Goal: Task Accomplishment & Management: Use online tool/utility

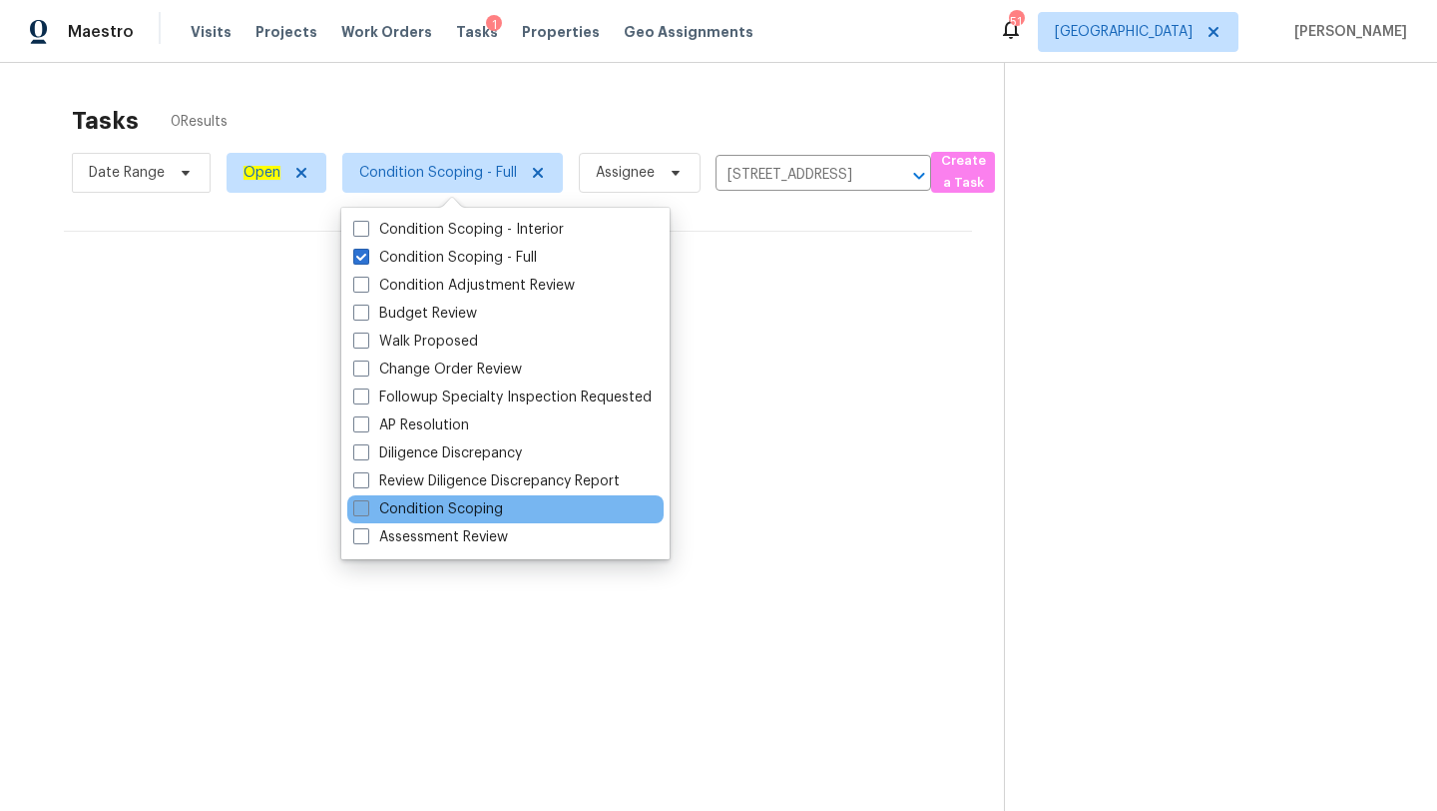
click at [369, 503] on label "Condition Scoping" at bounding box center [428, 509] width 150 height 20
click at [366, 503] on input "Condition Scoping" at bounding box center [359, 505] width 13 height 13
checkbox input "true"
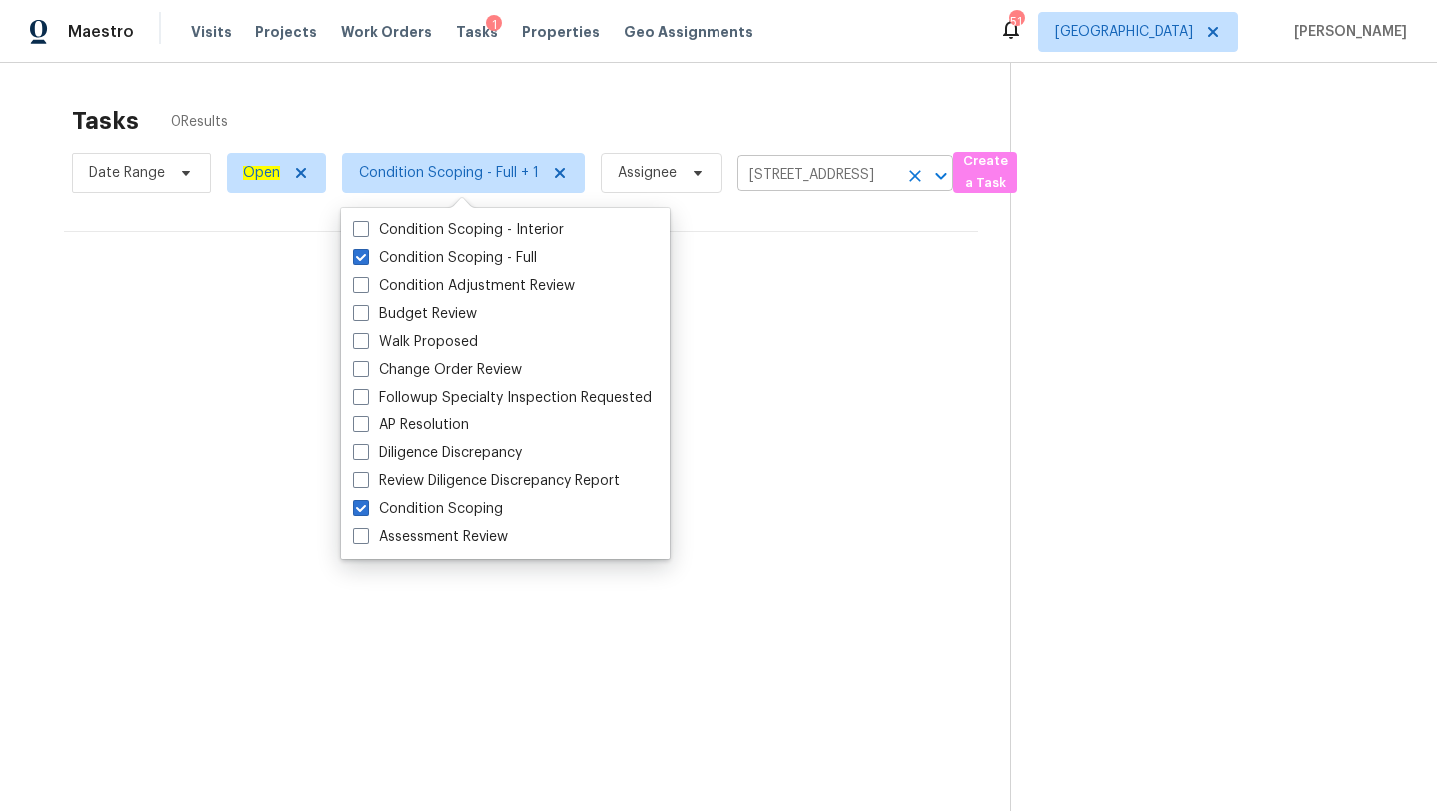
click at [797, 164] on input "[STREET_ADDRESS]" at bounding box center [818, 175] width 160 height 31
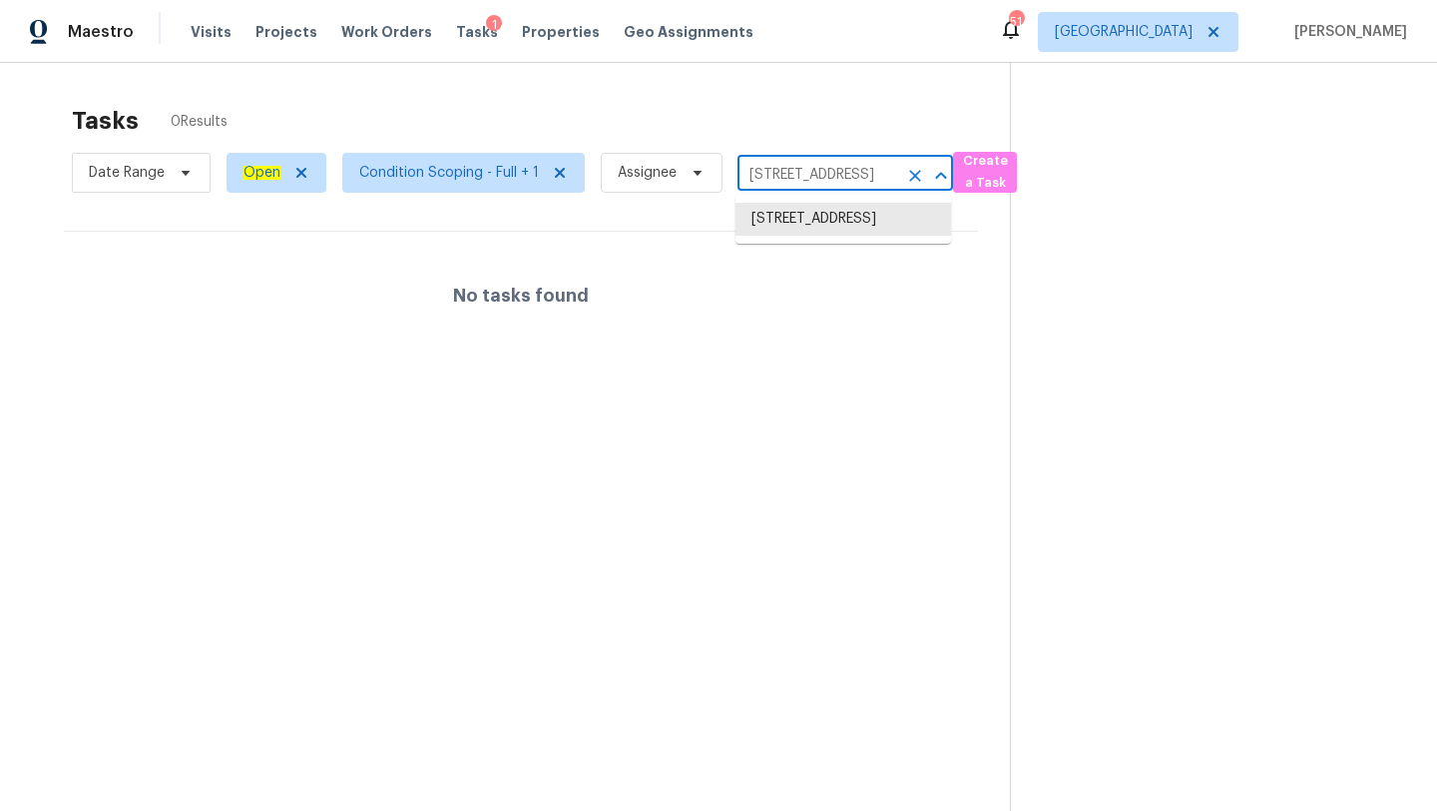
click at [797, 164] on input "[STREET_ADDRESS]" at bounding box center [818, 175] width 160 height 31
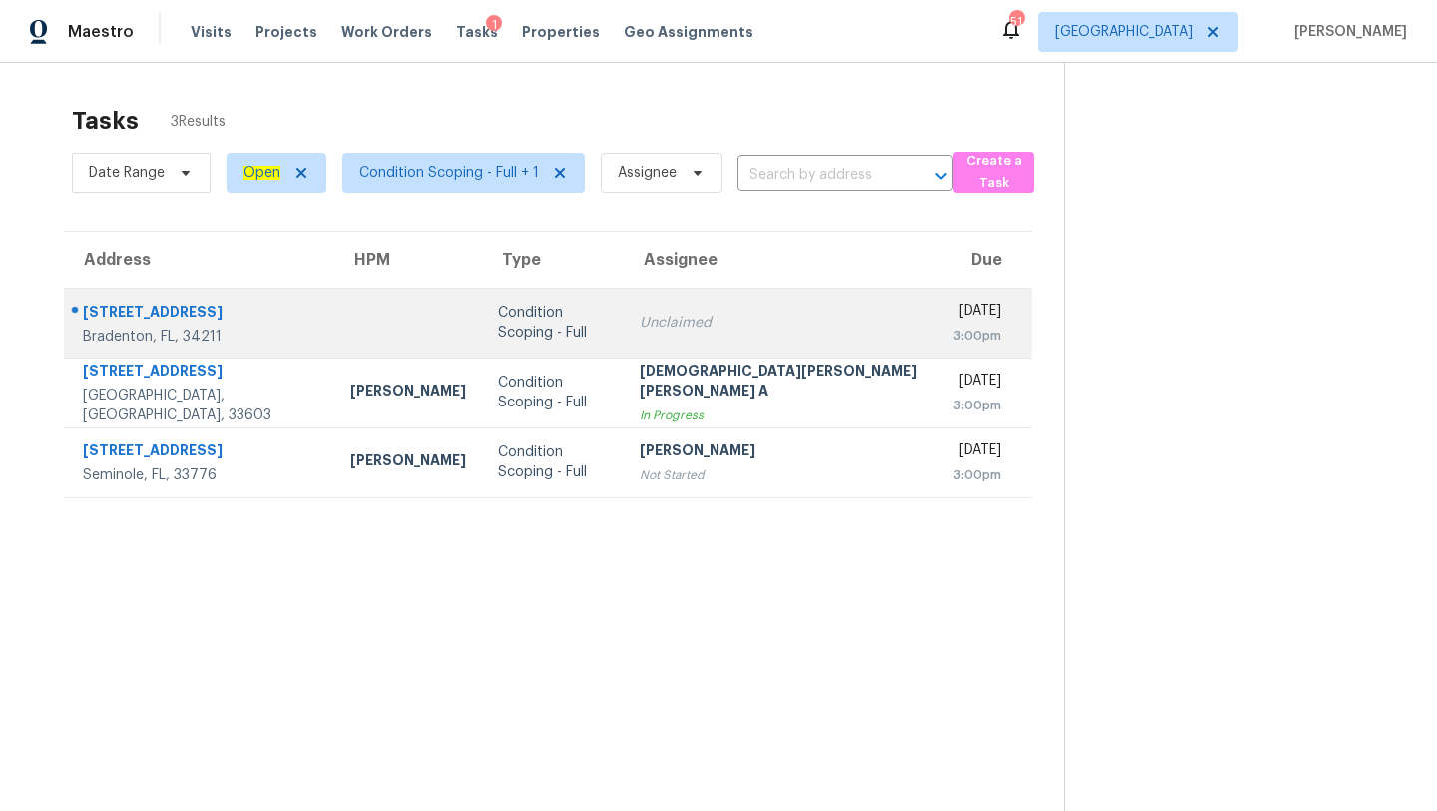
click at [482, 301] on td "Condition Scoping - Full" at bounding box center [553, 322] width 142 height 70
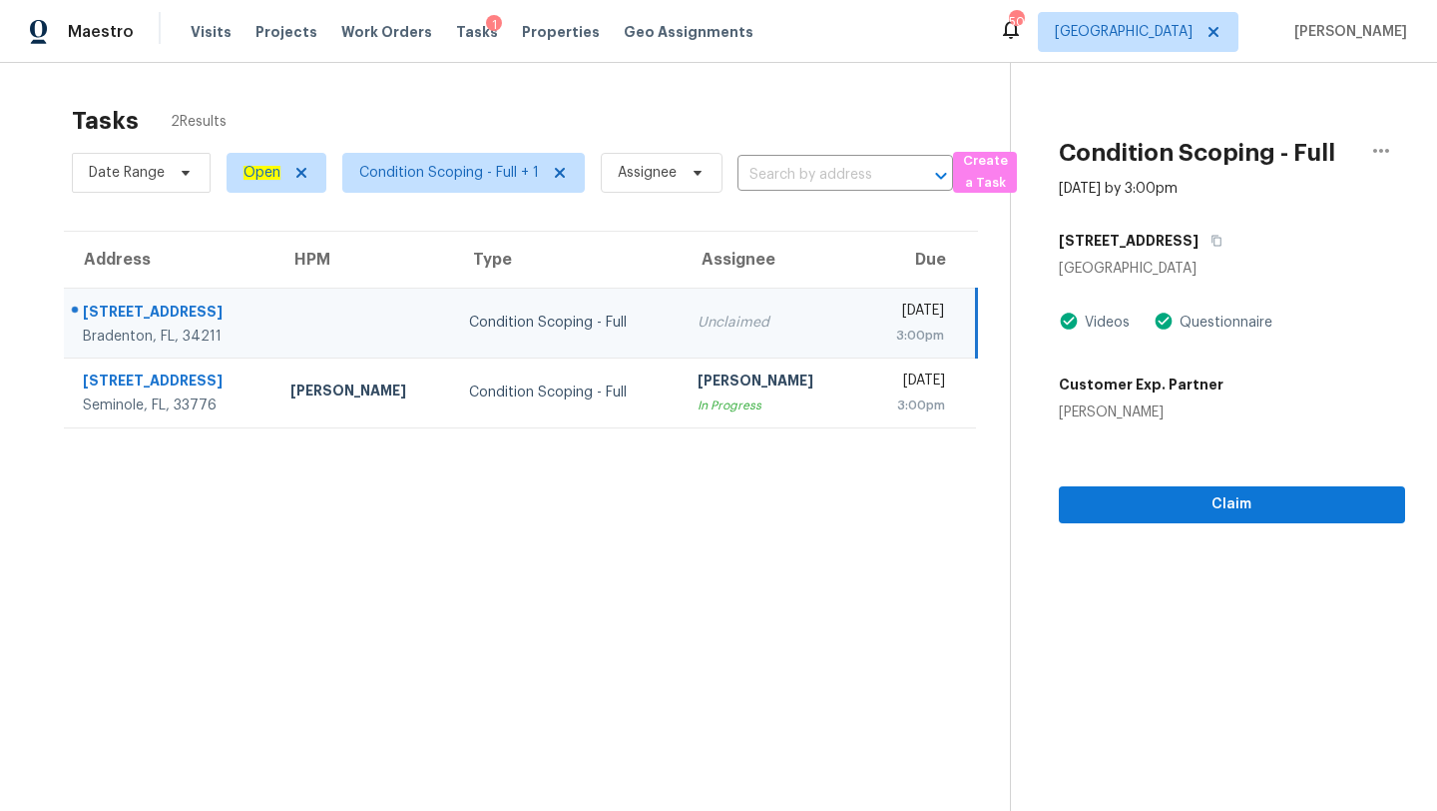
click at [557, 319] on div "Condition Scoping - Full" at bounding box center [567, 322] width 197 height 20
click at [1211, 235] on icon "button" at bounding box center [1217, 241] width 12 height 12
click at [1215, 241] on icon "button" at bounding box center [1217, 241] width 12 height 12
click at [1178, 26] on span "[GEOGRAPHIC_DATA]" at bounding box center [1124, 32] width 138 height 20
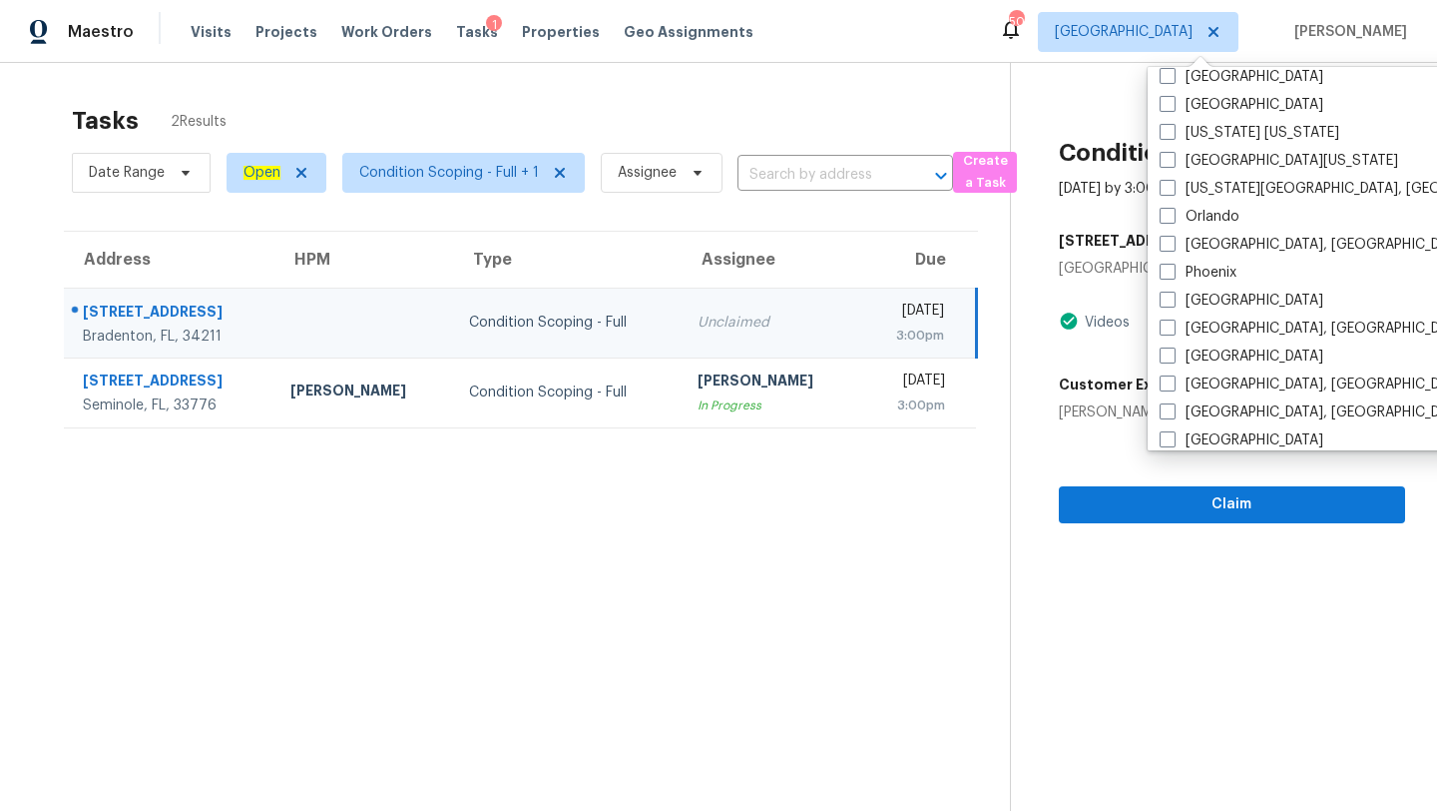
scroll to position [986, 0]
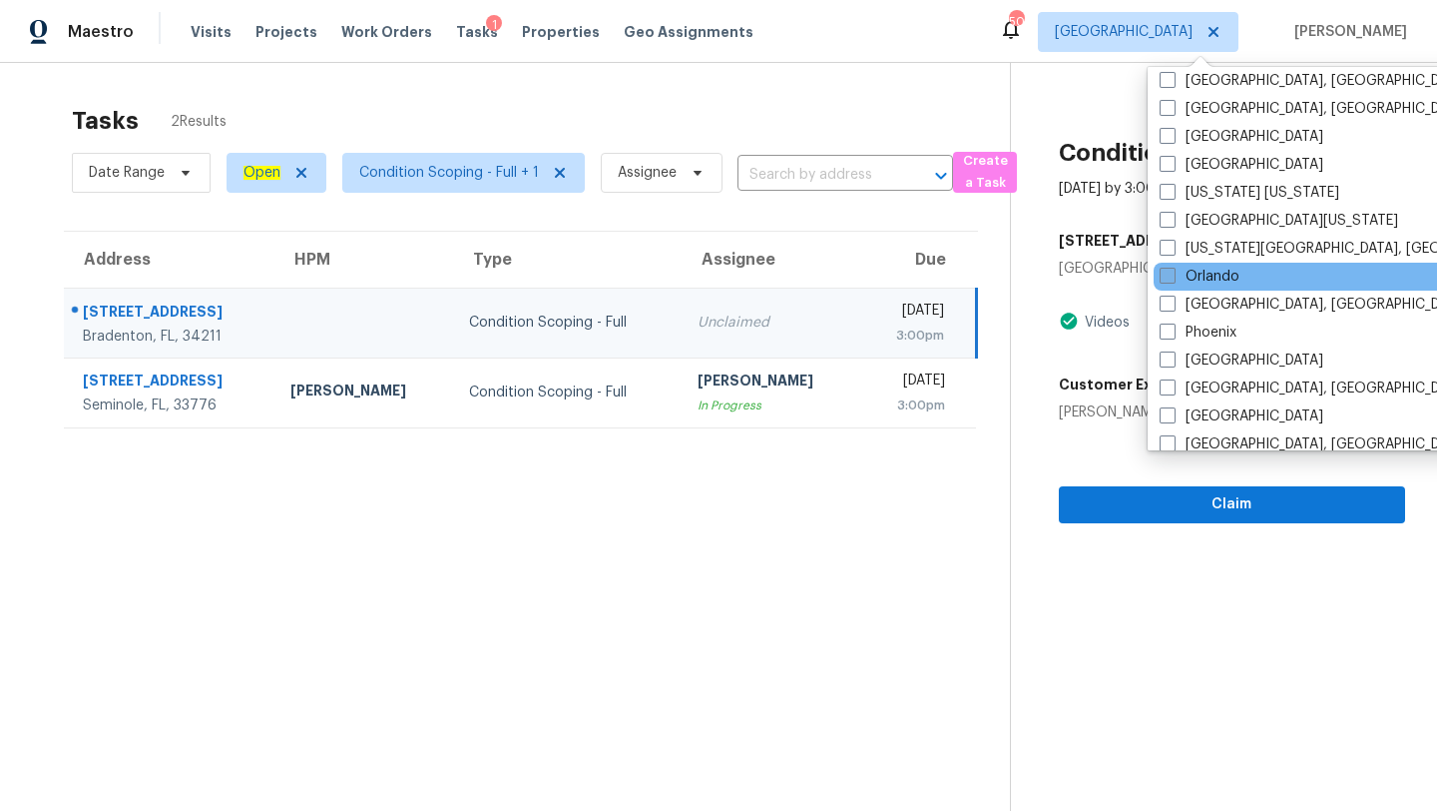
click at [1213, 282] on label "Orlando" at bounding box center [1200, 277] width 80 height 20
click at [1173, 279] on input "Orlando" at bounding box center [1166, 273] width 13 height 13
checkbox input "true"
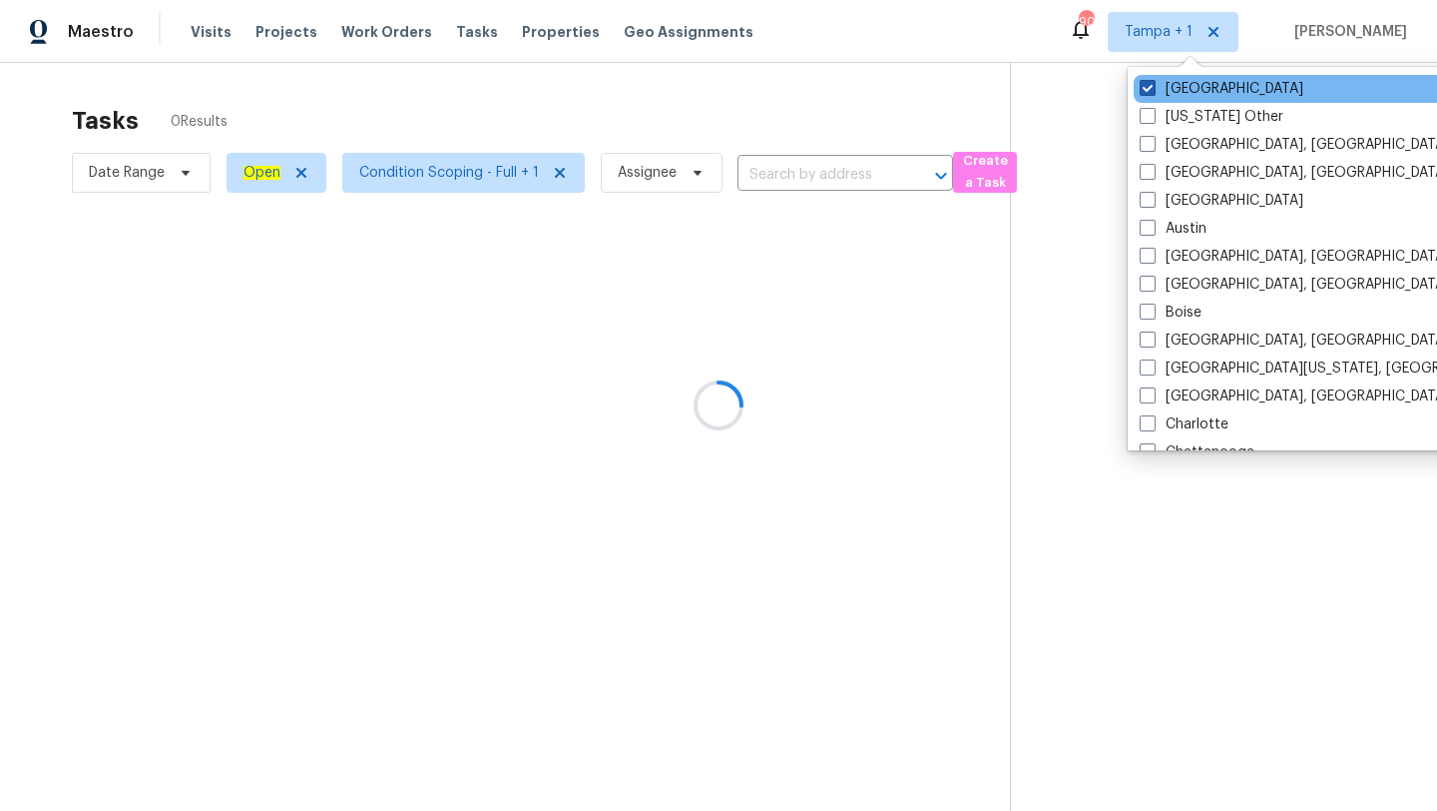
click at [1162, 81] on label "[GEOGRAPHIC_DATA]" at bounding box center [1222, 89] width 164 height 20
click at [1153, 81] on input "[GEOGRAPHIC_DATA]" at bounding box center [1146, 85] width 13 height 13
checkbox input "false"
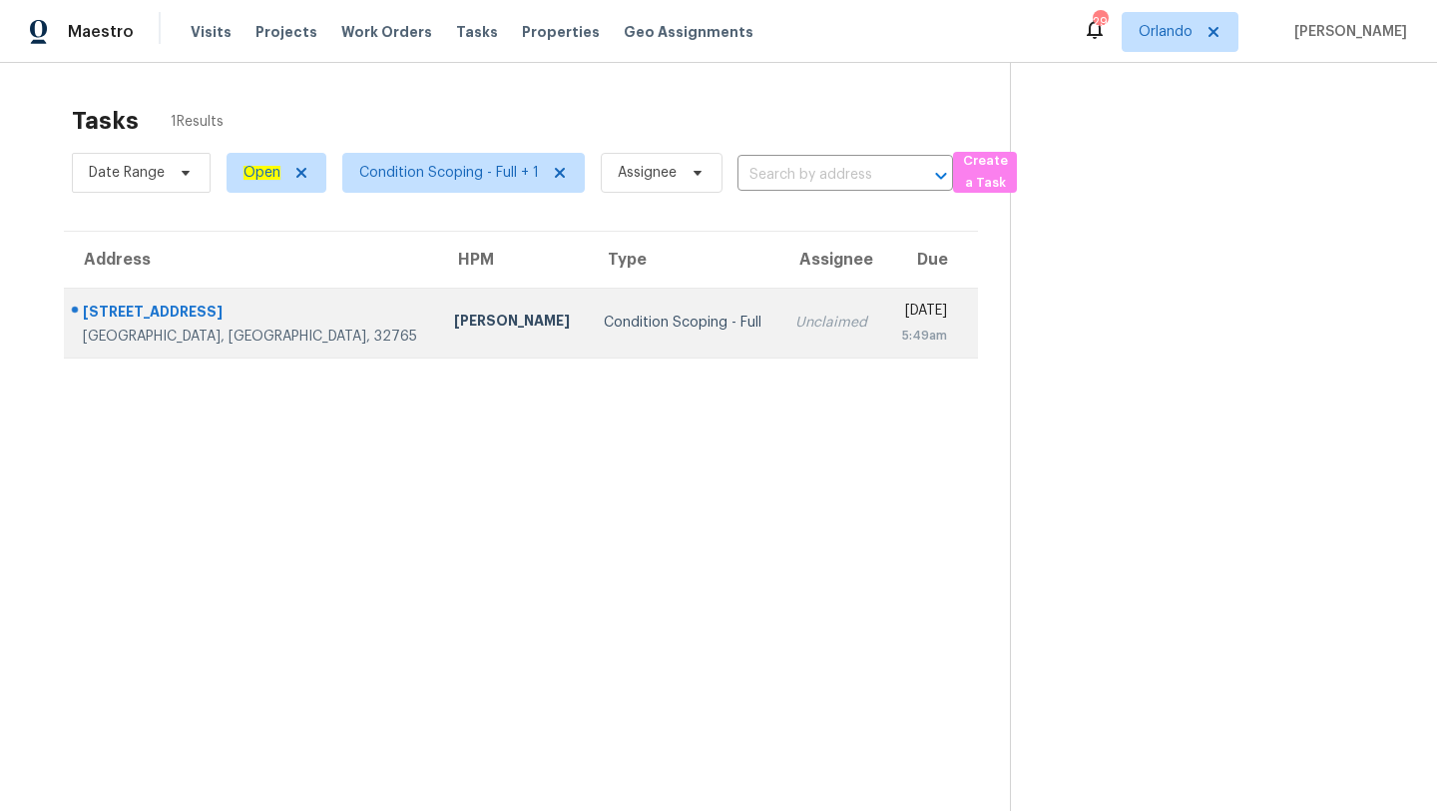
click at [604, 325] on div "Condition Scoping - Full" at bounding box center [684, 322] width 160 height 20
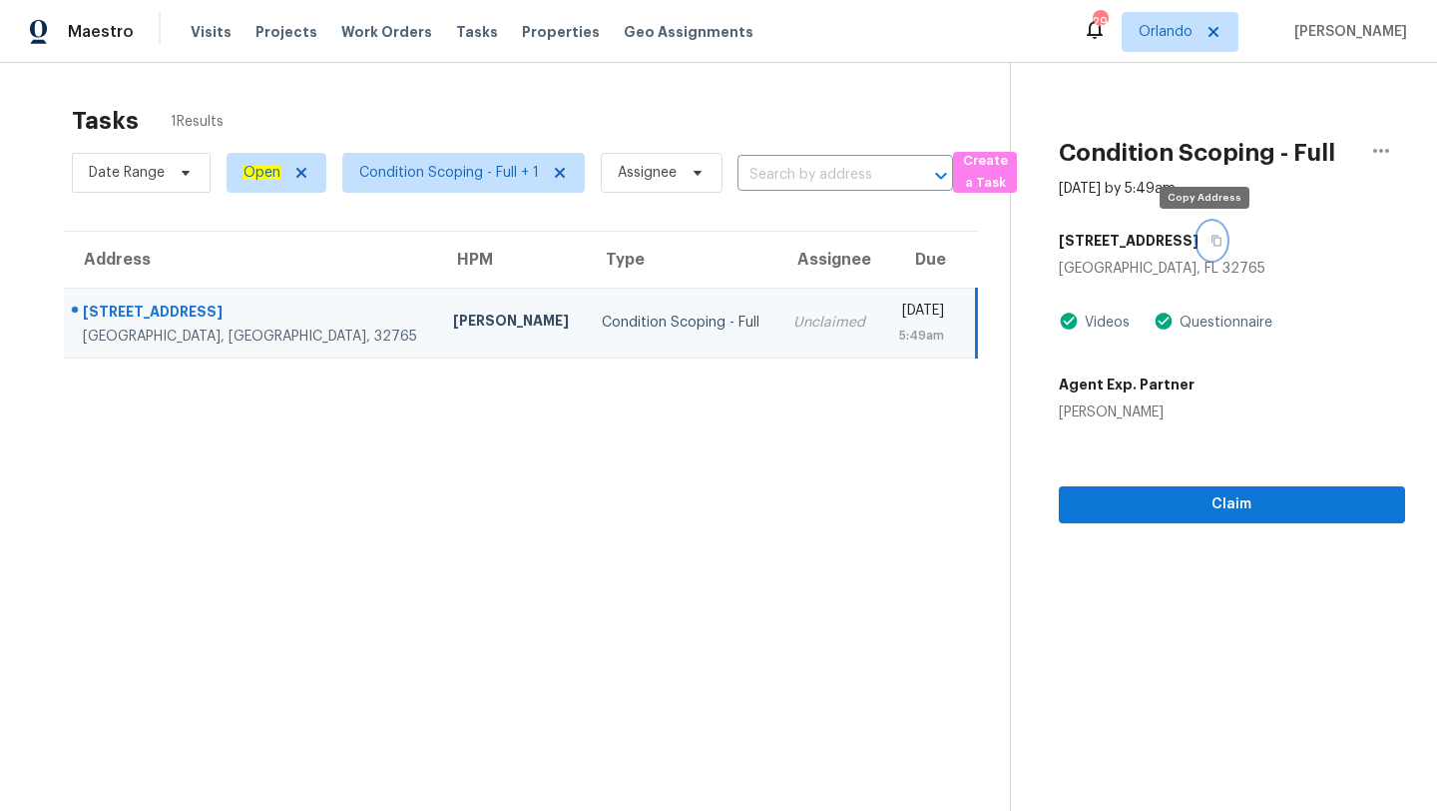
click at [1212, 237] on icon "button" at bounding box center [1217, 241] width 10 height 11
click at [1193, 23] on span "Orlando" at bounding box center [1166, 32] width 54 height 20
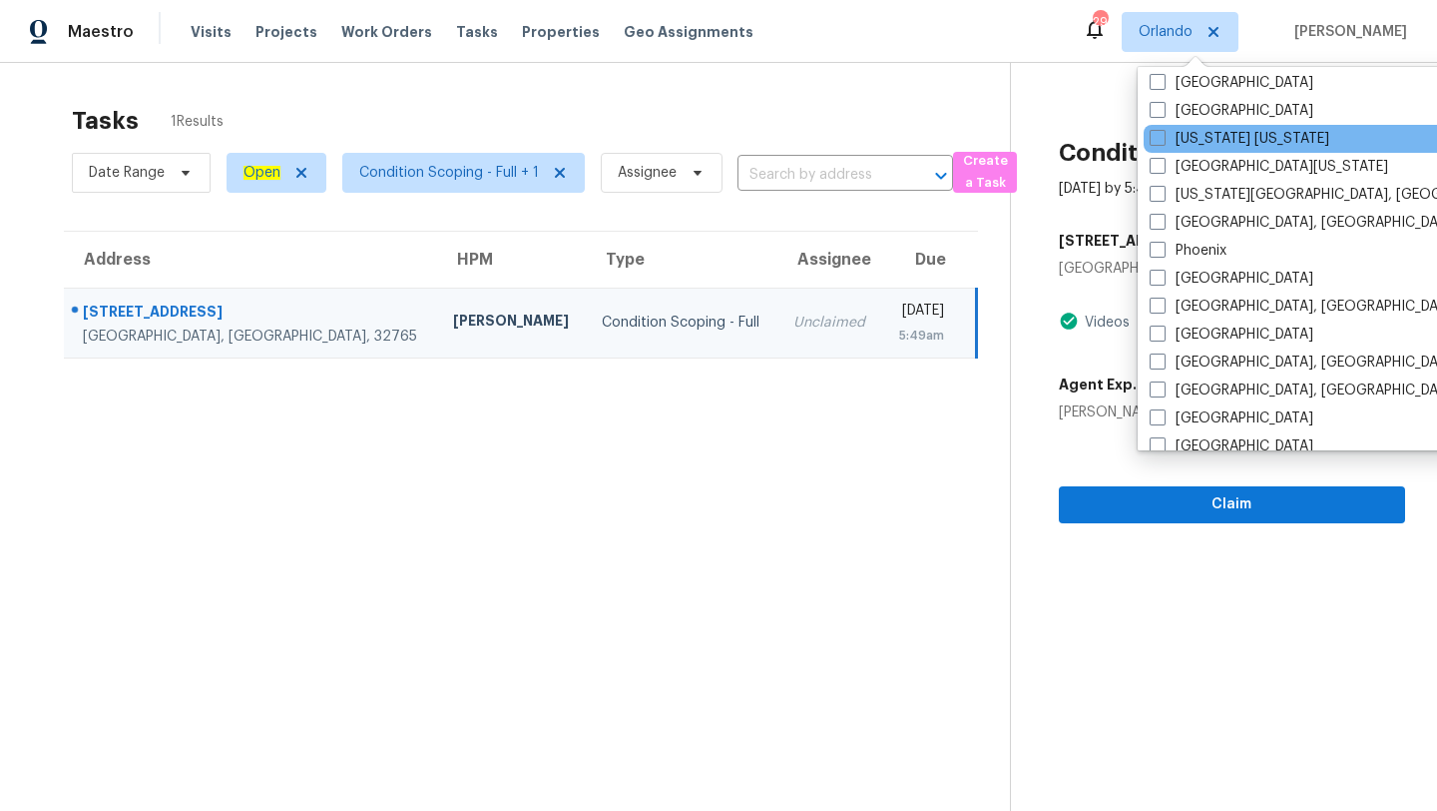
scroll to position [977, 0]
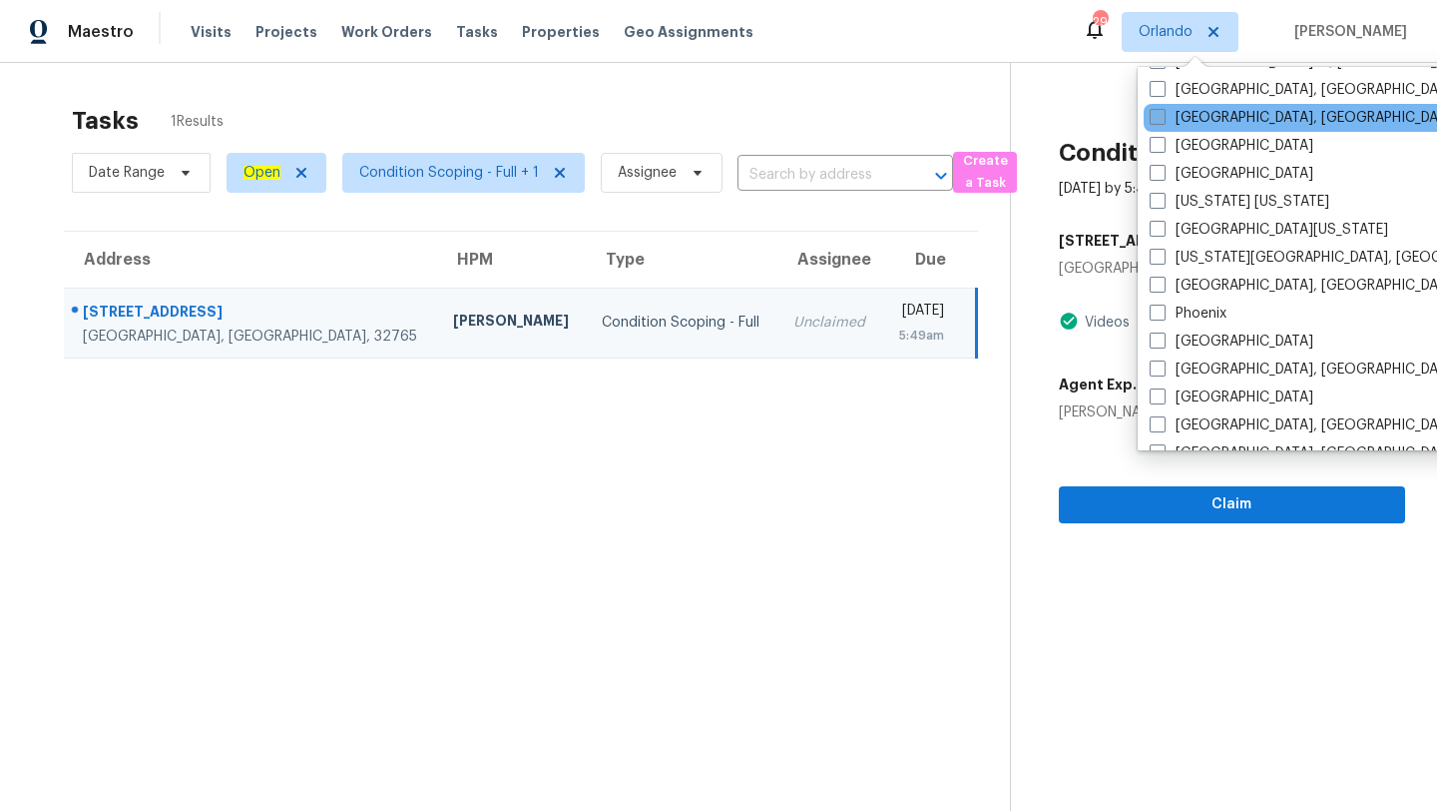
click at [1159, 117] on span at bounding box center [1158, 117] width 16 height 16
click at [1159, 117] on input "[GEOGRAPHIC_DATA], [GEOGRAPHIC_DATA]" at bounding box center [1156, 114] width 13 height 13
checkbox input "true"
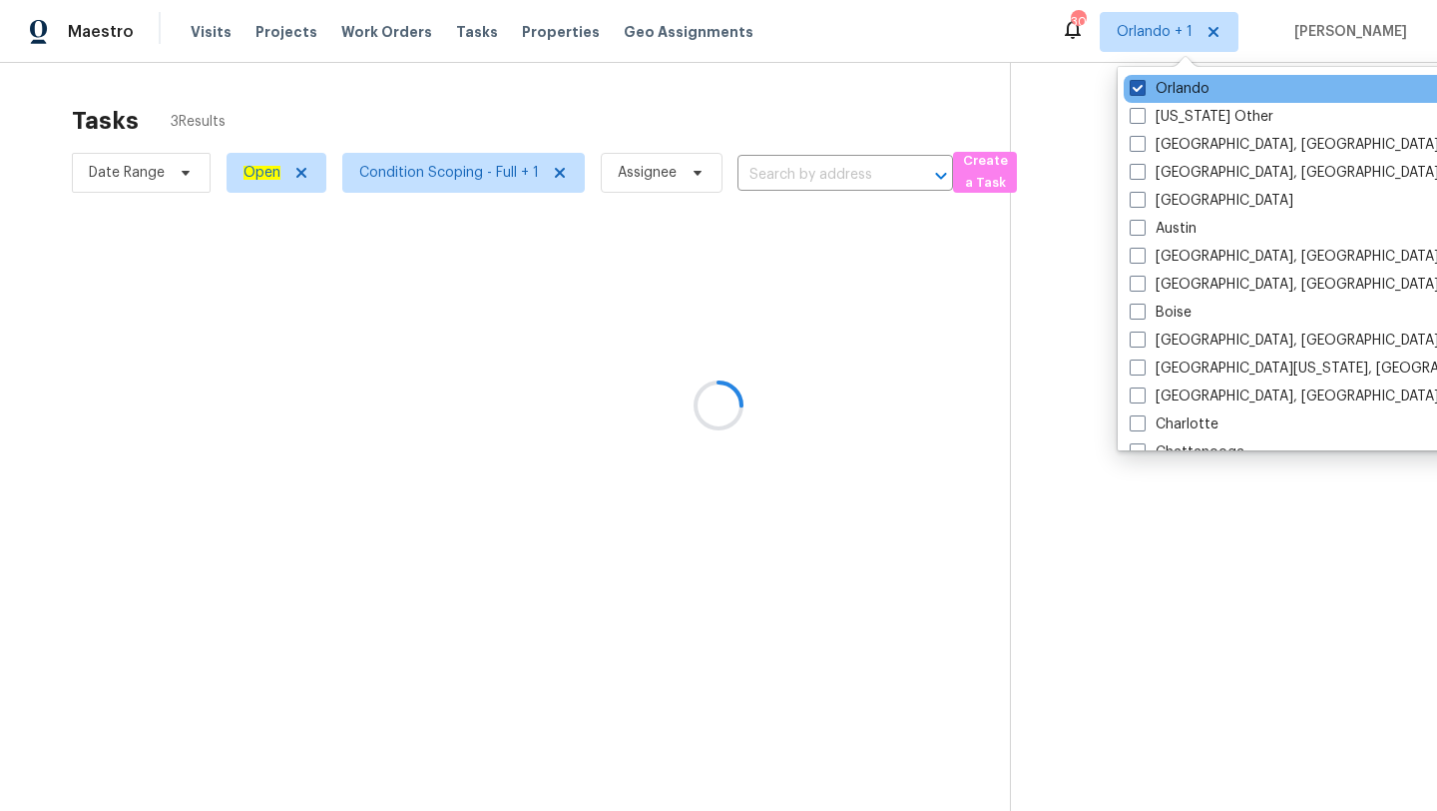
click at [1130, 89] on span at bounding box center [1138, 88] width 16 height 16
click at [1130, 89] on input "Orlando" at bounding box center [1136, 85] width 13 height 13
checkbox input "false"
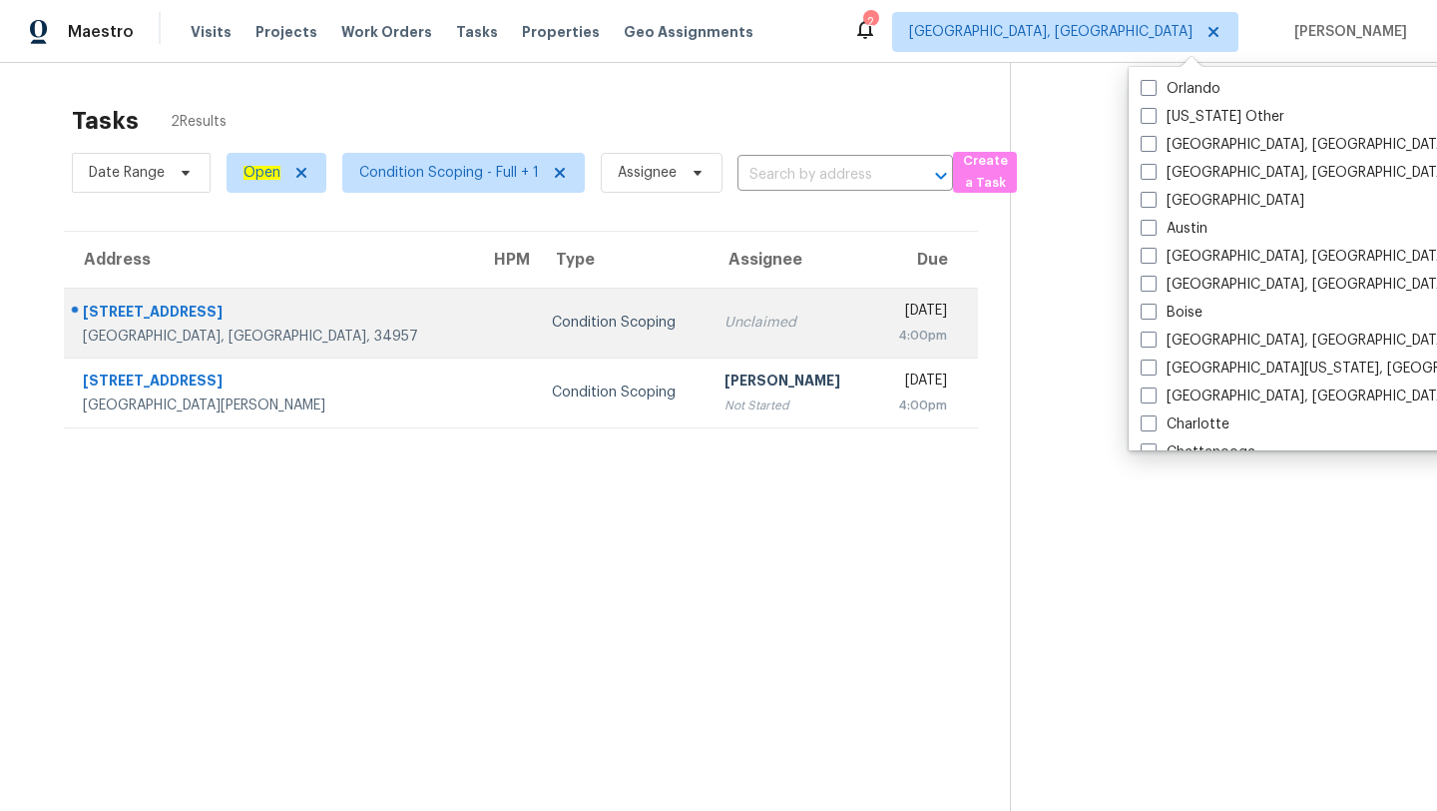
click at [709, 292] on td "Unclaimed" at bounding box center [791, 322] width 164 height 70
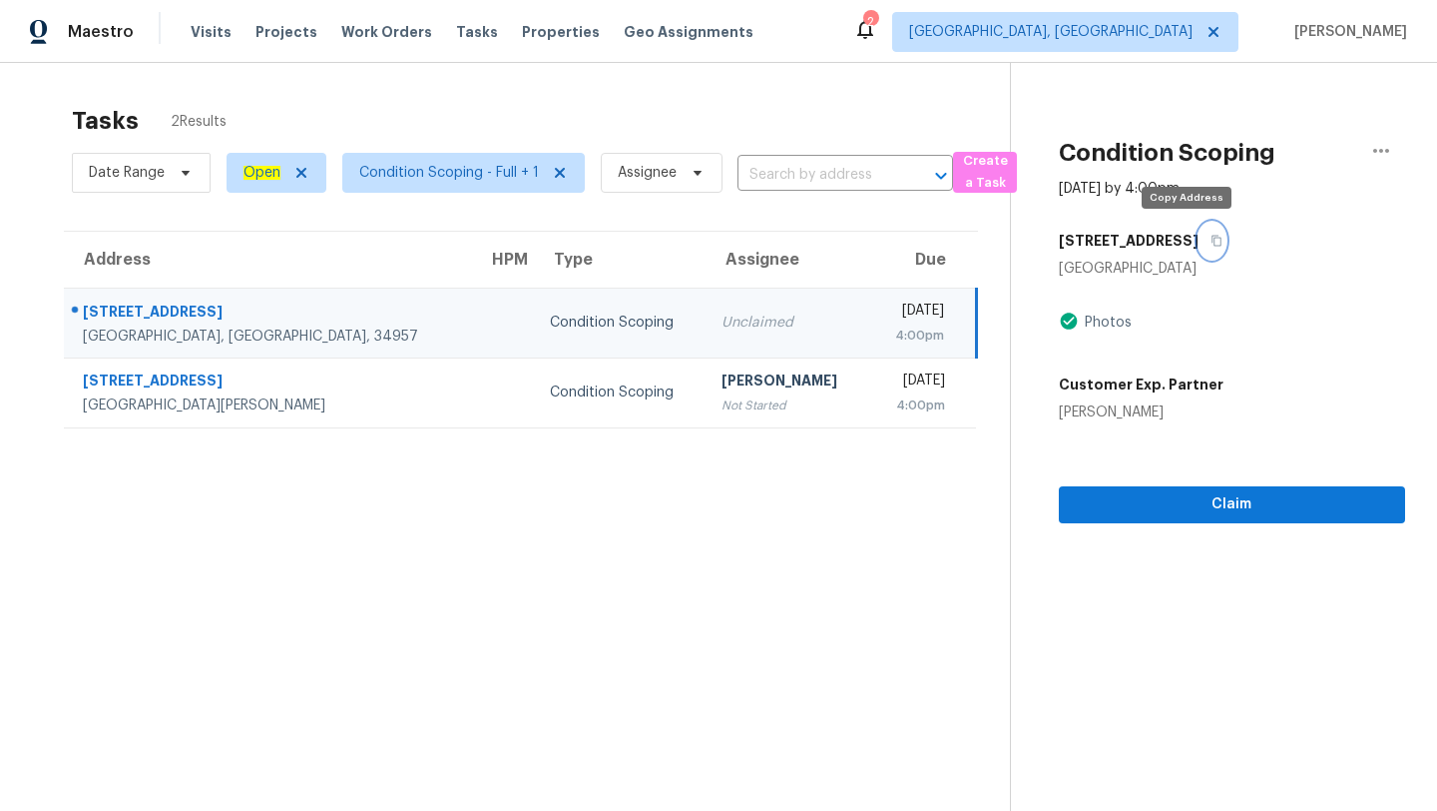
click at [1212, 239] on icon "button" at bounding box center [1217, 241] width 10 height 11
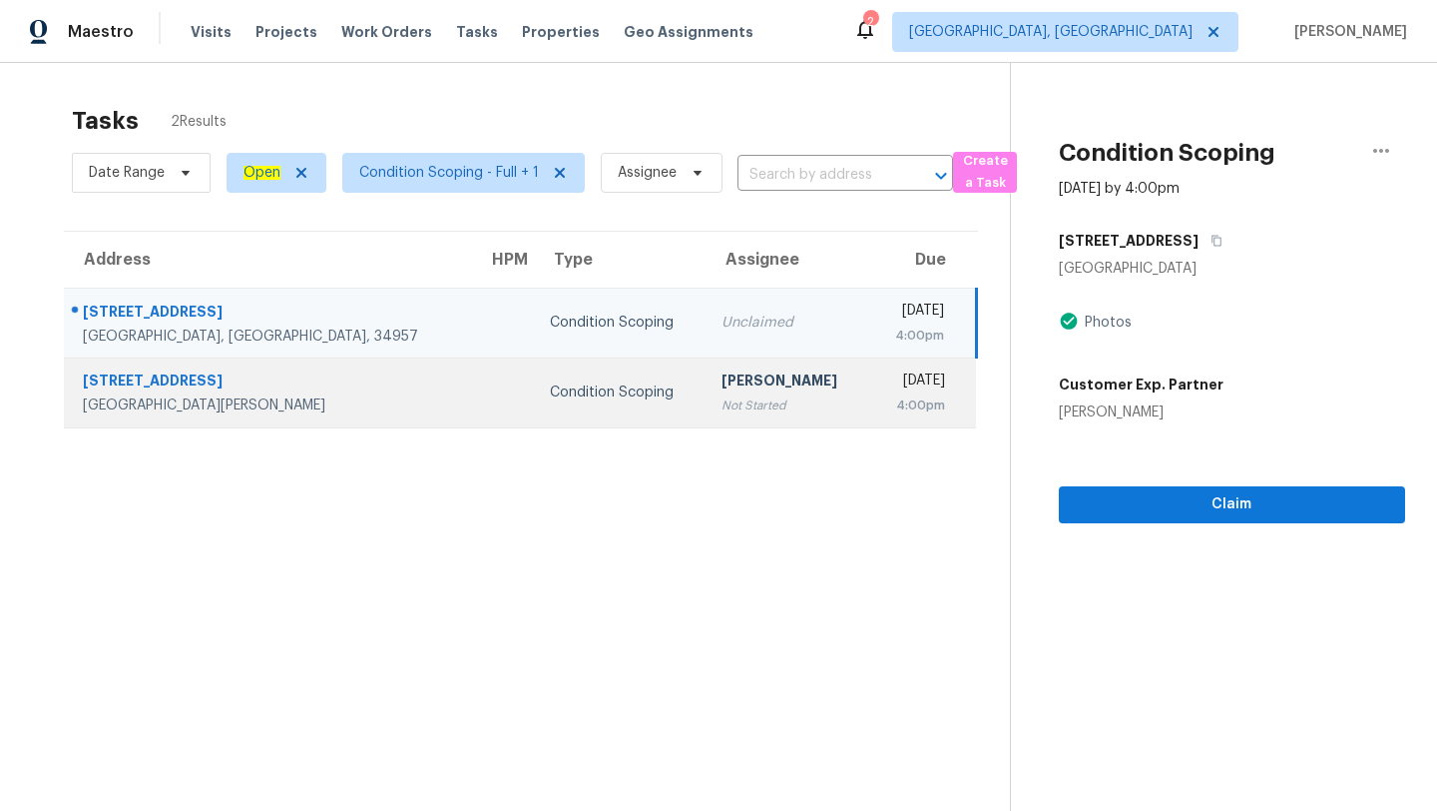
click at [550, 397] on div "Condition Scoping" at bounding box center [620, 392] width 140 height 20
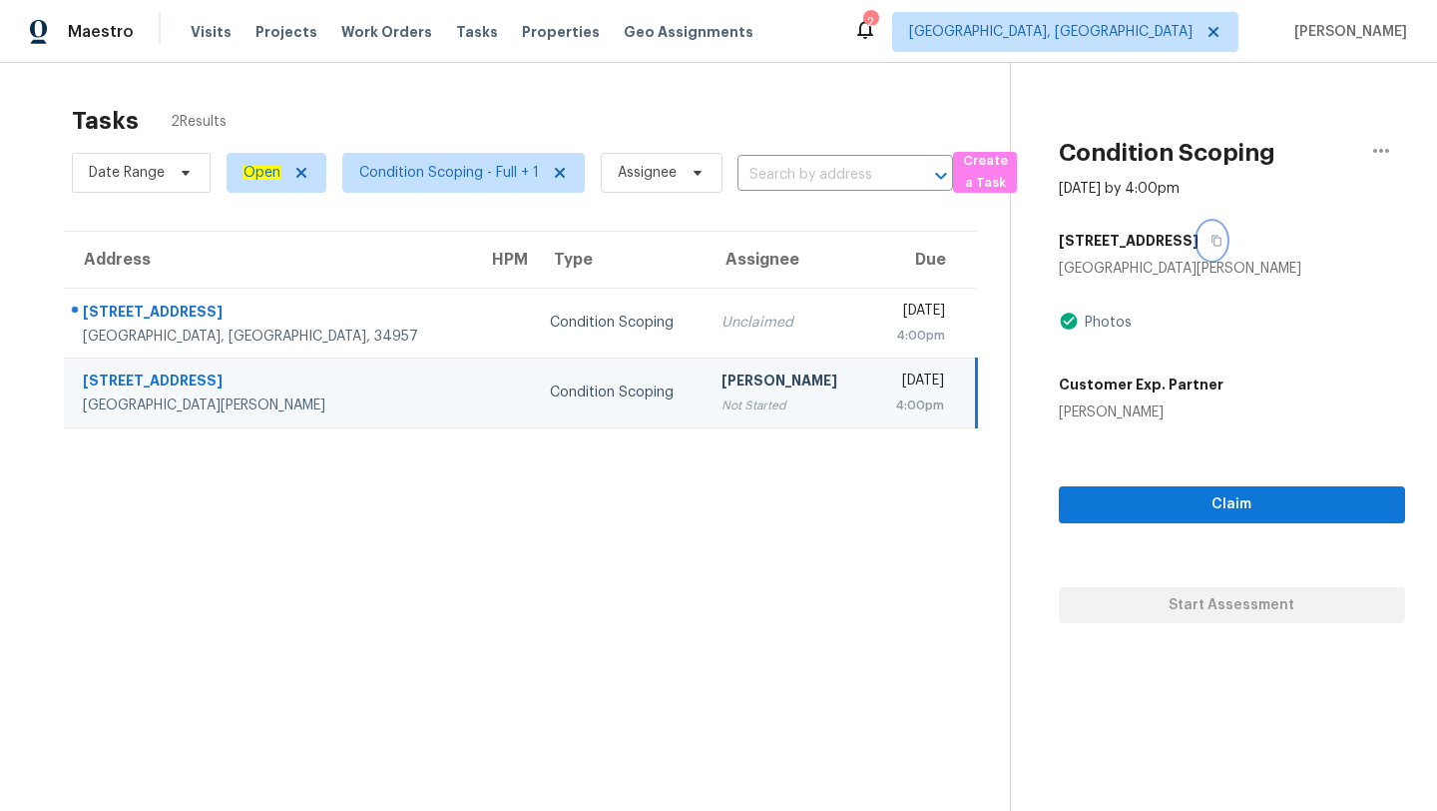
click at [1199, 234] on button "button" at bounding box center [1212, 241] width 27 height 36
click at [1179, 19] on span "[GEOGRAPHIC_DATA], [GEOGRAPHIC_DATA]" at bounding box center [1065, 32] width 346 height 40
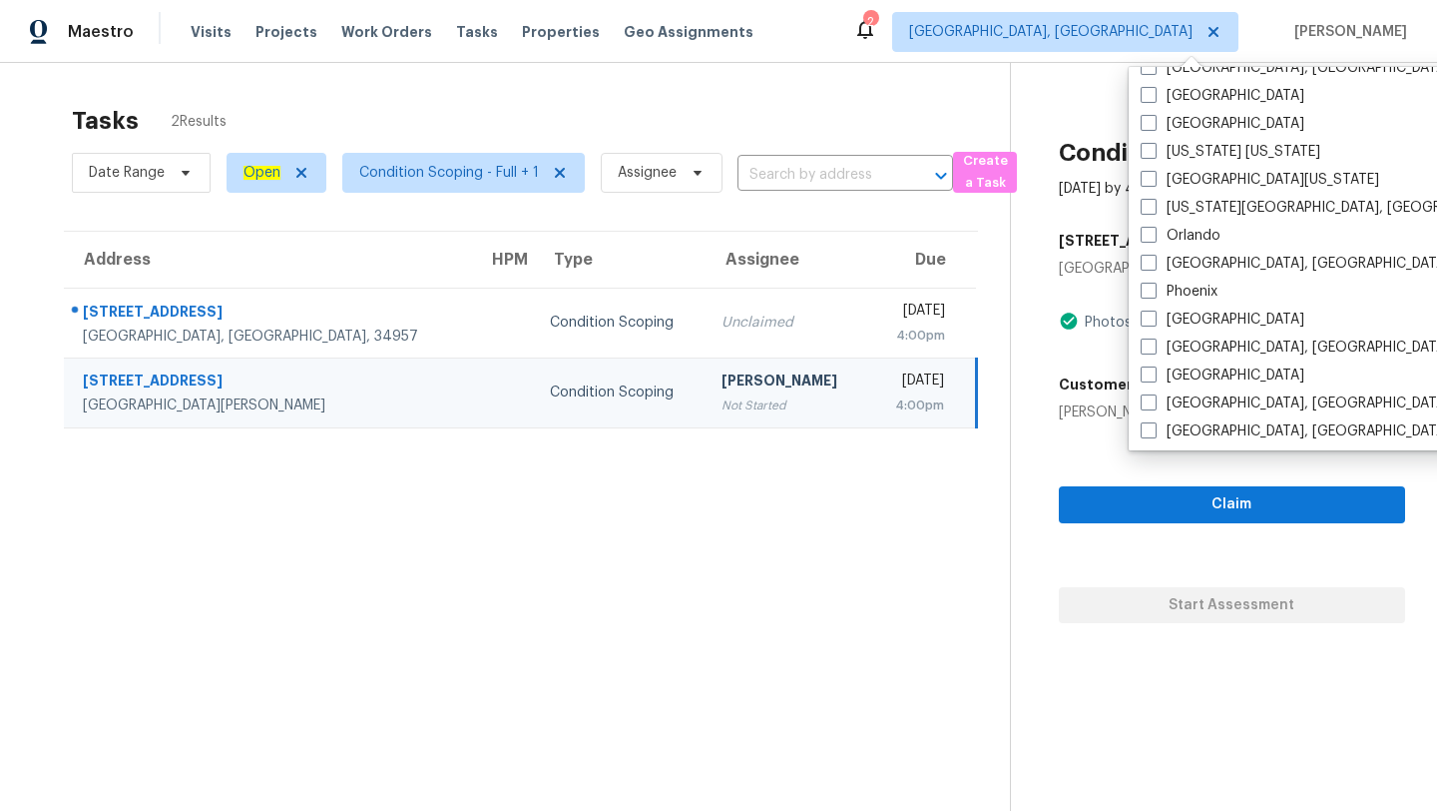
scroll to position [710, 0]
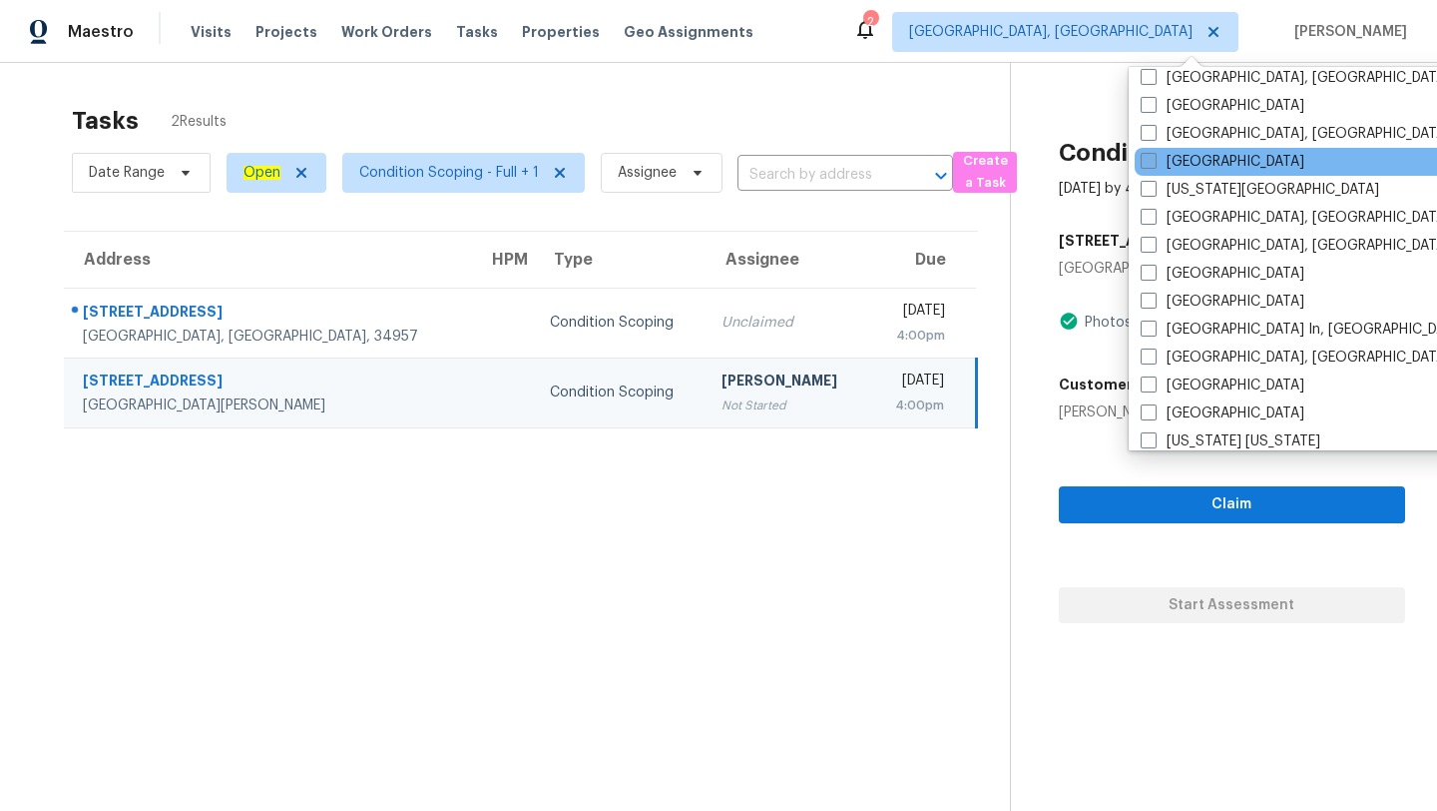
click at [1149, 164] on span at bounding box center [1149, 161] width 16 height 16
click at [1149, 164] on input "[GEOGRAPHIC_DATA]" at bounding box center [1147, 158] width 13 height 13
checkbox input "true"
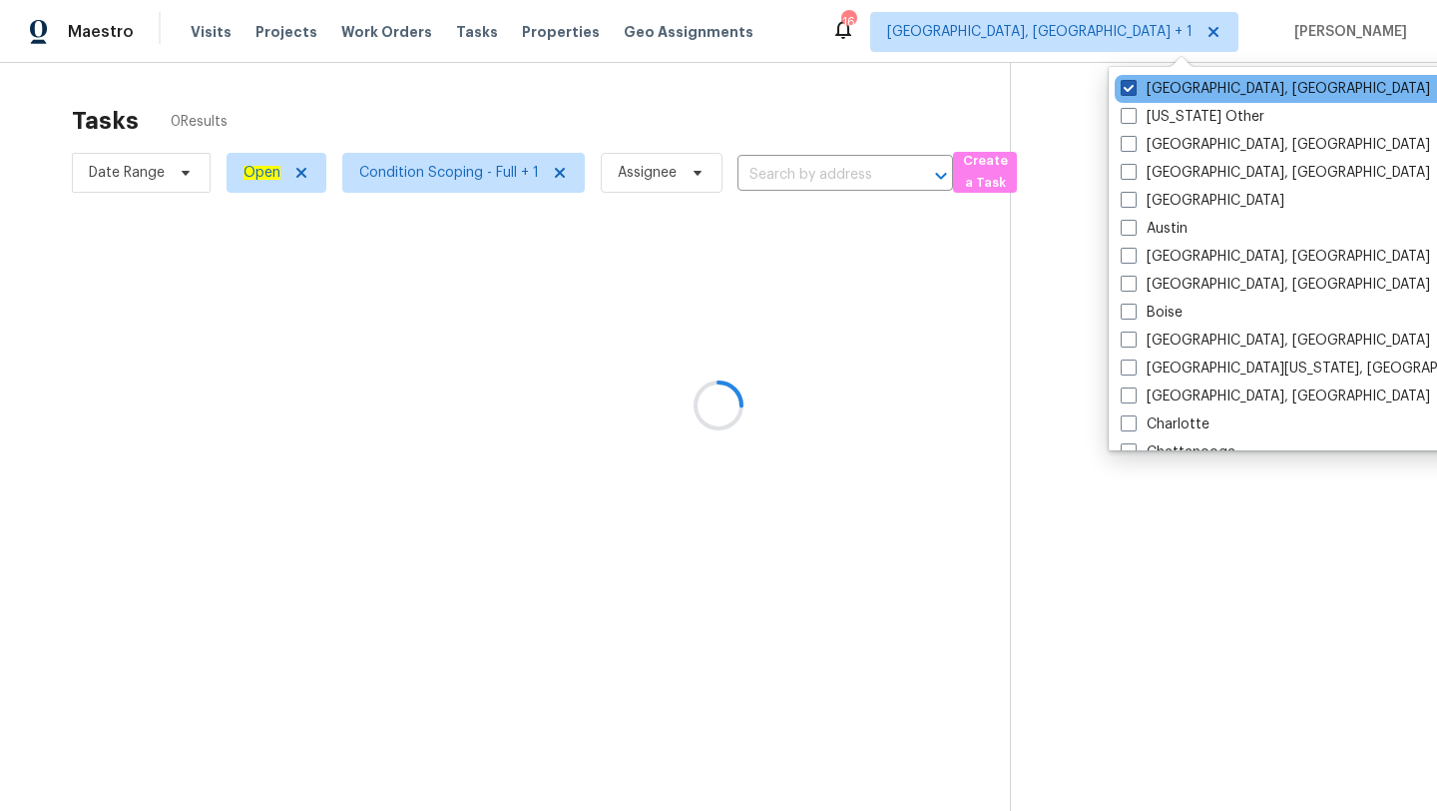
click at [1126, 90] on span at bounding box center [1129, 88] width 16 height 16
click at [1126, 90] on input "[GEOGRAPHIC_DATA], [GEOGRAPHIC_DATA]" at bounding box center [1127, 85] width 13 height 13
checkbox input "false"
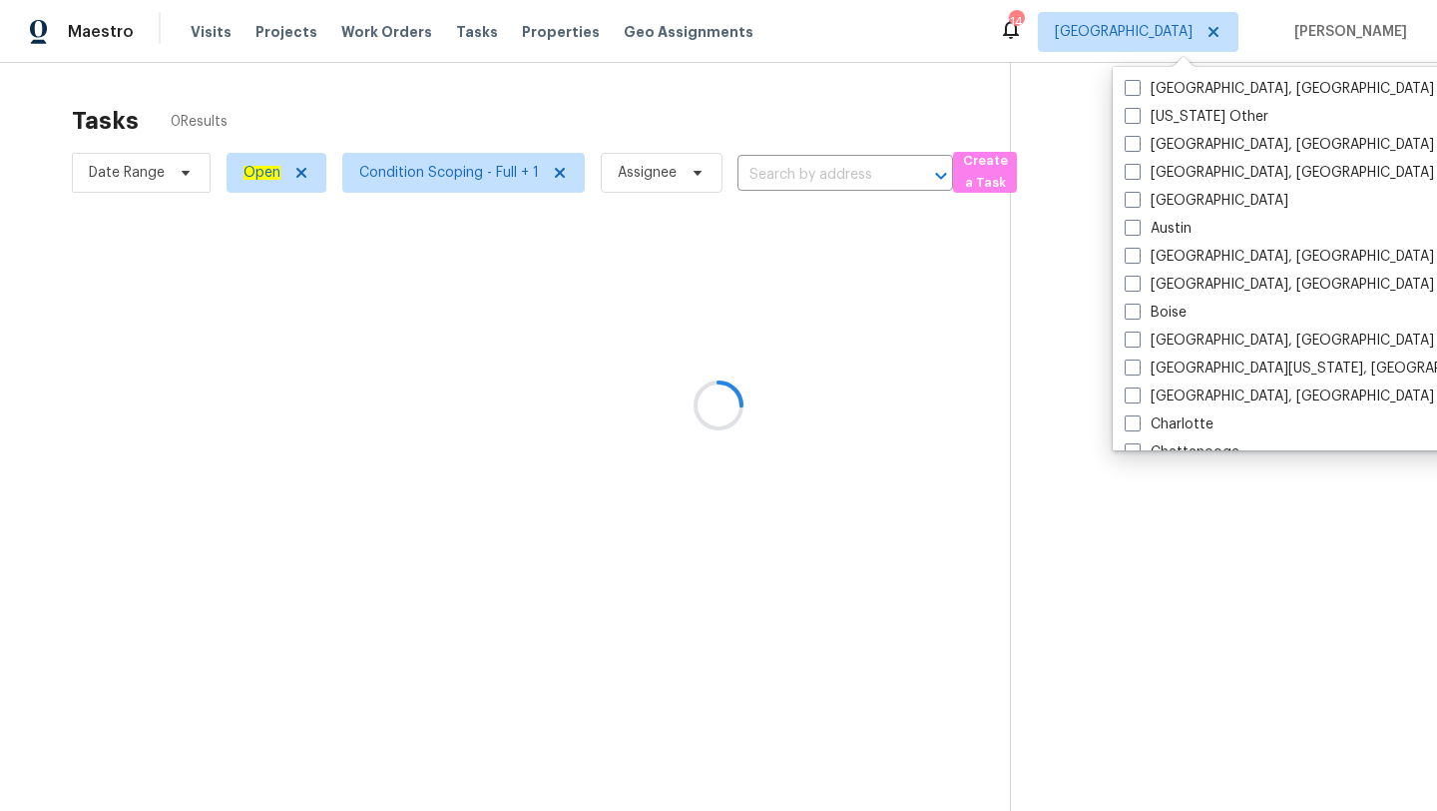
click at [820, 86] on div at bounding box center [718, 405] width 1437 height 811
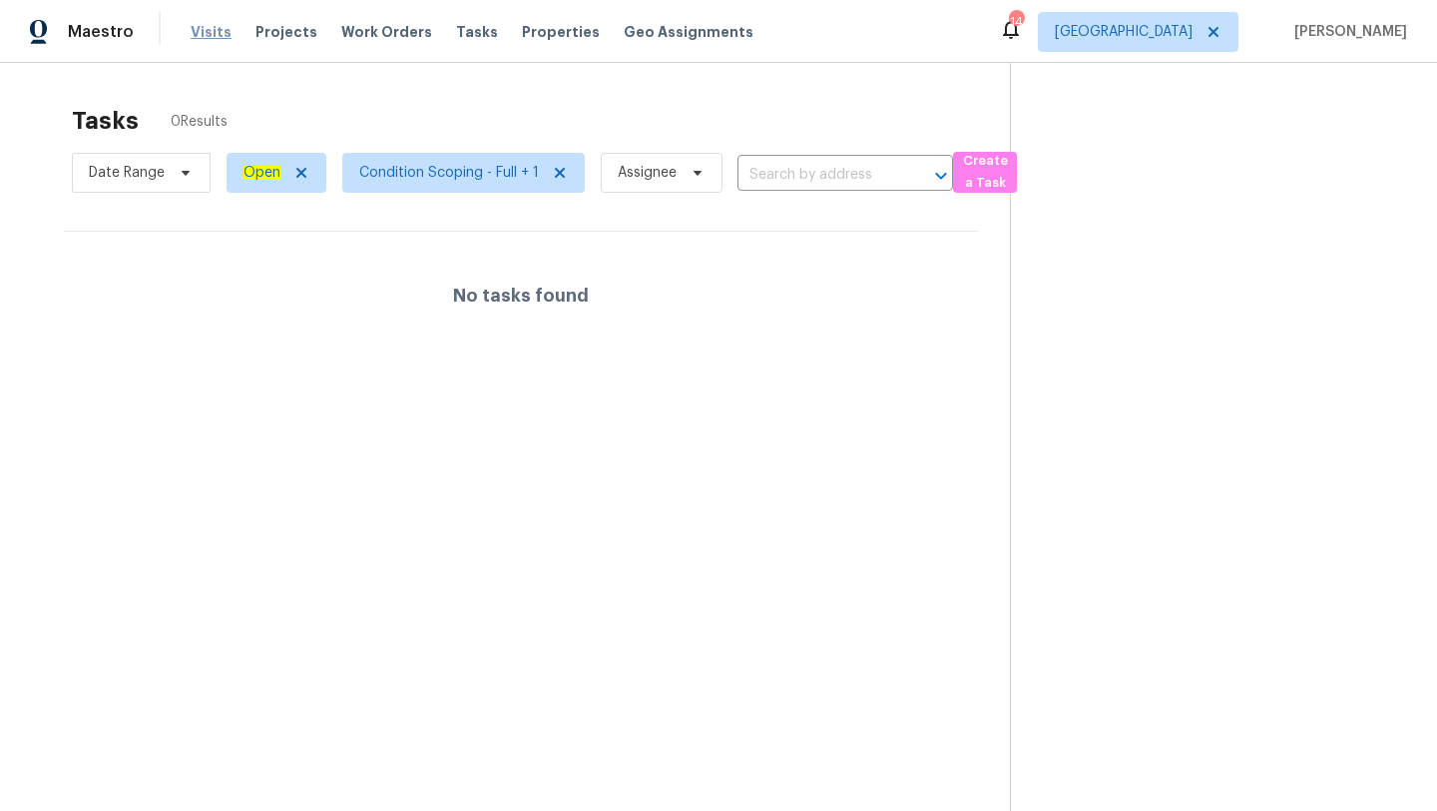
click at [215, 30] on span "Visits" at bounding box center [211, 32] width 41 height 20
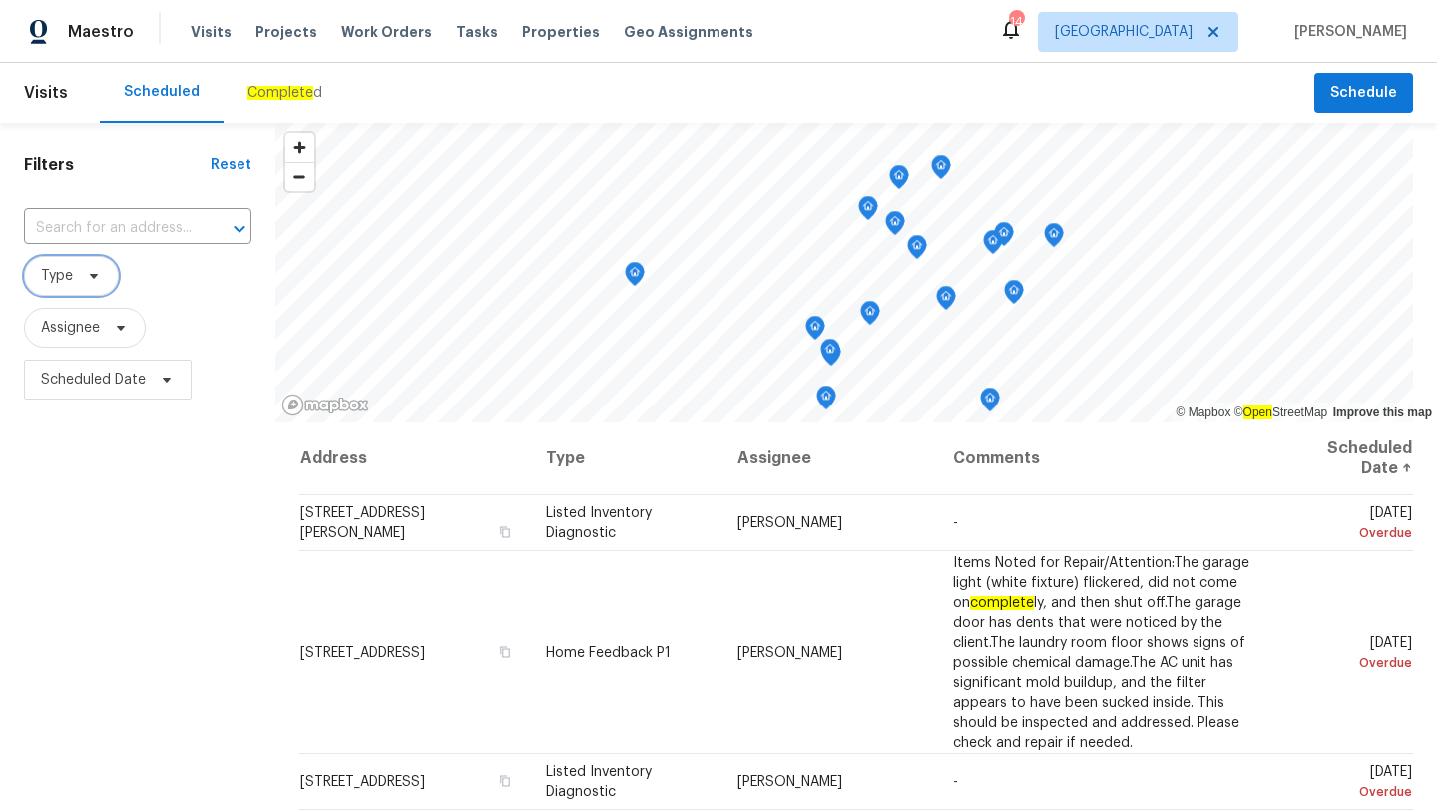
click at [110, 272] on span "Type" at bounding box center [71, 276] width 95 height 40
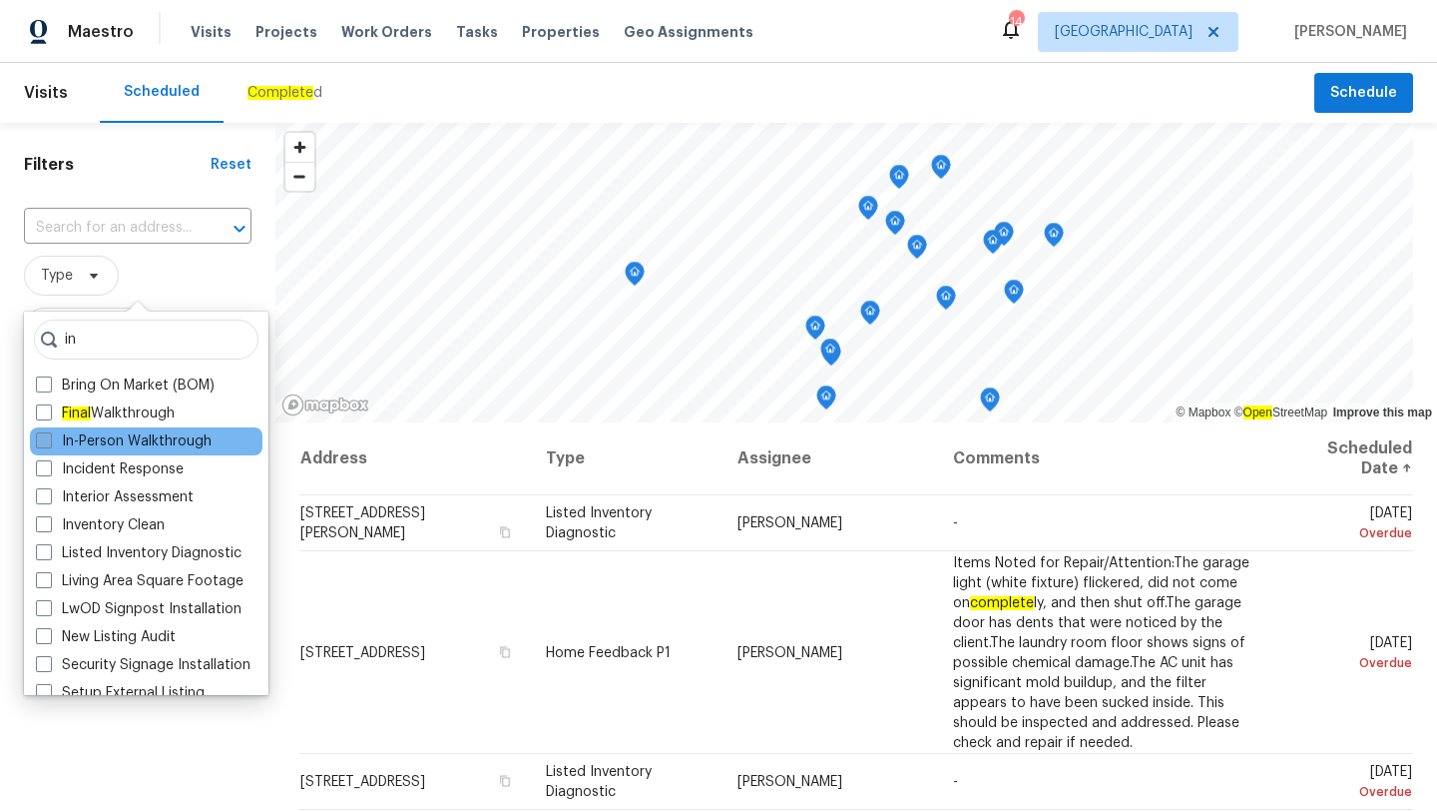
type input "in"
click at [44, 434] on span at bounding box center [44, 440] width 16 height 16
click at [44, 434] on input "In-Person Walkthrough" at bounding box center [42, 437] width 13 height 13
checkbox input "true"
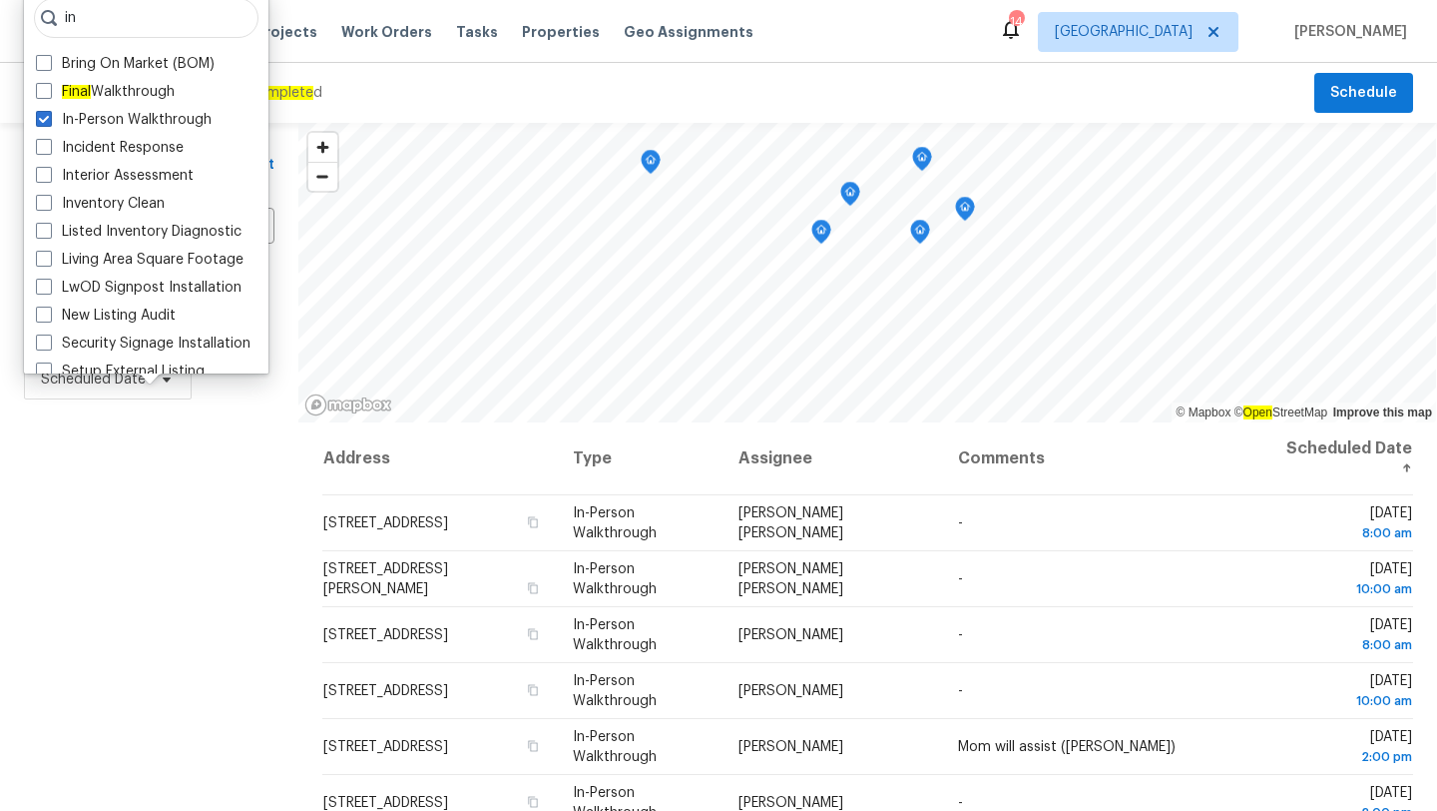
click at [120, 668] on div "Filters Reset ​ In-Person Walkthrough Assignee Scheduled Date" at bounding box center [149, 597] width 298 height 948
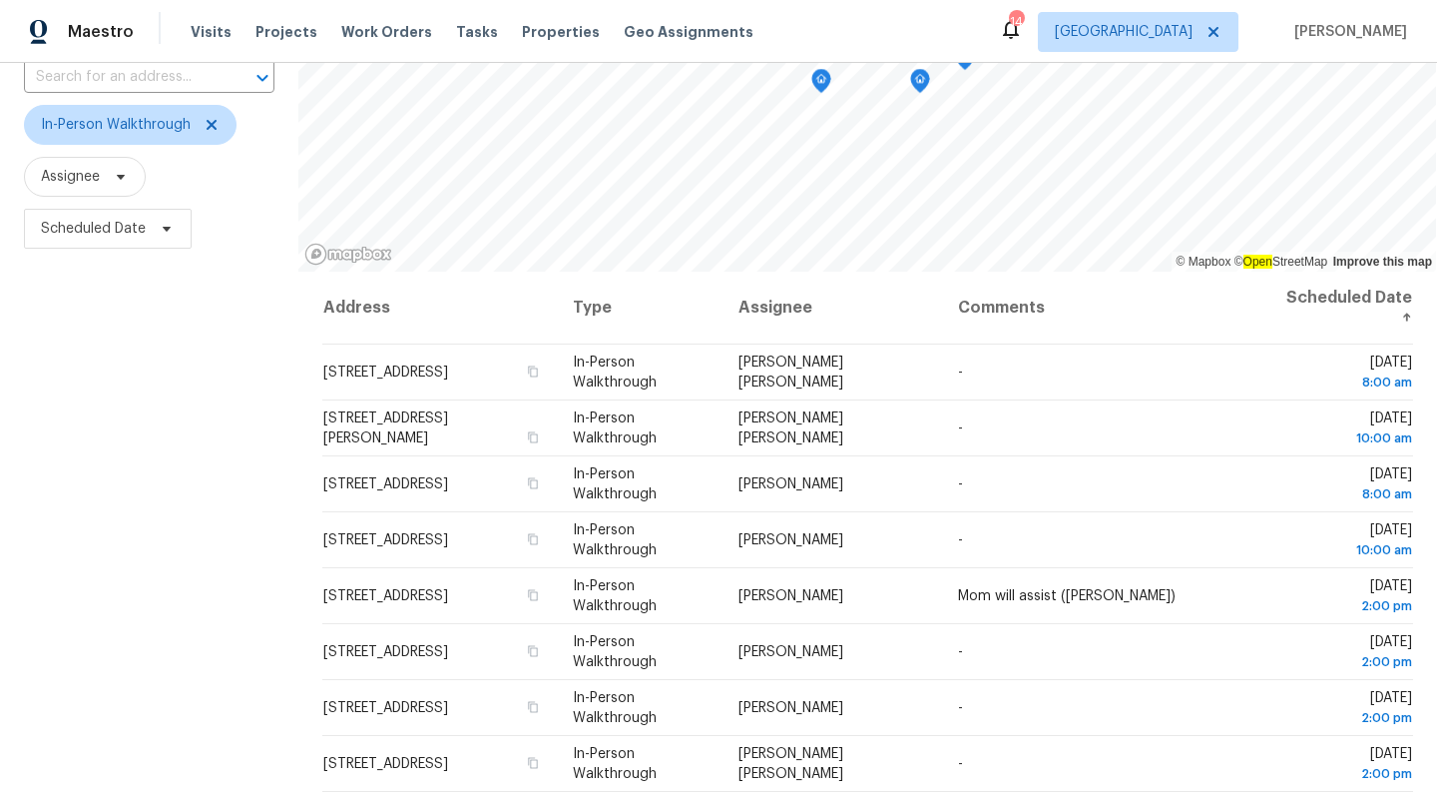
scroll to position [260, 0]
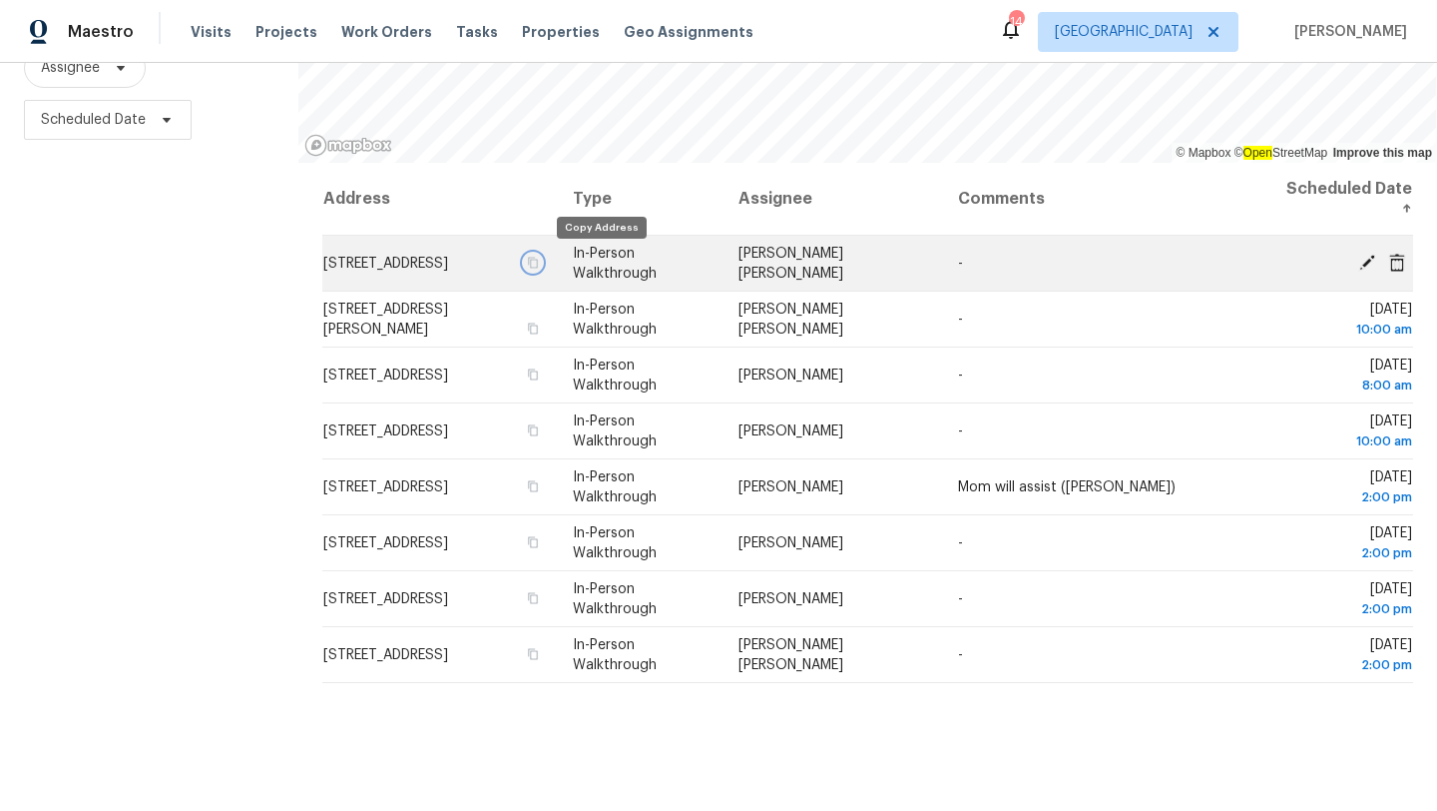
click at [537, 259] on icon "button" at bounding box center [532, 262] width 10 height 11
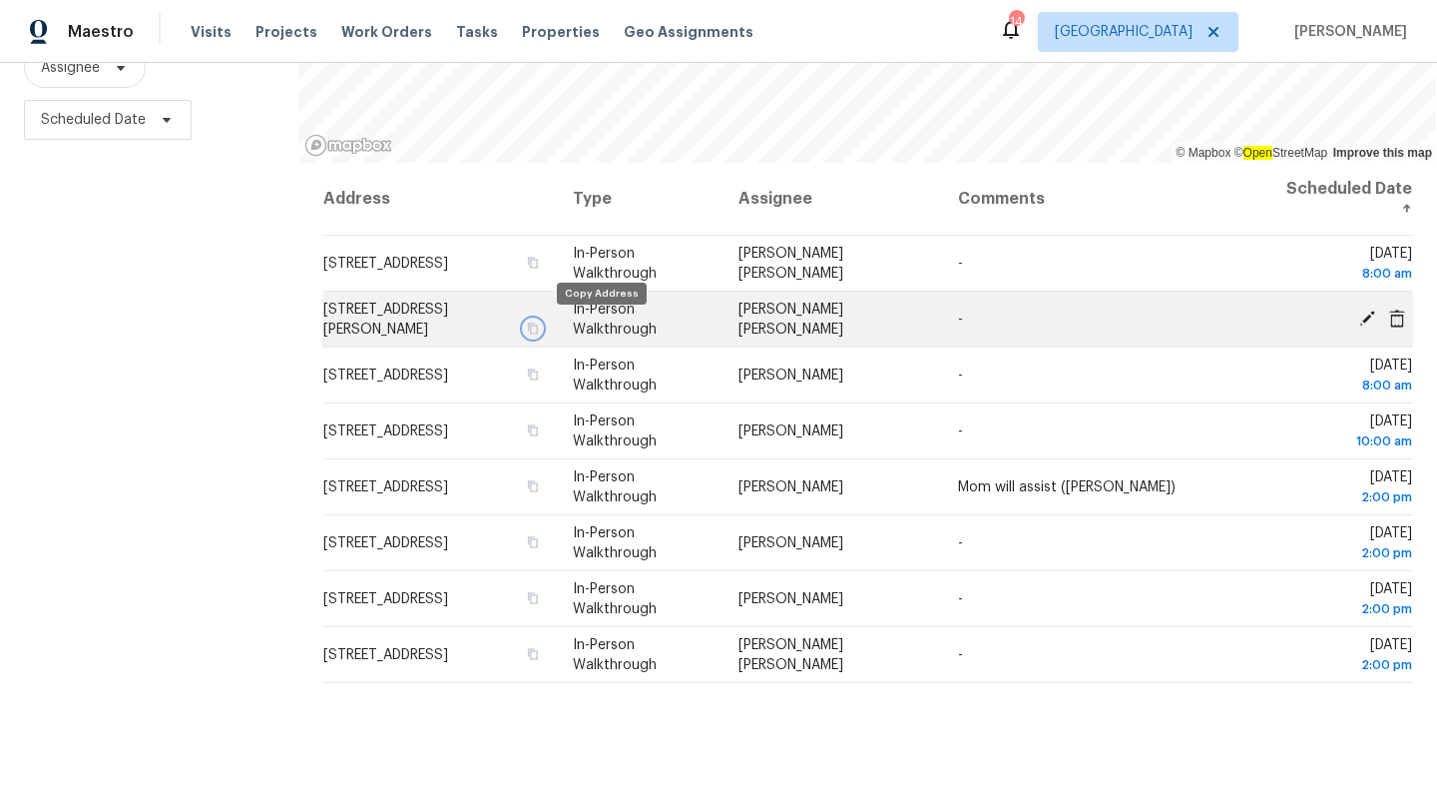
click at [538, 326] on icon "button" at bounding box center [532, 328] width 12 height 12
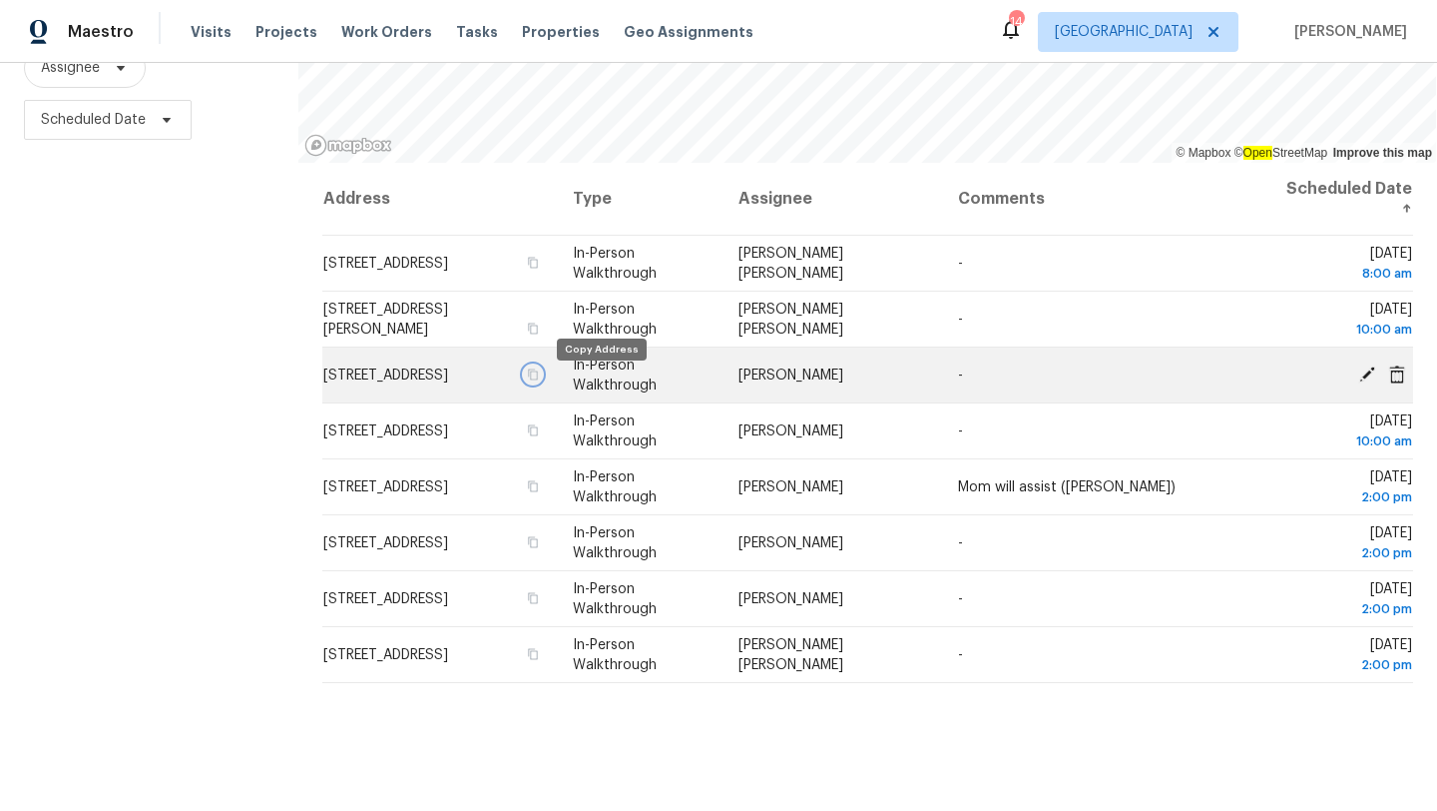
click at [538, 380] on icon "button" at bounding box center [532, 374] width 12 height 12
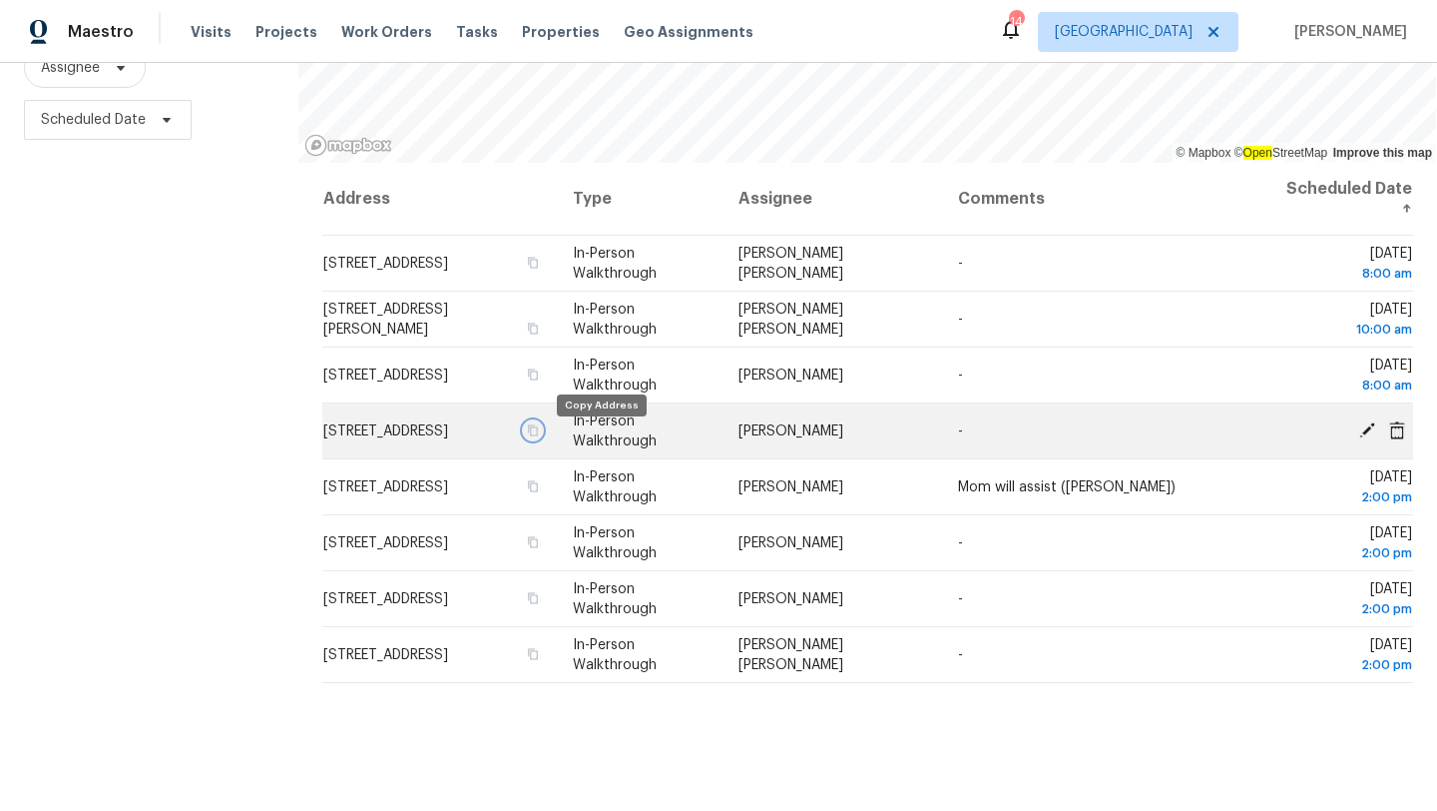
click at [537, 435] on icon "button" at bounding box center [532, 429] width 10 height 11
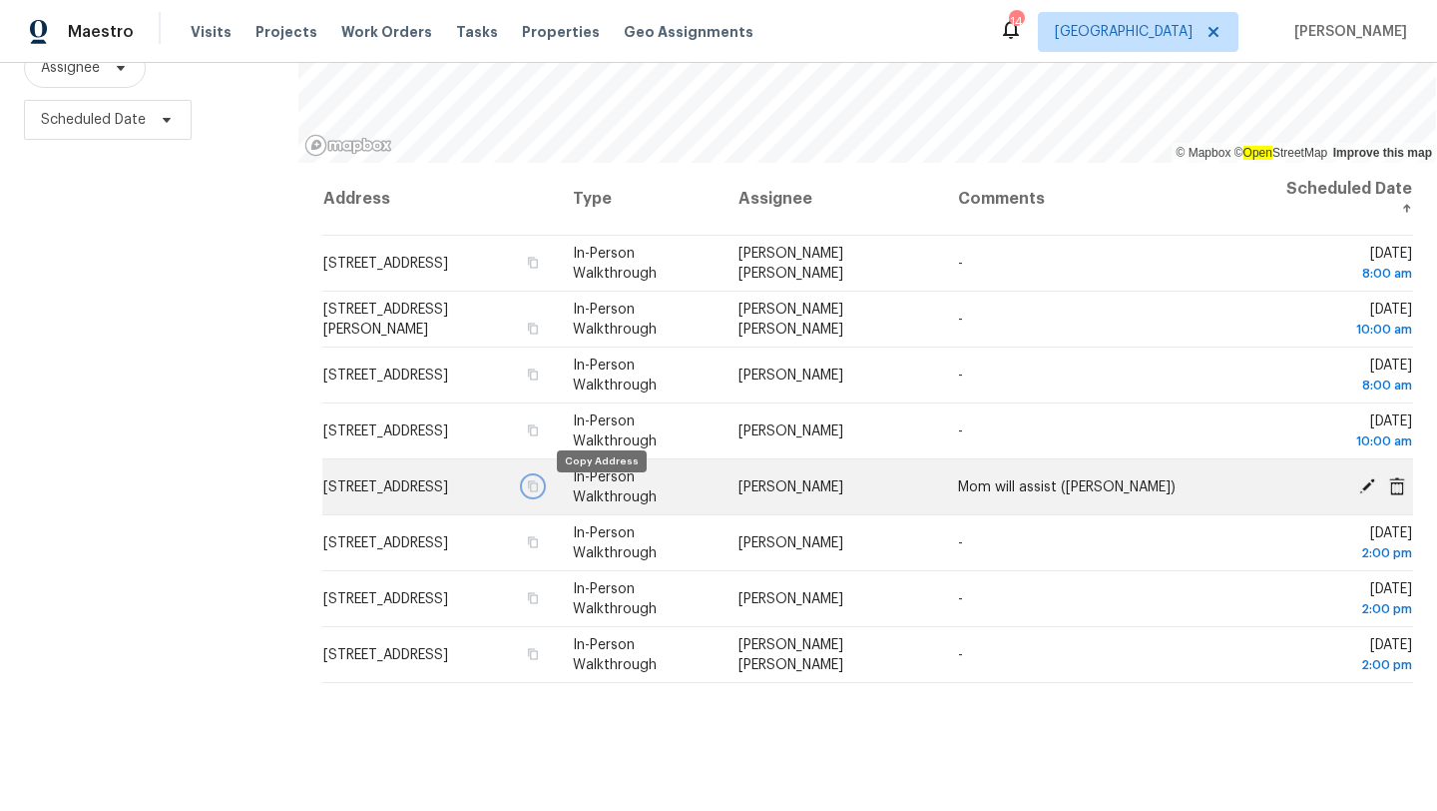
click at [538, 492] on icon "button" at bounding box center [532, 486] width 12 height 12
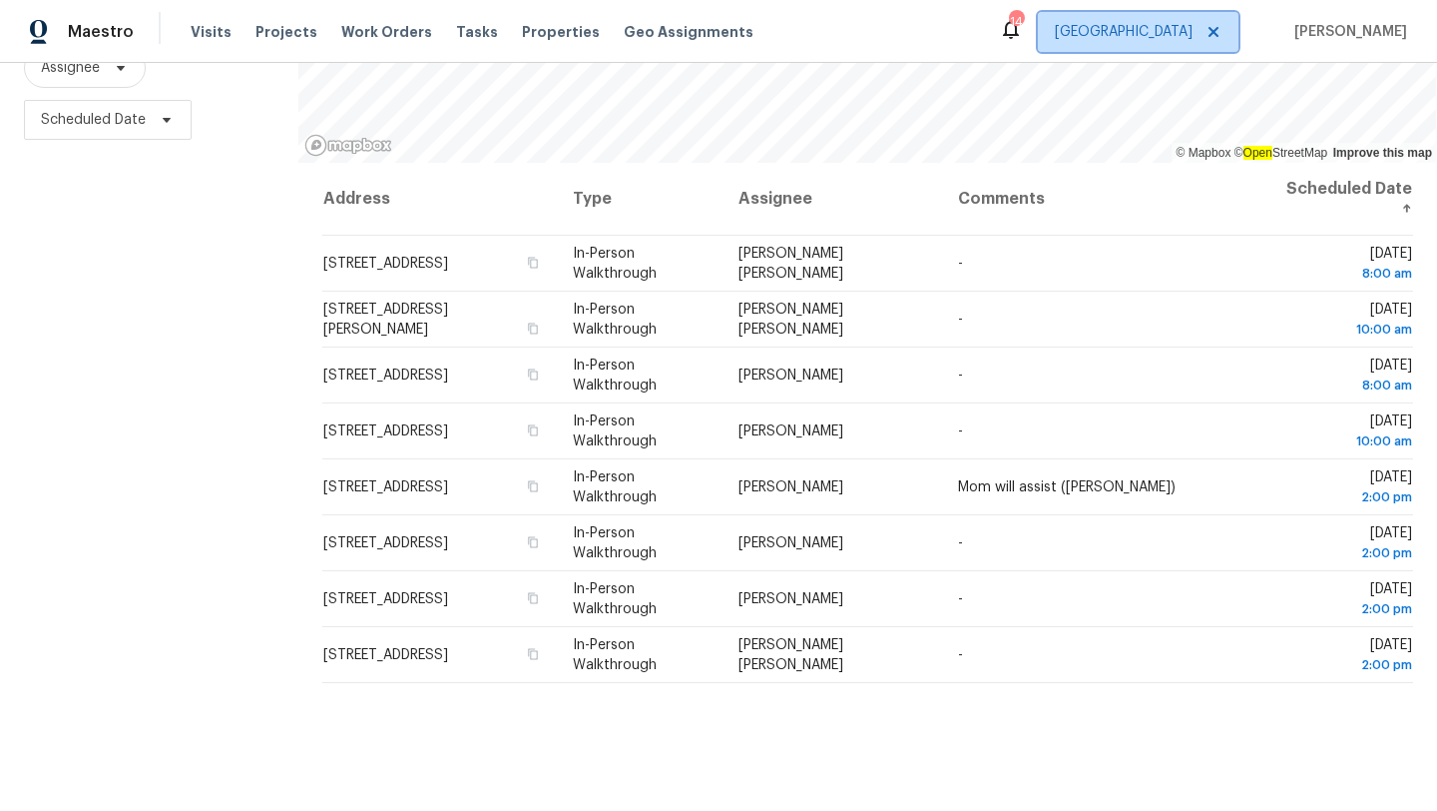
click at [1138, 31] on span "[GEOGRAPHIC_DATA]" at bounding box center [1124, 32] width 138 height 20
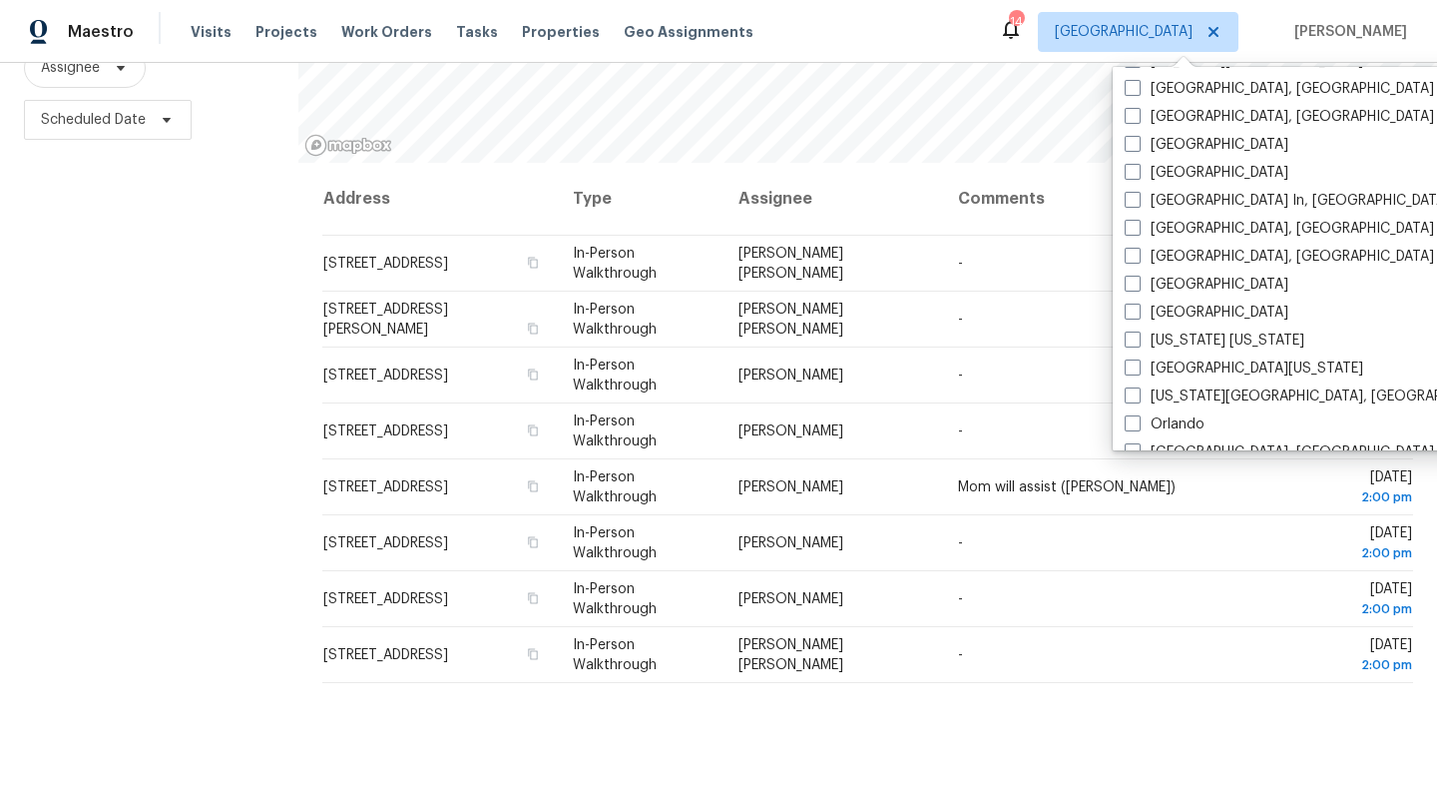
scroll to position [709, 0]
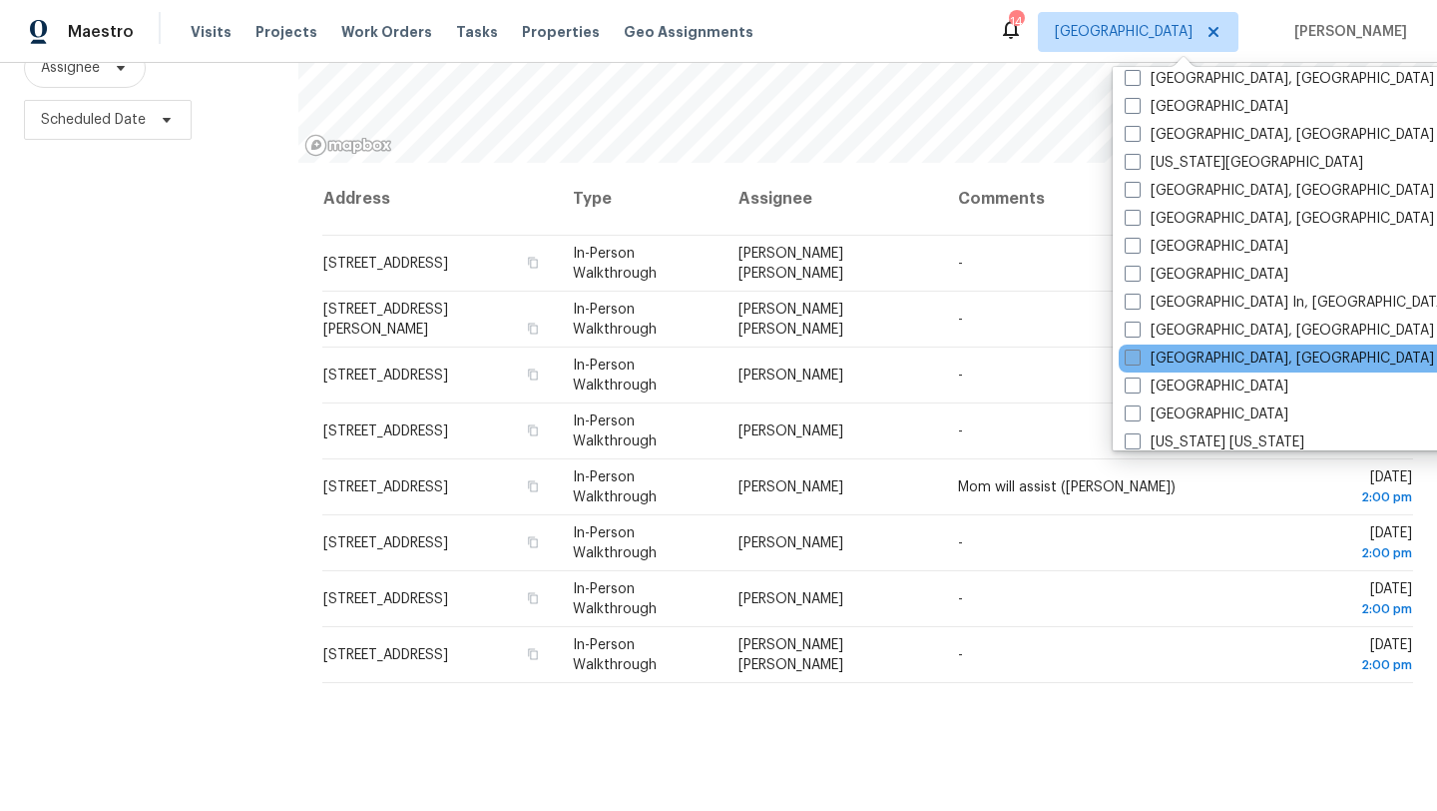
click at [1132, 357] on span at bounding box center [1133, 357] width 16 height 16
click at [1132, 357] on input "[GEOGRAPHIC_DATA], [GEOGRAPHIC_DATA]" at bounding box center [1131, 354] width 13 height 13
checkbox input "true"
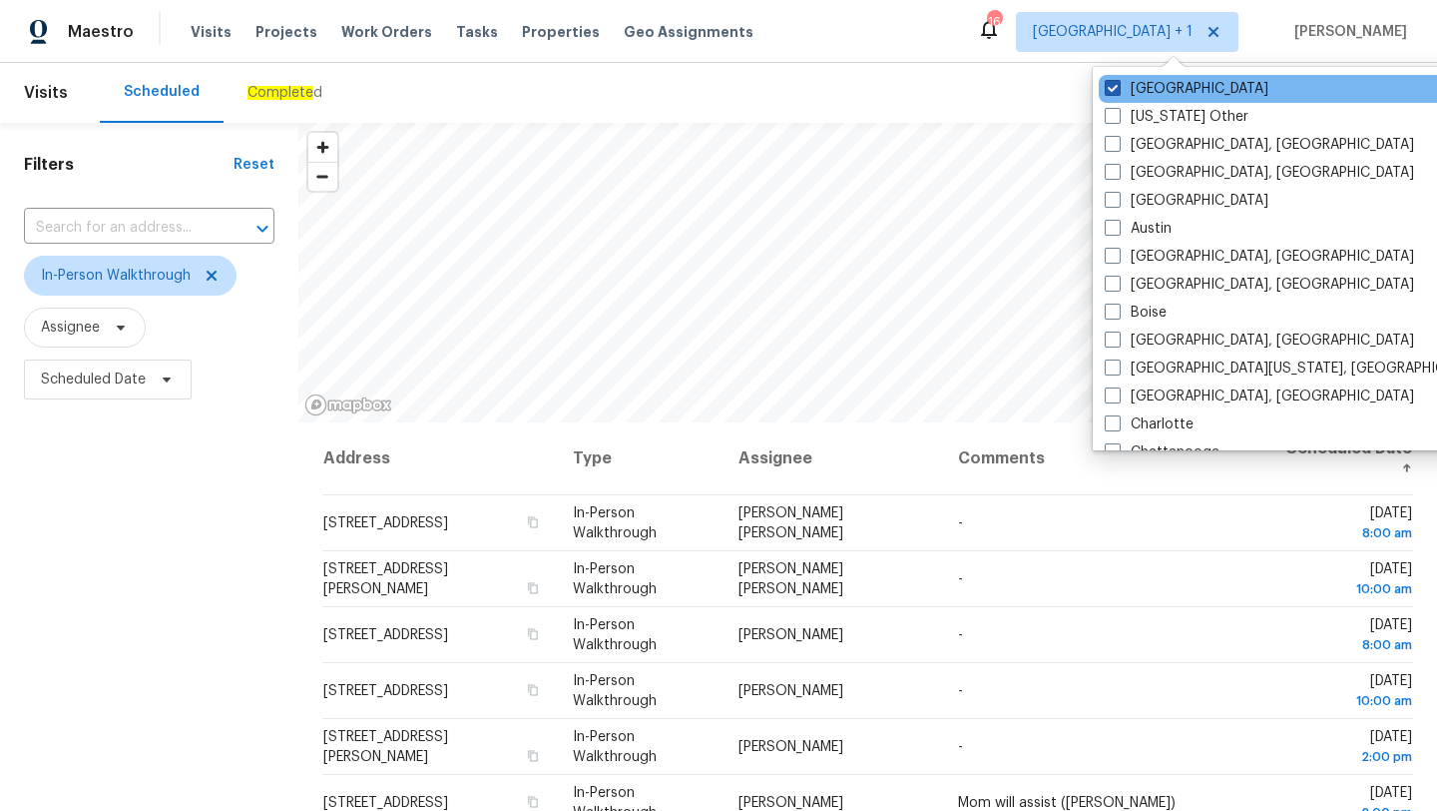
click at [1120, 92] on span at bounding box center [1113, 88] width 16 height 16
click at [1118, 92] on input "[GEOGRAPHIC_DATA]" at bounding box center [1111, 85] width 13 height 13
checkbox input "false"
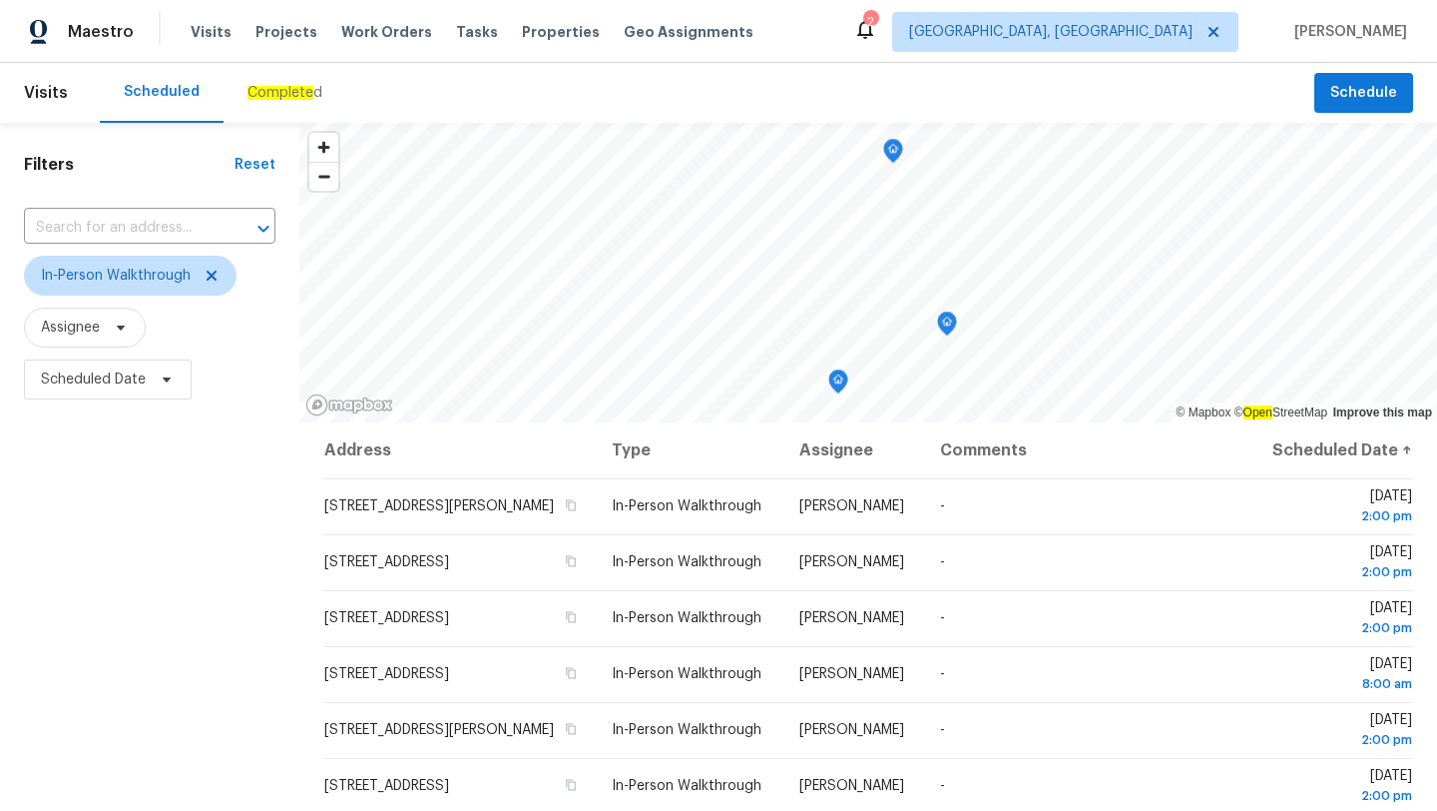
click at [209, 511] on div "Filters Reset ​ In-Person Walkthrough Assignee Scheduled Date" at bounding box center [149, 597] width 299 height 948
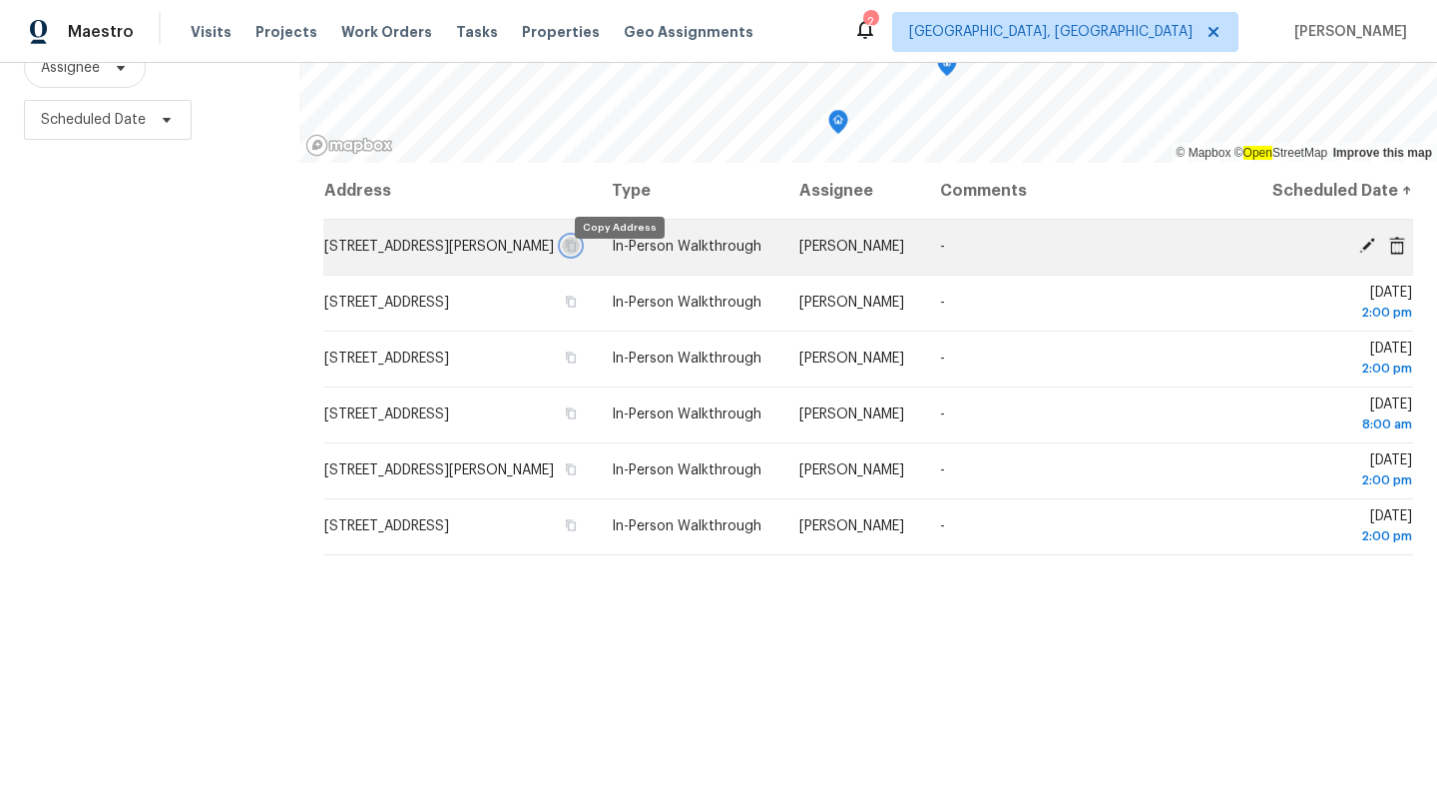
click at [577, 252] on icon "button" at bounding box center [572, 246] width 10 height 11
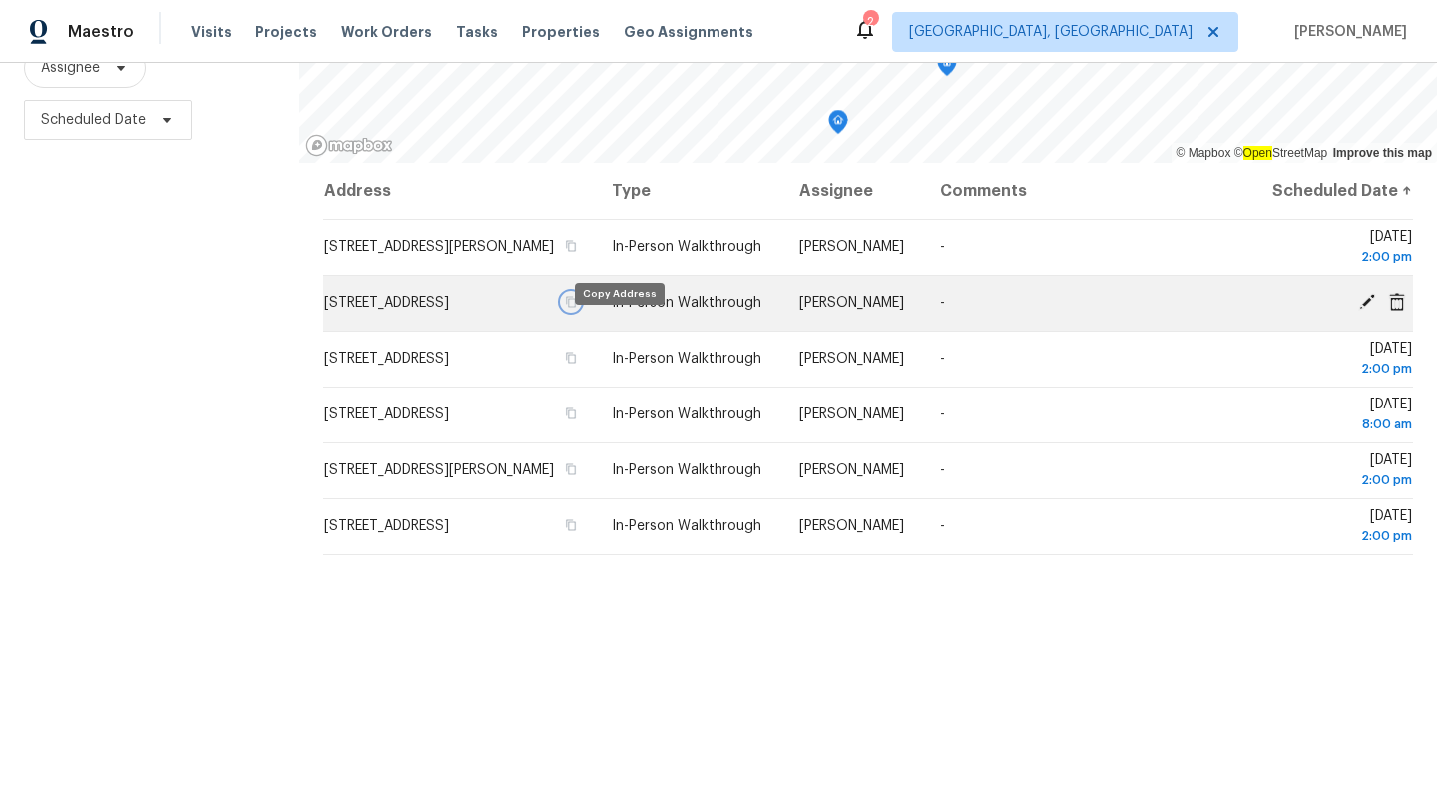
click at [577, 307] on icon "button" at bounding box center [571, 301] width 12 height 12
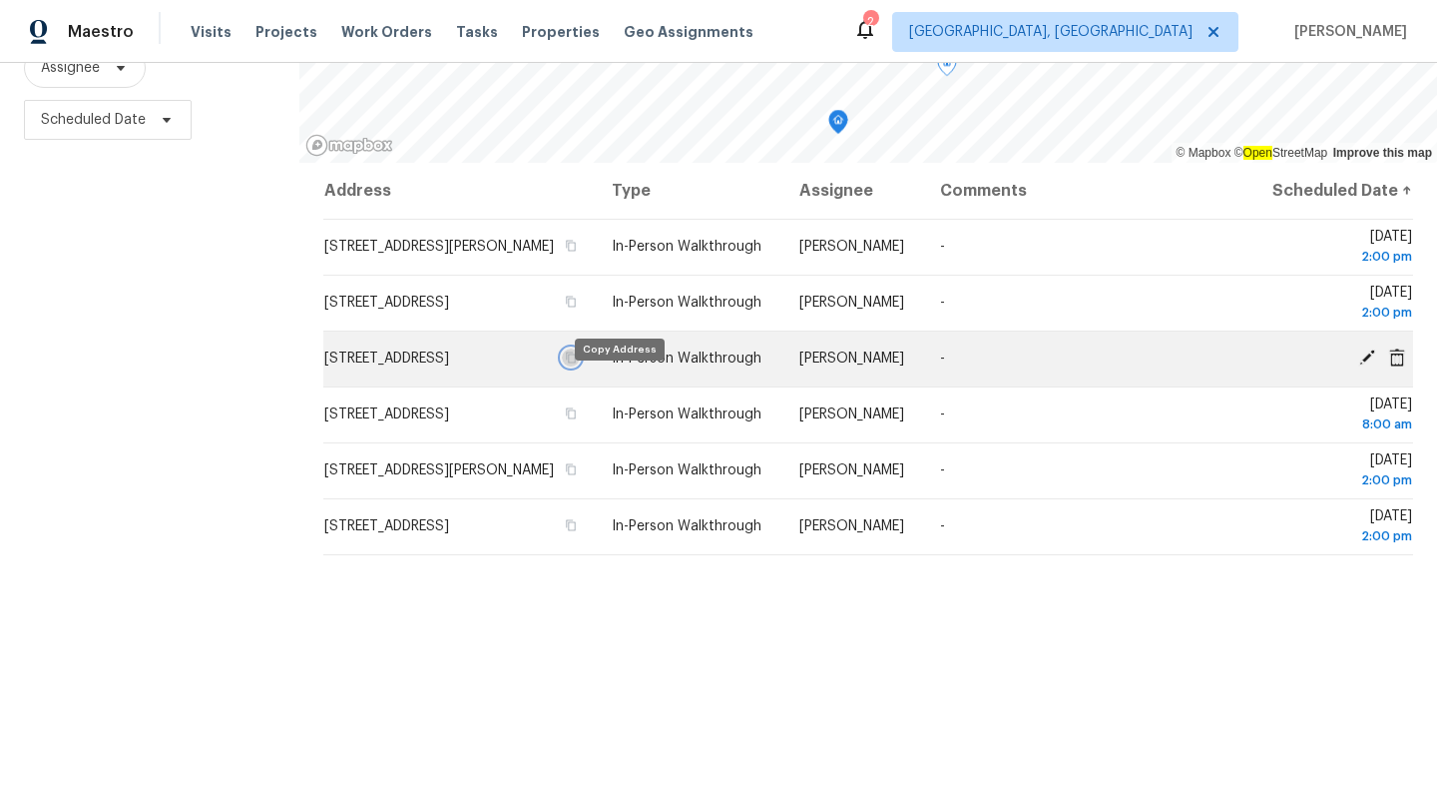
click at [577, 363] on icon "button" at bounding box center [572, 357] width 10 height 11
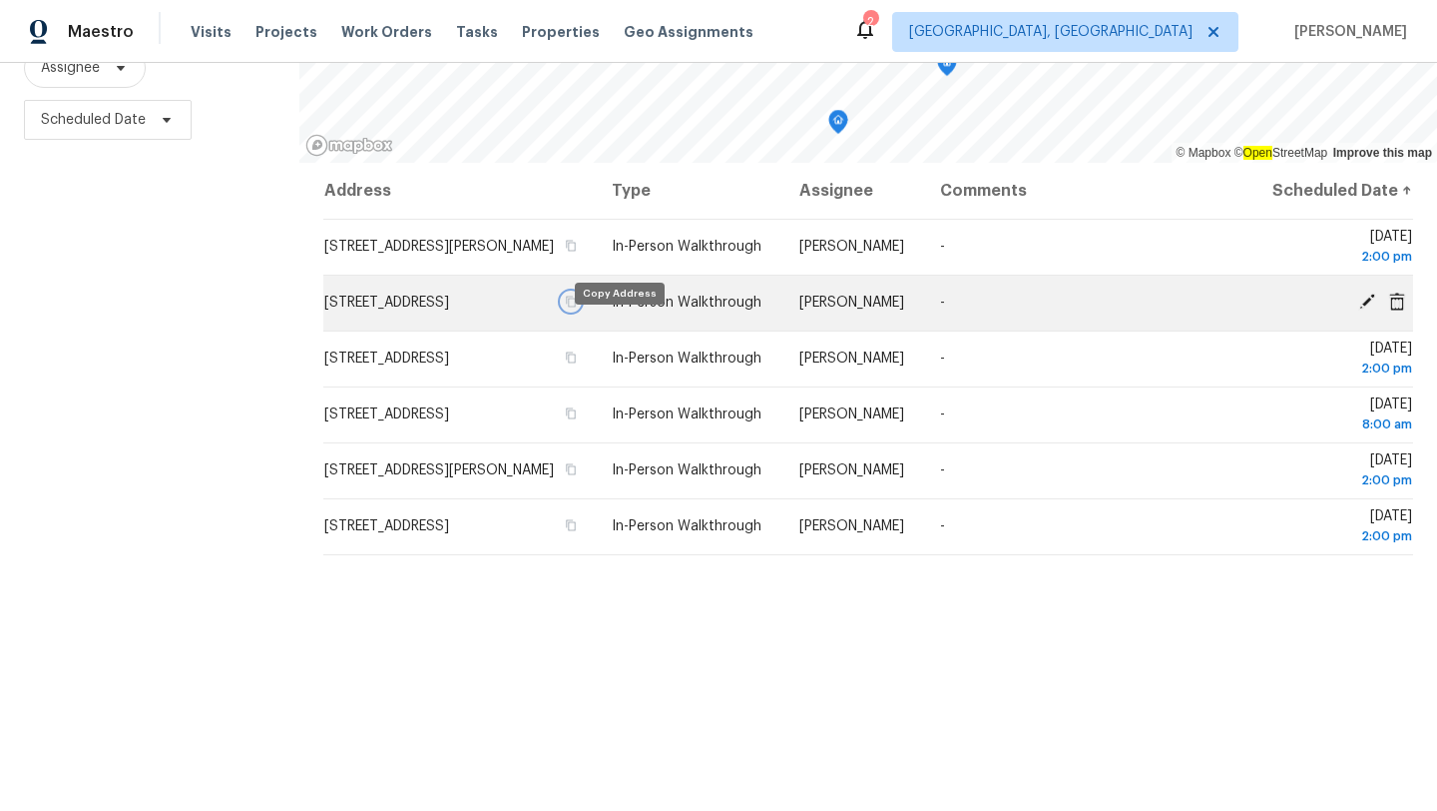
click at [577, 307] on icon "button" at bounding box center [572, 301] width 10 height 11
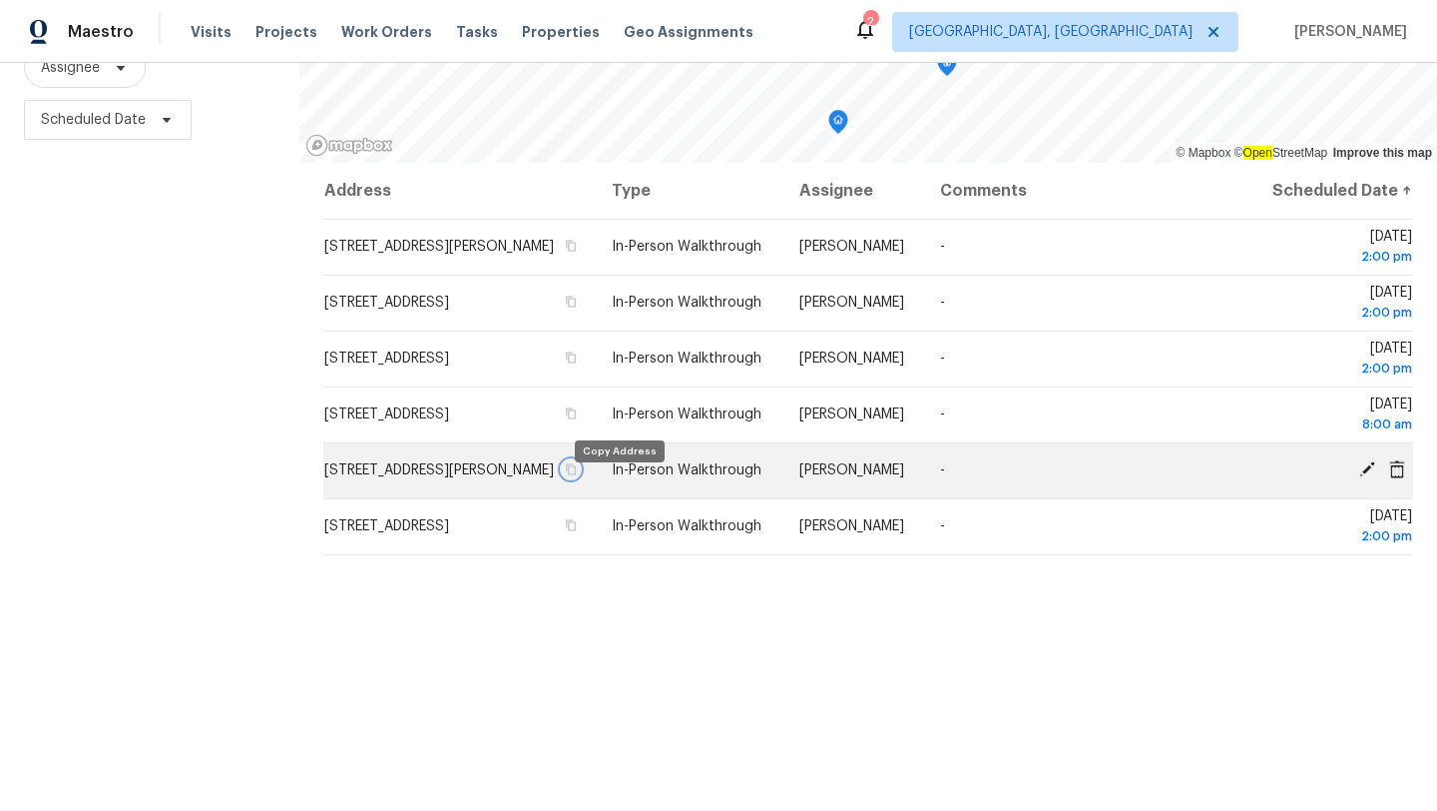
click at [577, 475] on icon "button" at bounding box center [571, 469] width 12 height 12
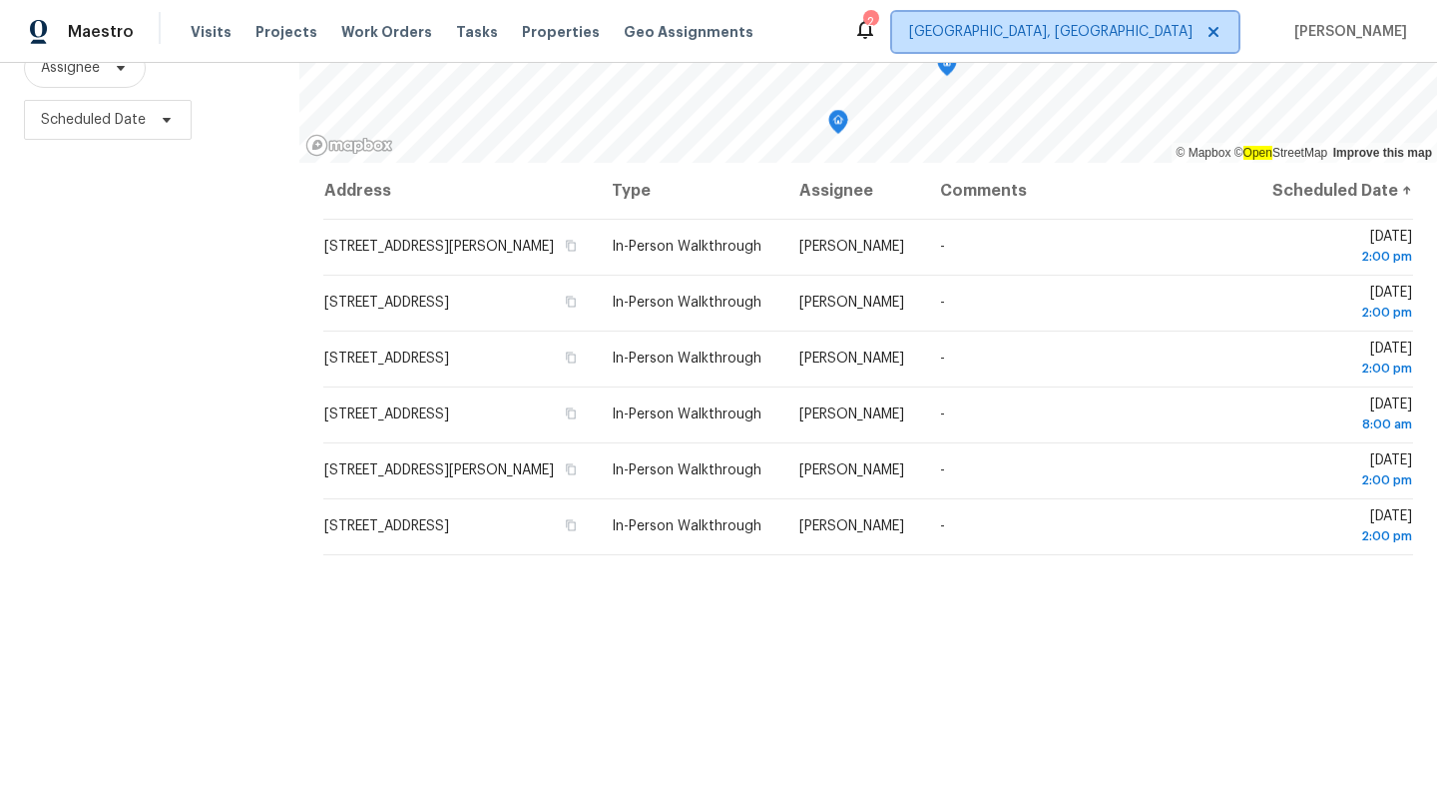
click at [1175, 26] on span "[GEOGRAPHIC_DATA], [GEOGRAPHIC_DATA]" at bounding box center [1050, 32] width 283 height 20
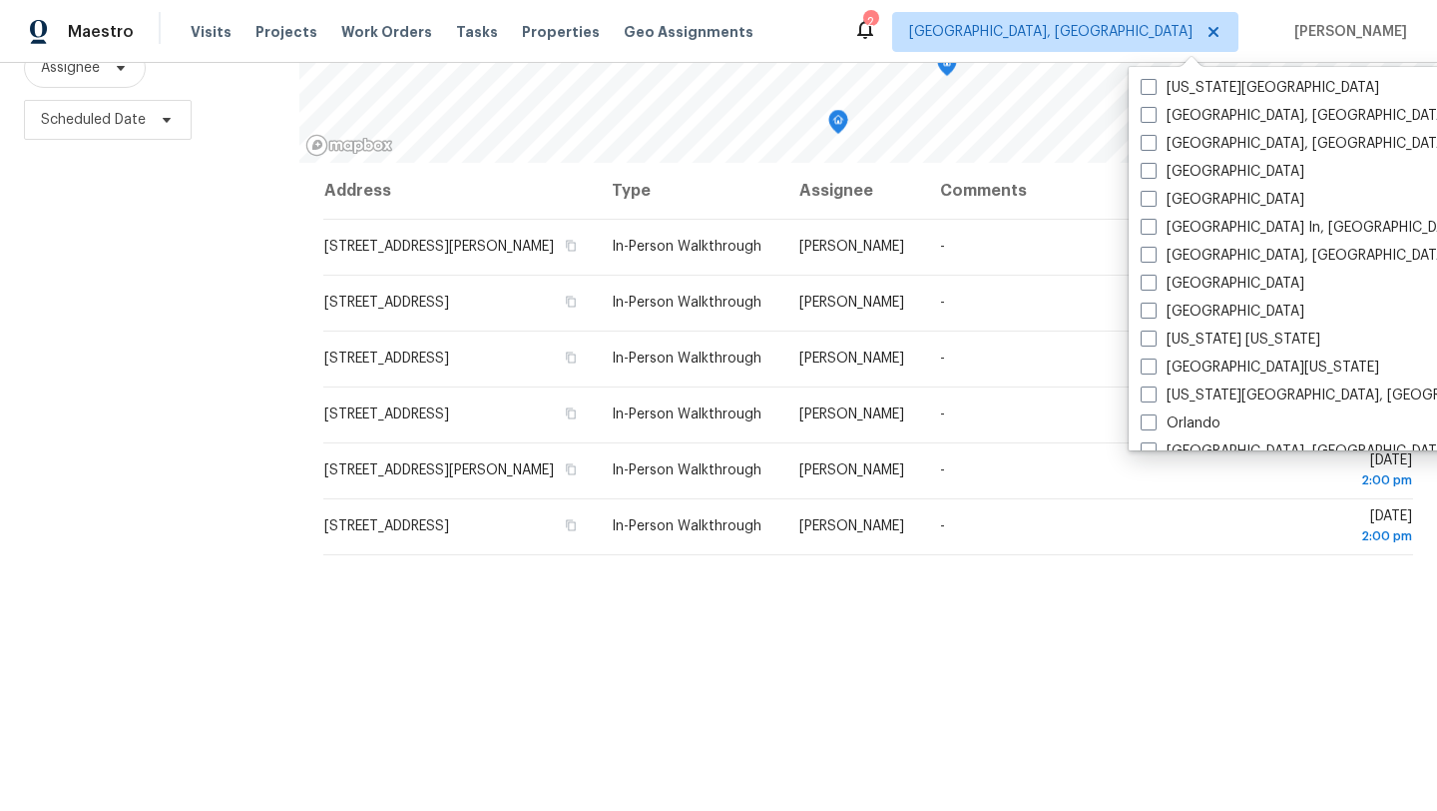
scroll to position [913, 0]
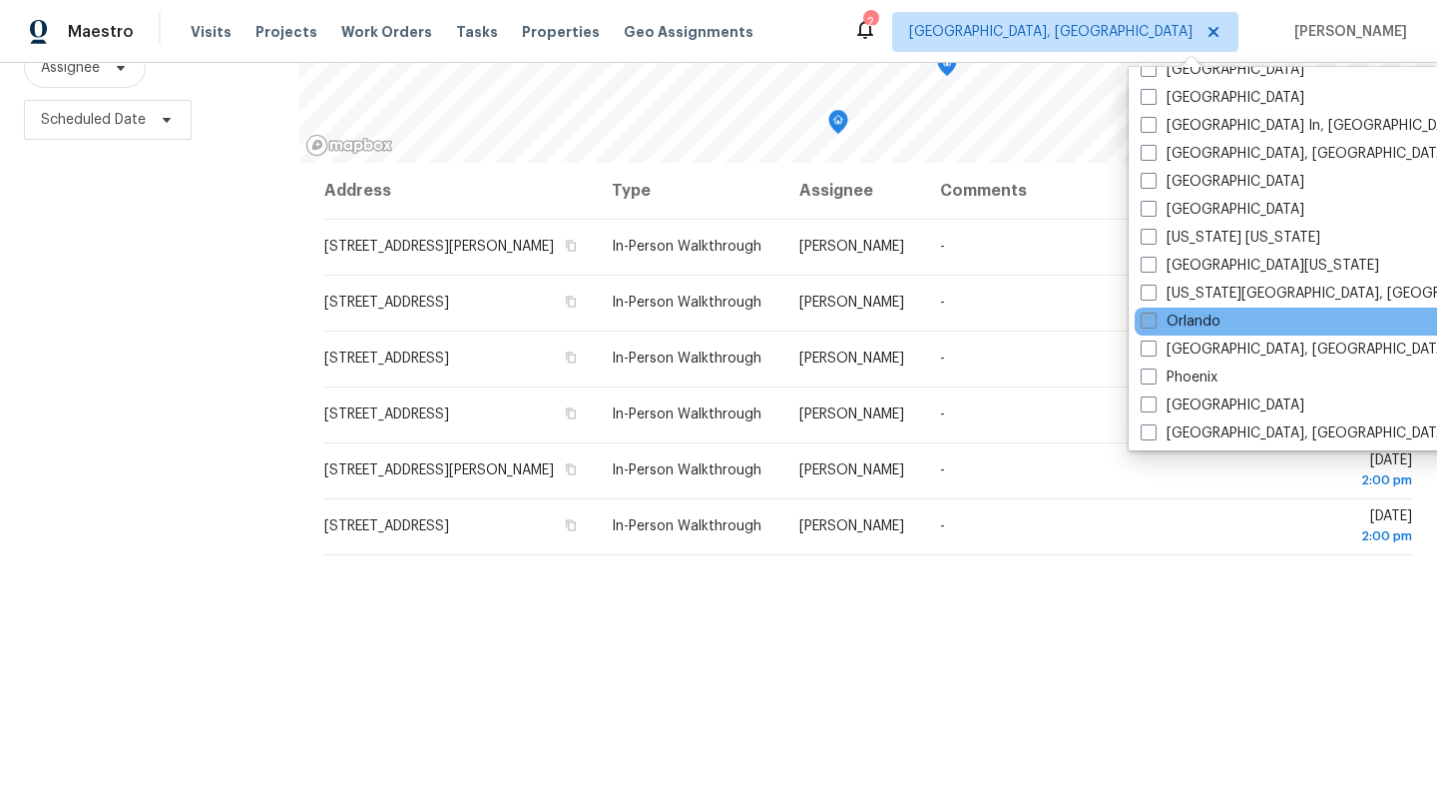
click at [1148, 317] on span at bounding box center [1149, 320] width 16 height 16
click at [1148, 317] on input "Orlando" at bounding box center [1147, 317] width 13 height 13
checkbox input "true"
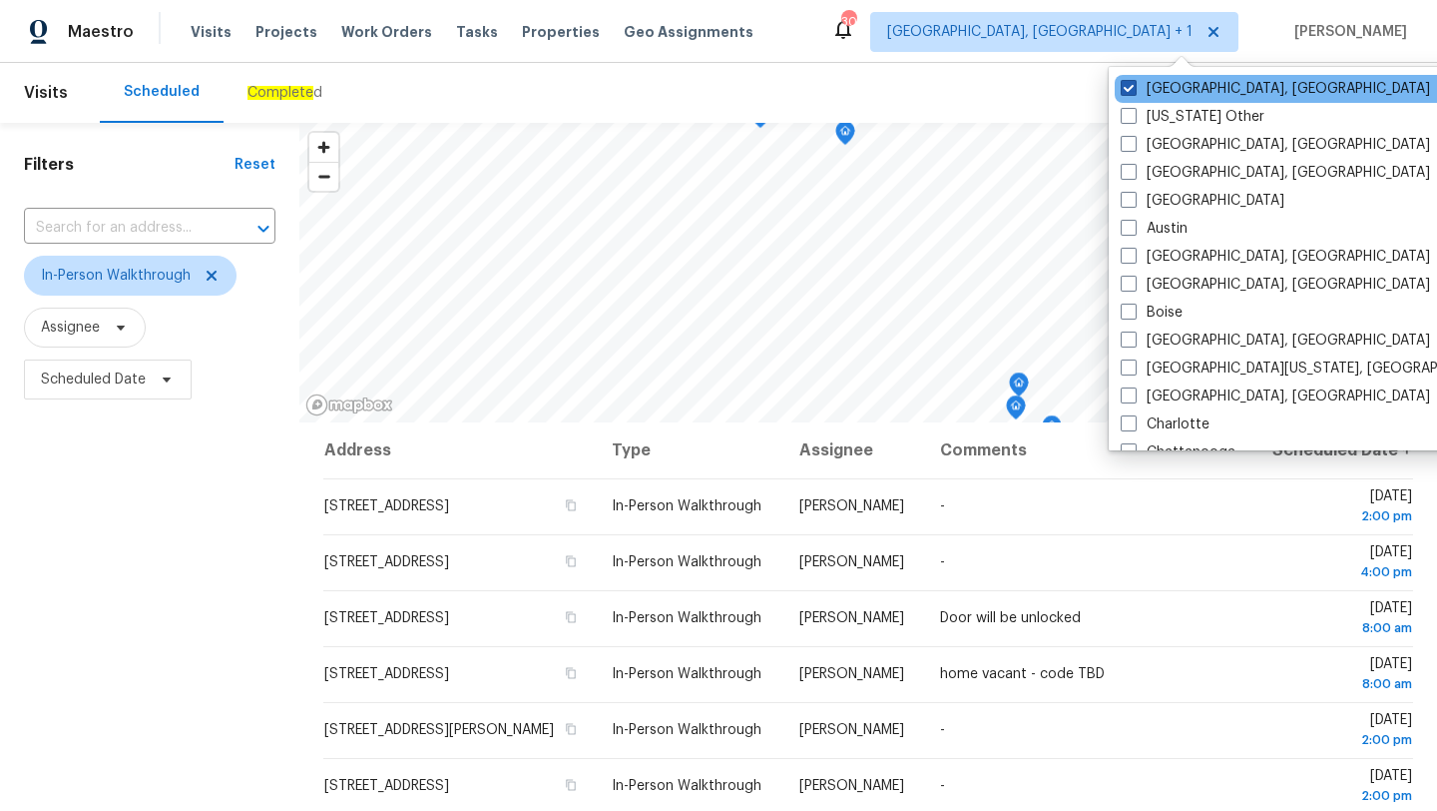
click at [1139, 86] on label "[GEOGRAPHIC_DATA], [GEOGRAPHIC_DATA]" at bounding box center [1275, 89] width 309 height 20
click at [1134, 86] on input "[GEOGRAPHIC_DATA], [GEOGRAPHIC_DATA]" at bounding box center [1127, 85] width 13 height 13
checkbox input "false"
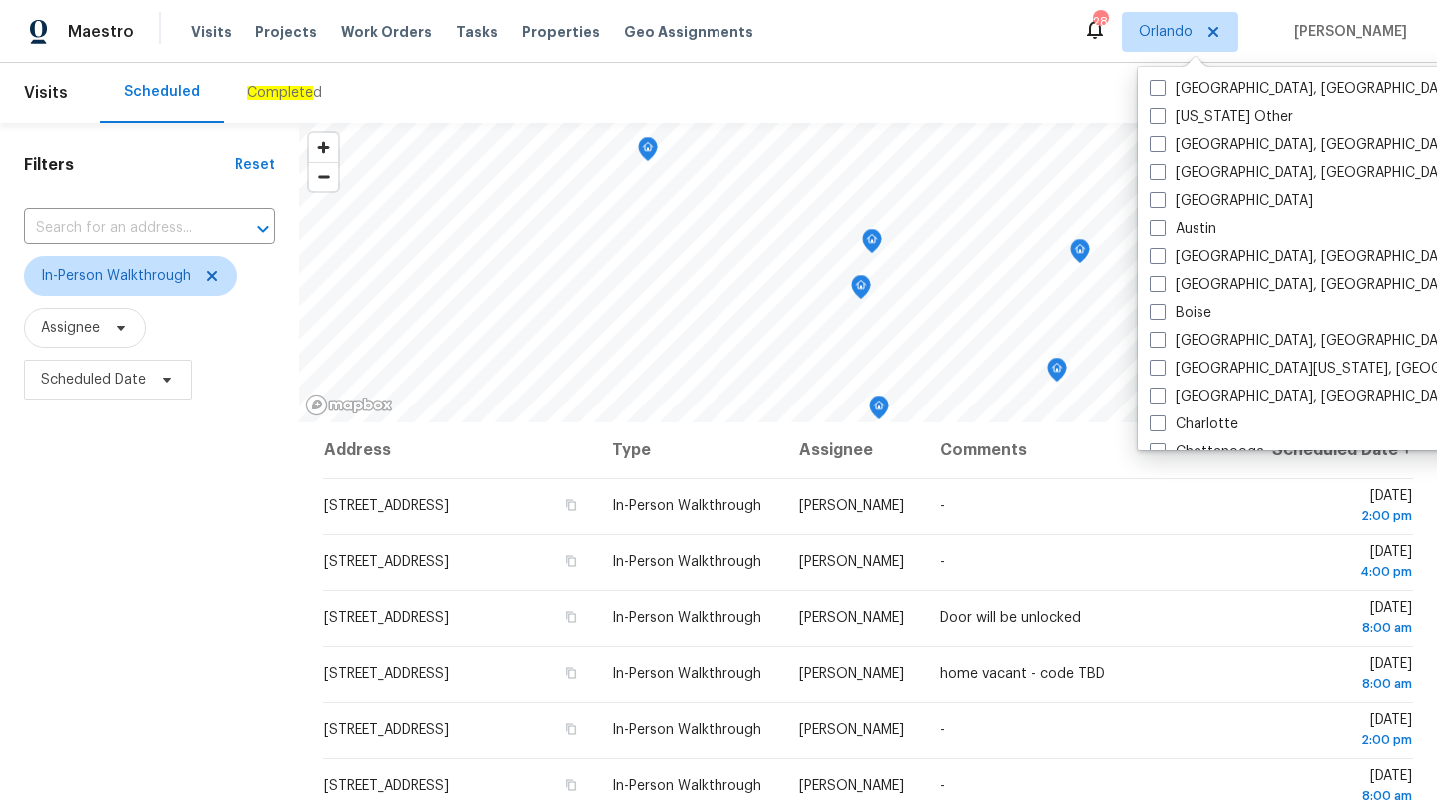
click at [229, 462] on div "Filters Reset ​ In-Person Walkthrough Assignee Scheduled Date" at bounding box center [149, 597] width 299 height 948
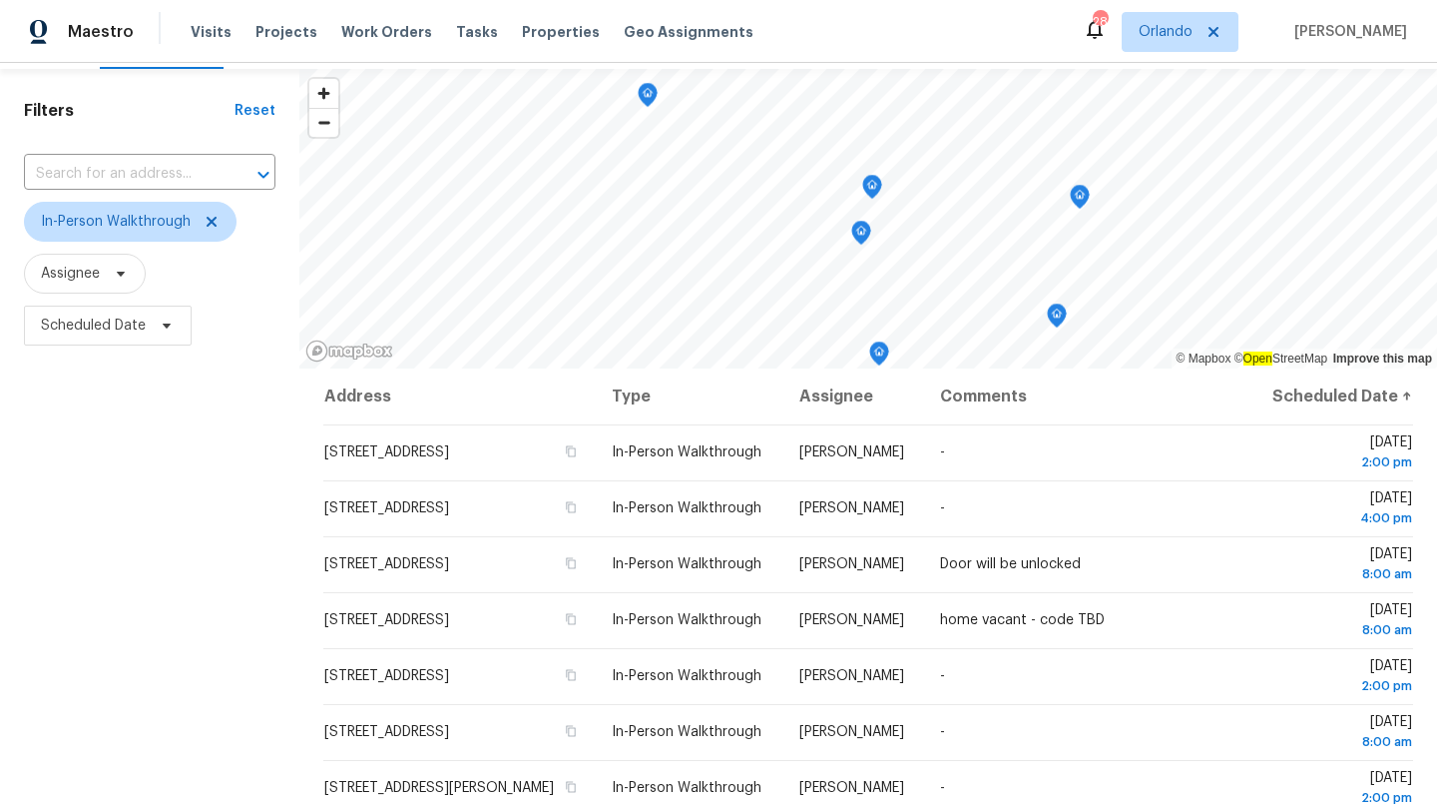
scroll to position [95, 0]
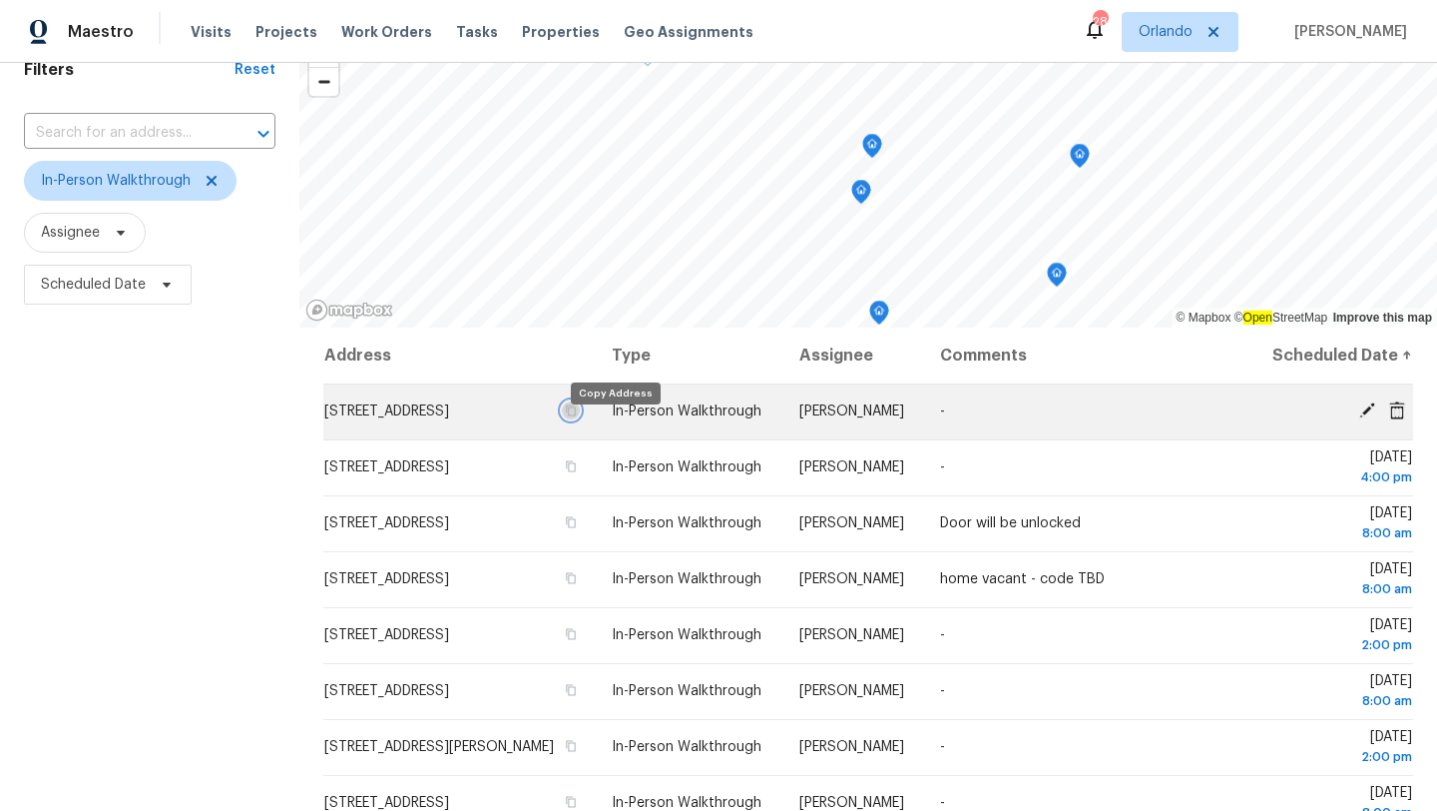
click at [577, 416] on icon "button" at bounding box center [572, 410] width 10 height 11
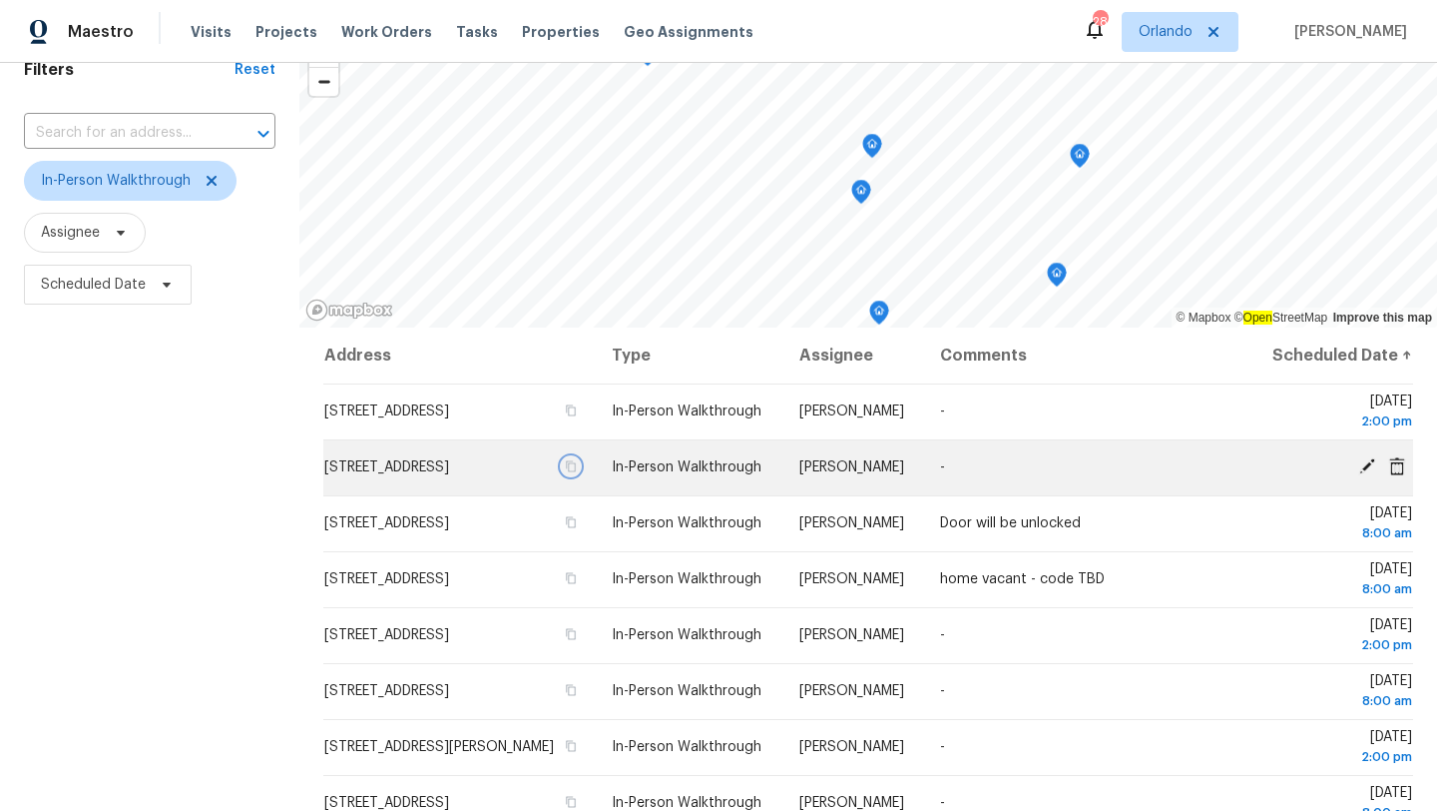
click at [577, 472] on icon "button" at bounding box center [572, 466] width 10 height 11
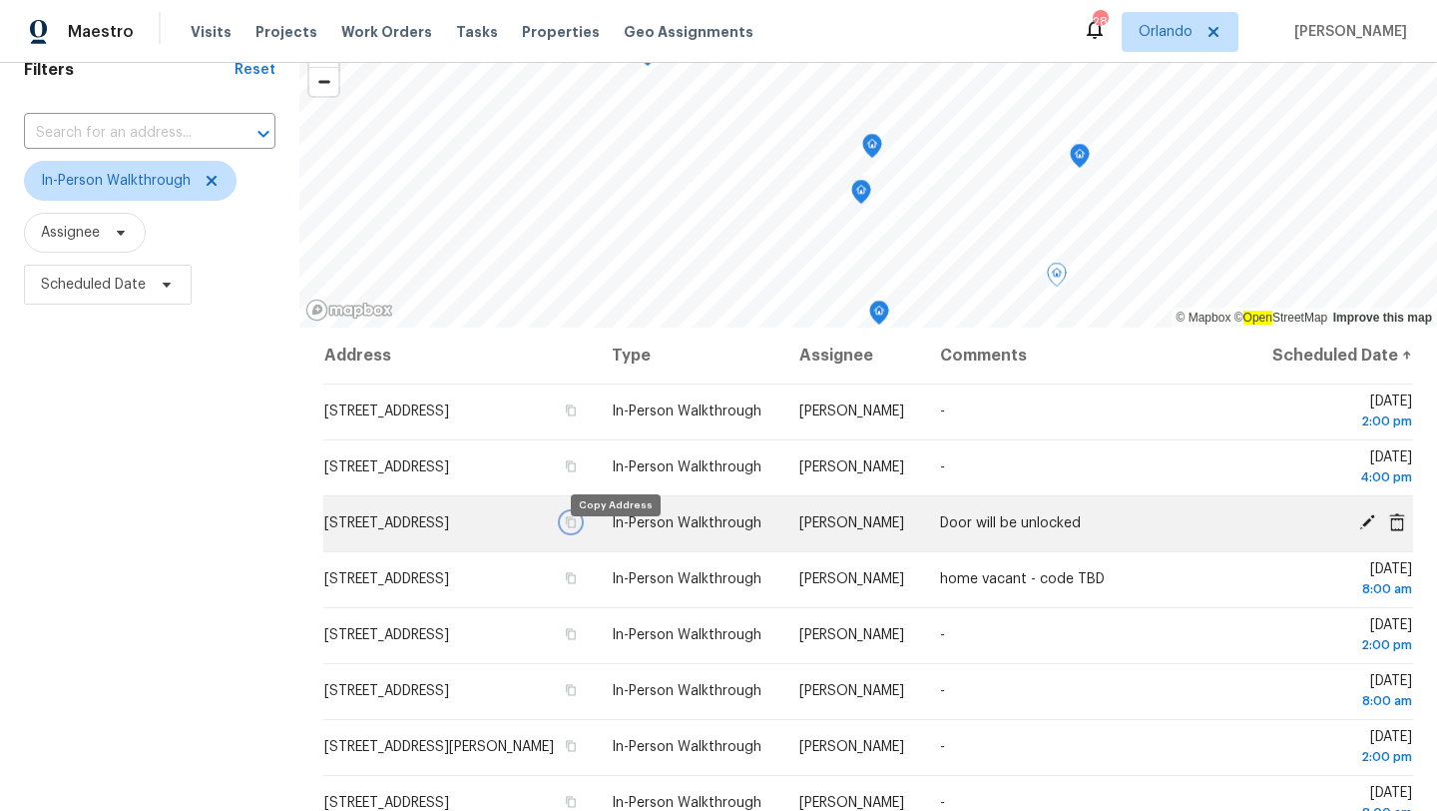
click at [577, 528] on icon "button" at bounding box center [571, 522] width 12 height 12
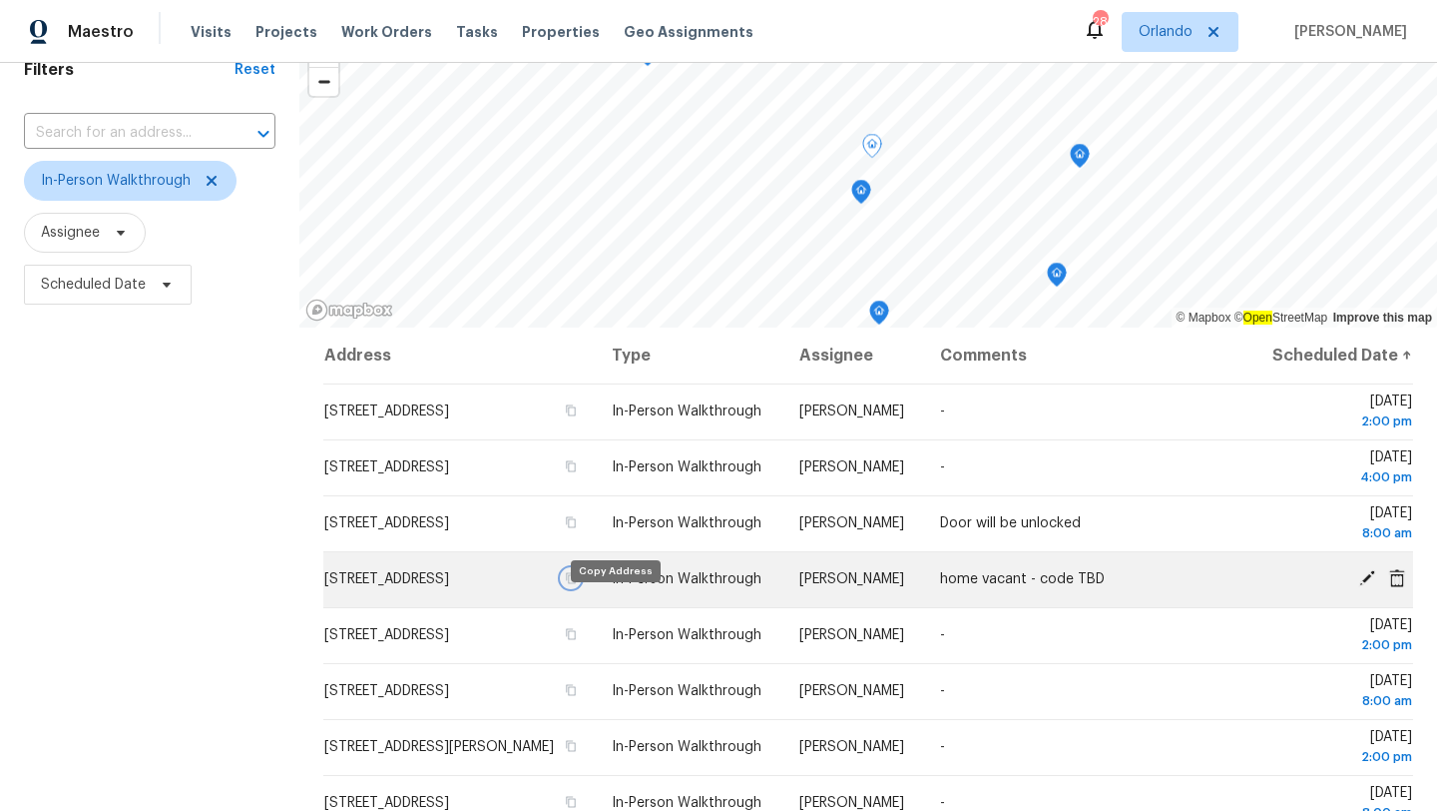
click at [577, 584] on icon "button" at bounding box center [571, 578] width 12 height 12
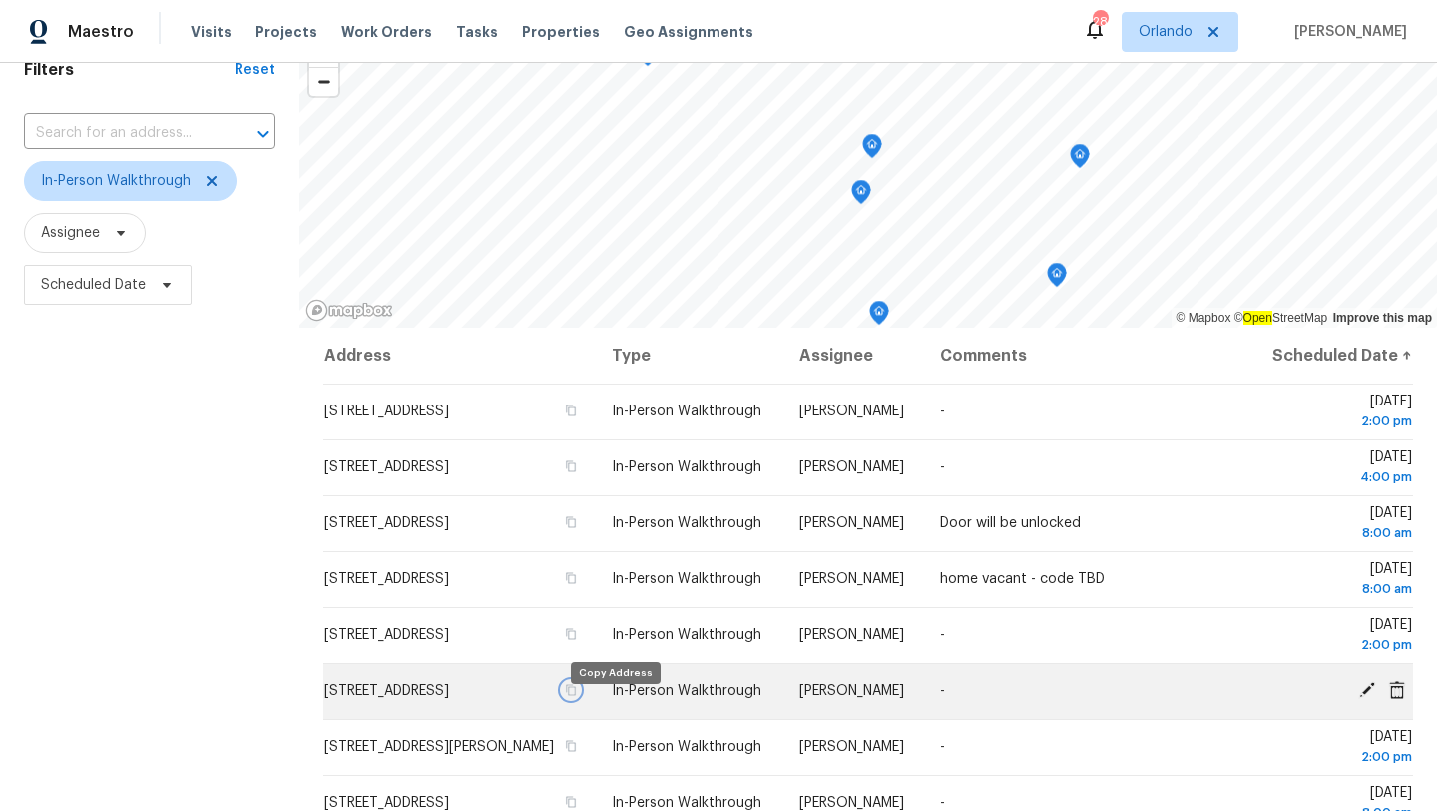
click at [577, 696] on icon "button" at bounding box center [571, 690] width 12 height 12
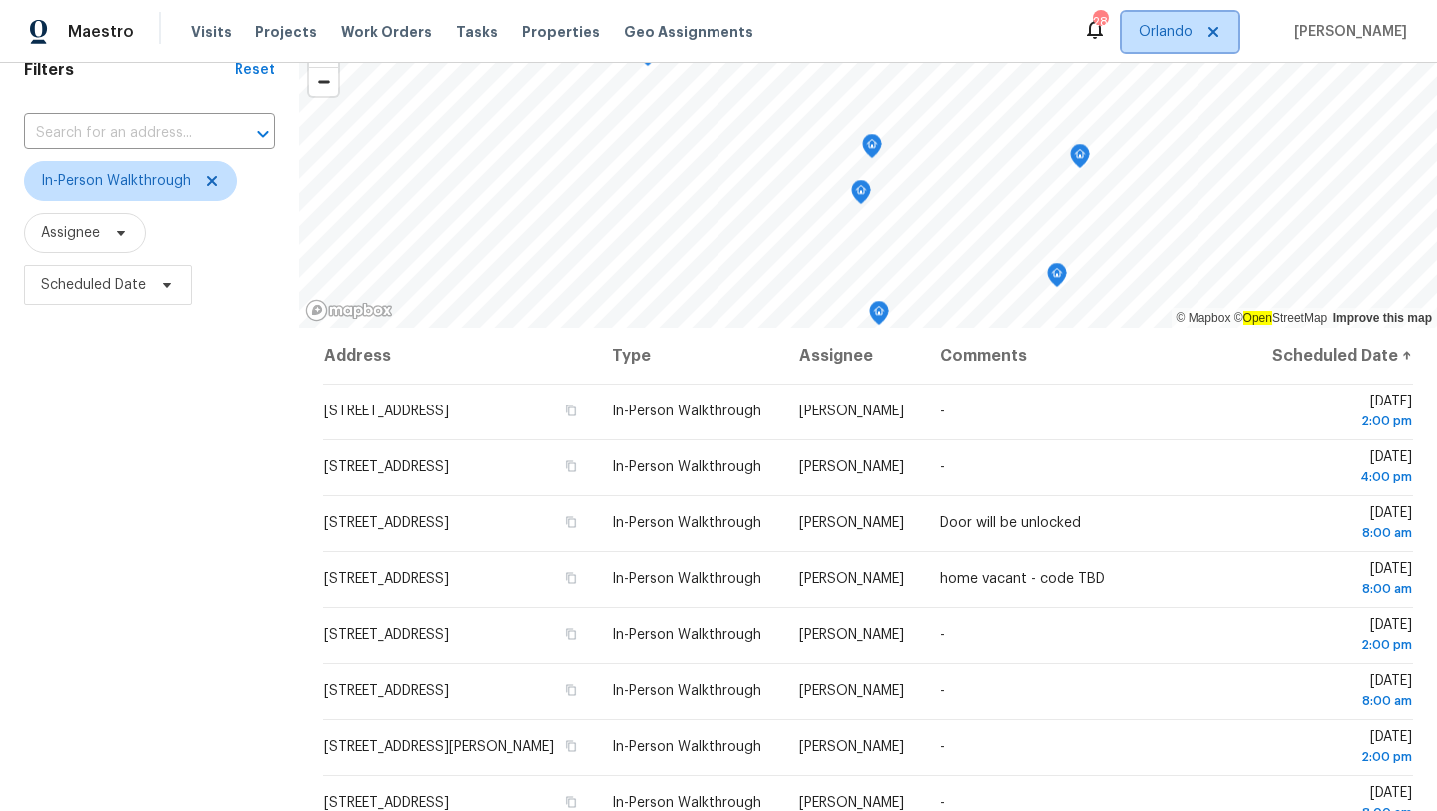
click at [1184, 46] on span "Orlando" at bounding box center [1180, 32] width 117 height 40
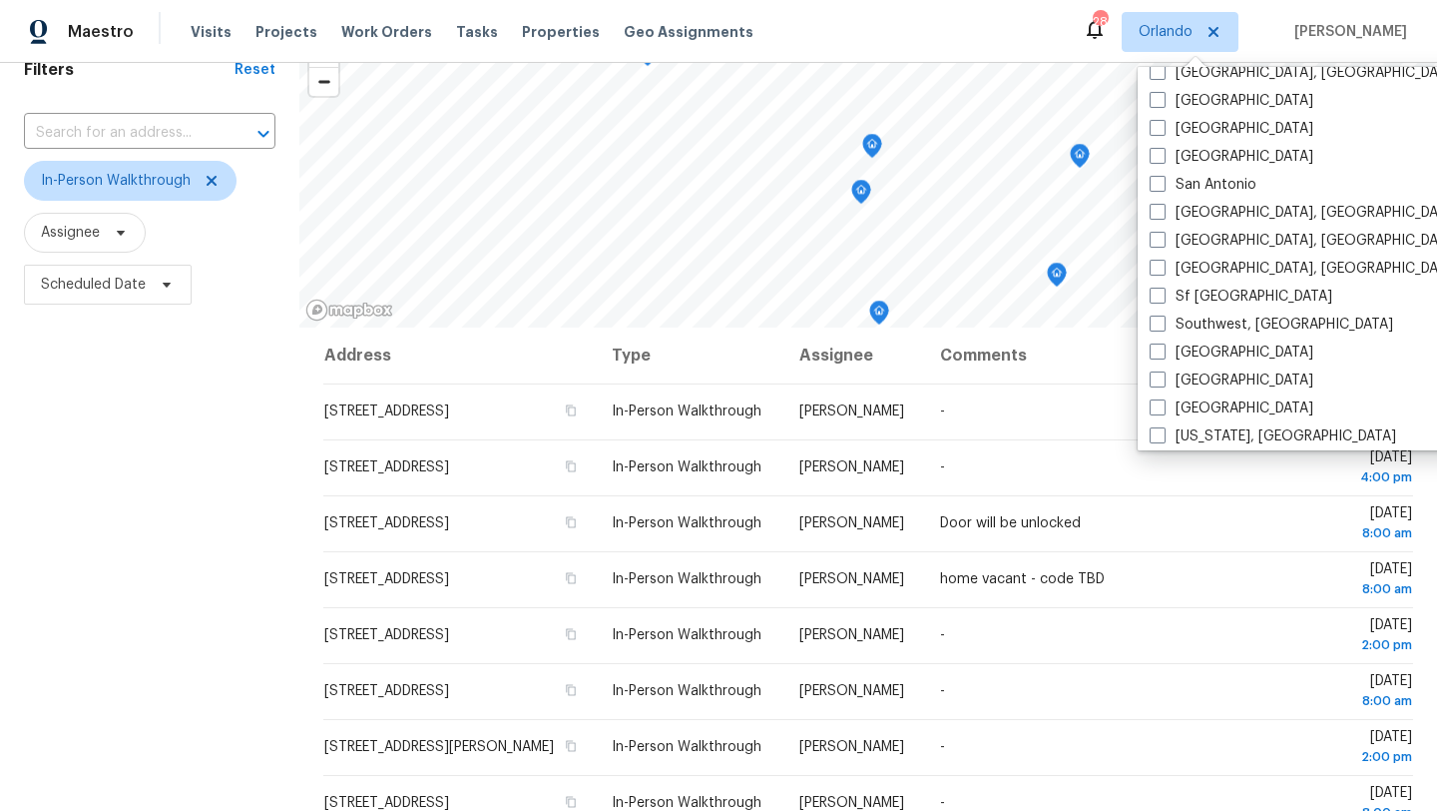
scroll to position [1366, 0]
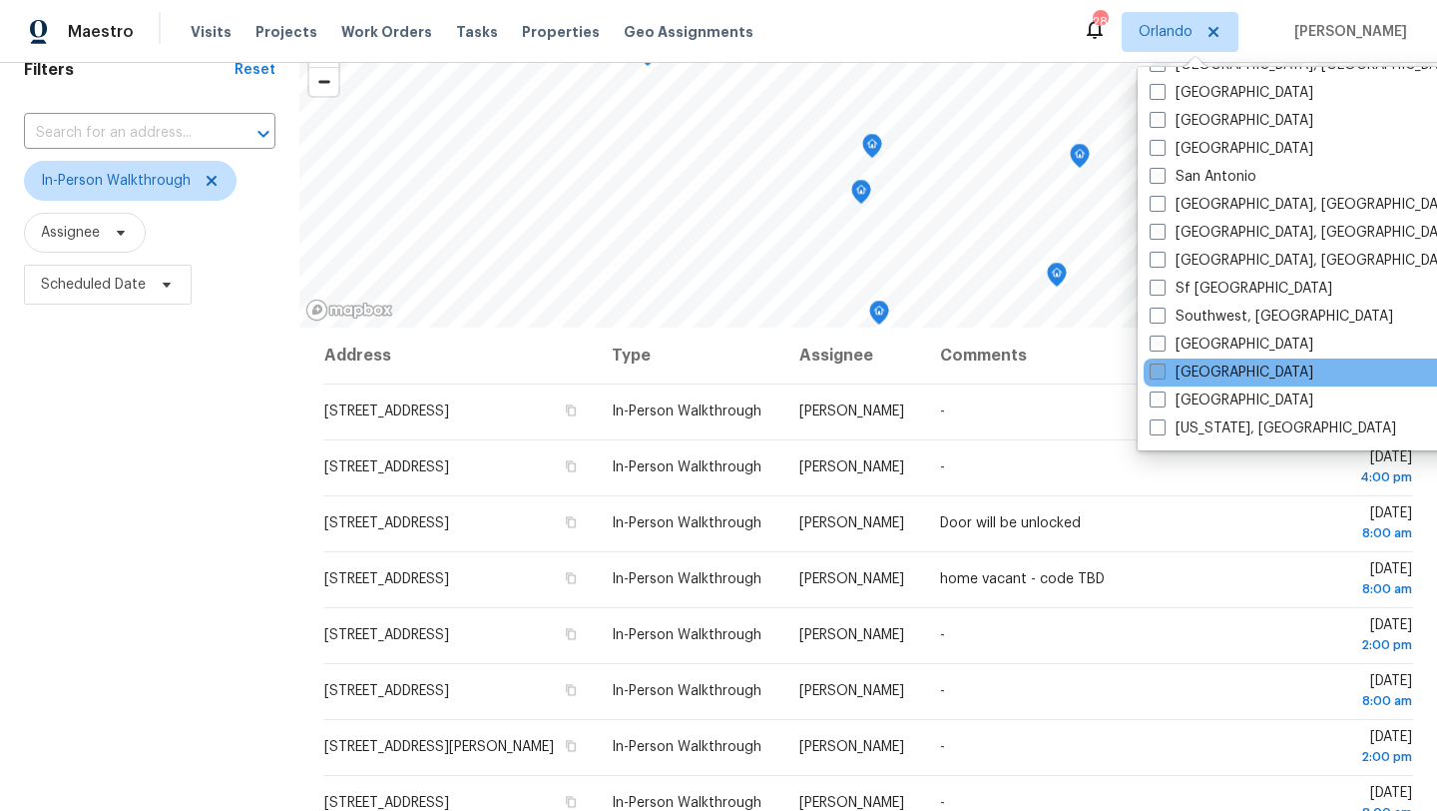
click at [1155, 370] on span at bounding box center [1158, 371] width 16 height 16
click at [1155, 370] on input "[GEOGRAPHIC_DATA]" at bounding box center [1156, 368] width 13 height 13
checkbox input "true"
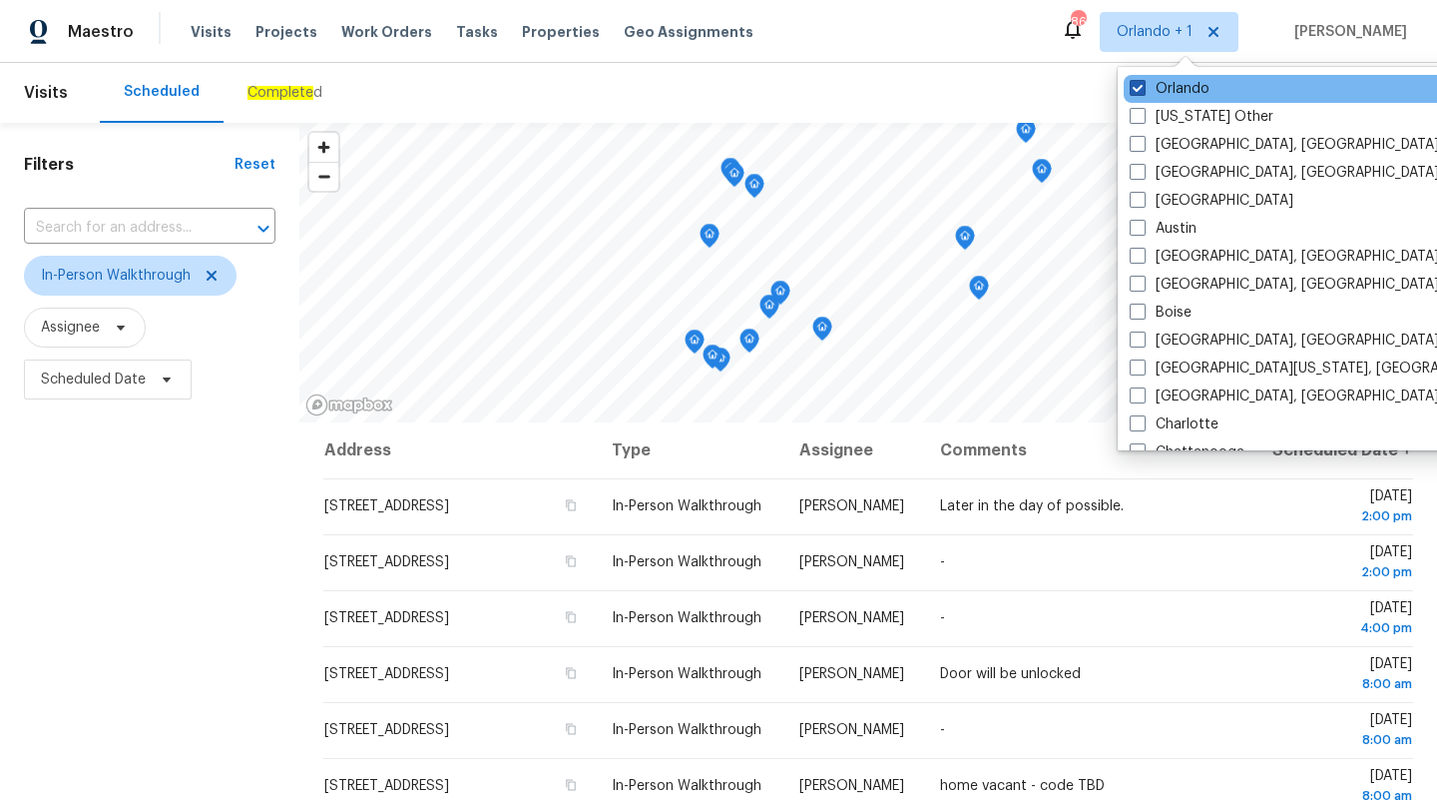
click at [1140, 86] on span at bounding box center [1138, 88] width 16 height 16
click at [1140, 86] on input "Orlando" at bounding box center [1136, 85] width 13 height 13
checkbox input "false"
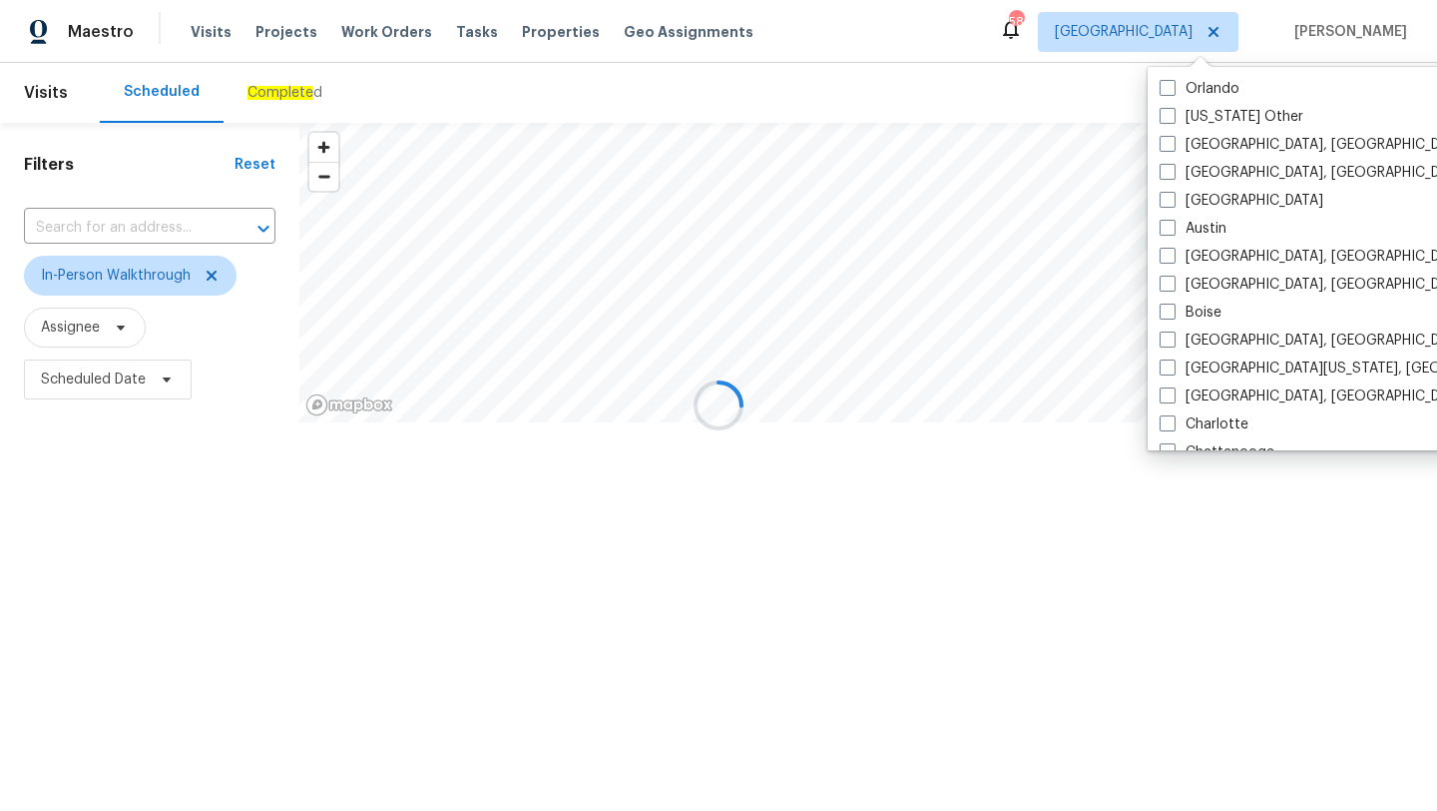
click at [796, 76] on div "Scheduled Complete d" at bounding box center [707, 93] width 1215 height 60
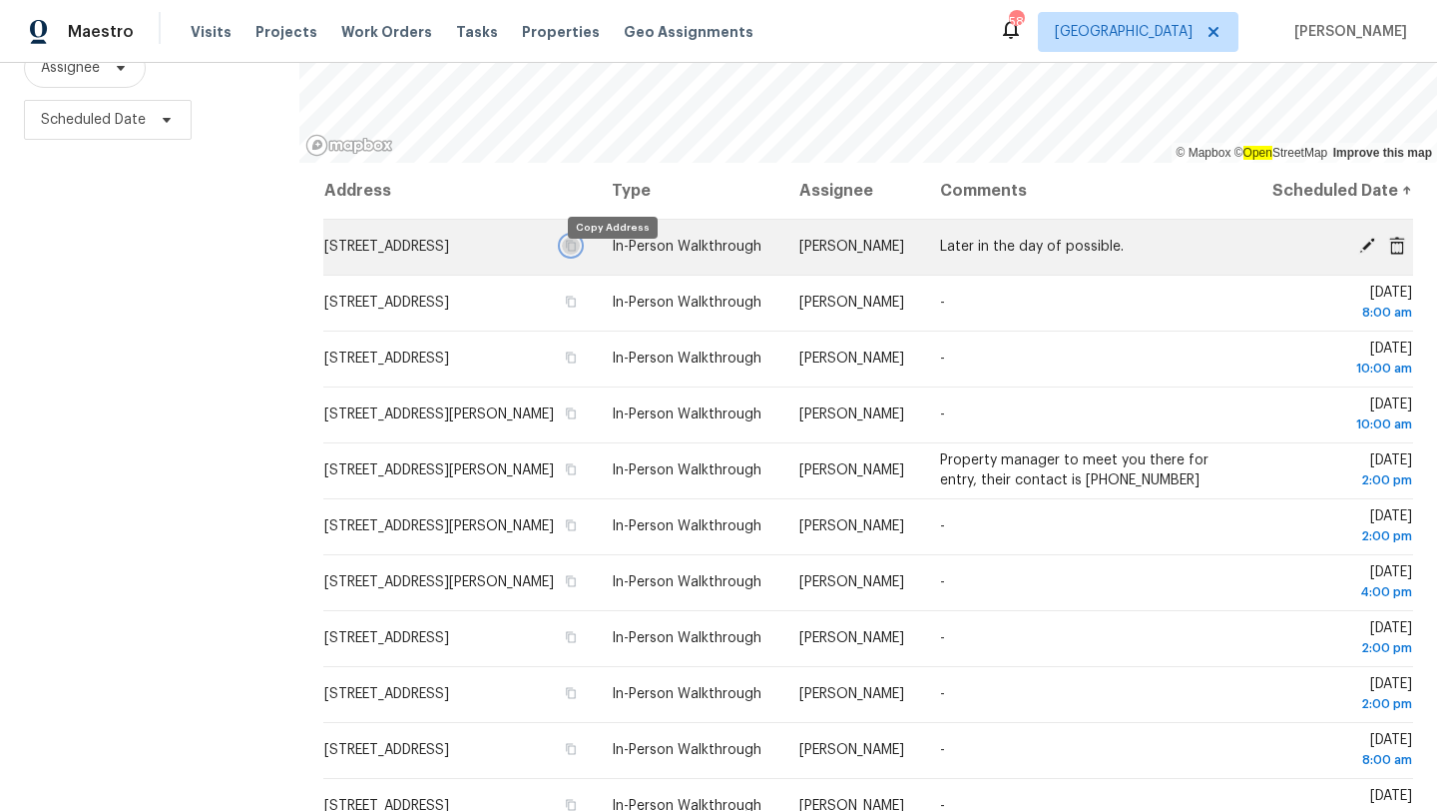
click at [577, 252] on icon "button" at bounding box center [572, 246] width 10 height 11
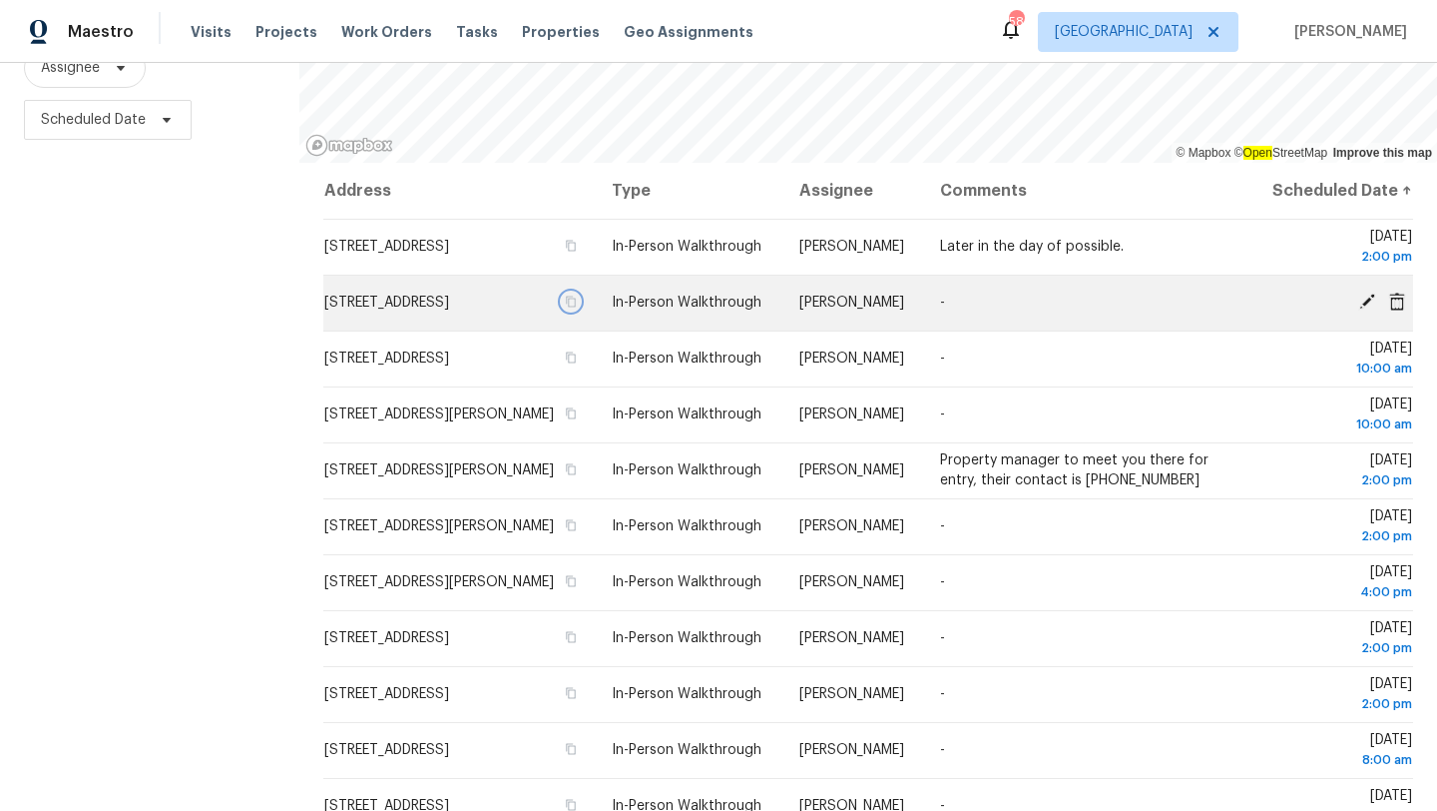
click at [580, 309] on button "button" at bounding box center [571, 301] width 18 height 18
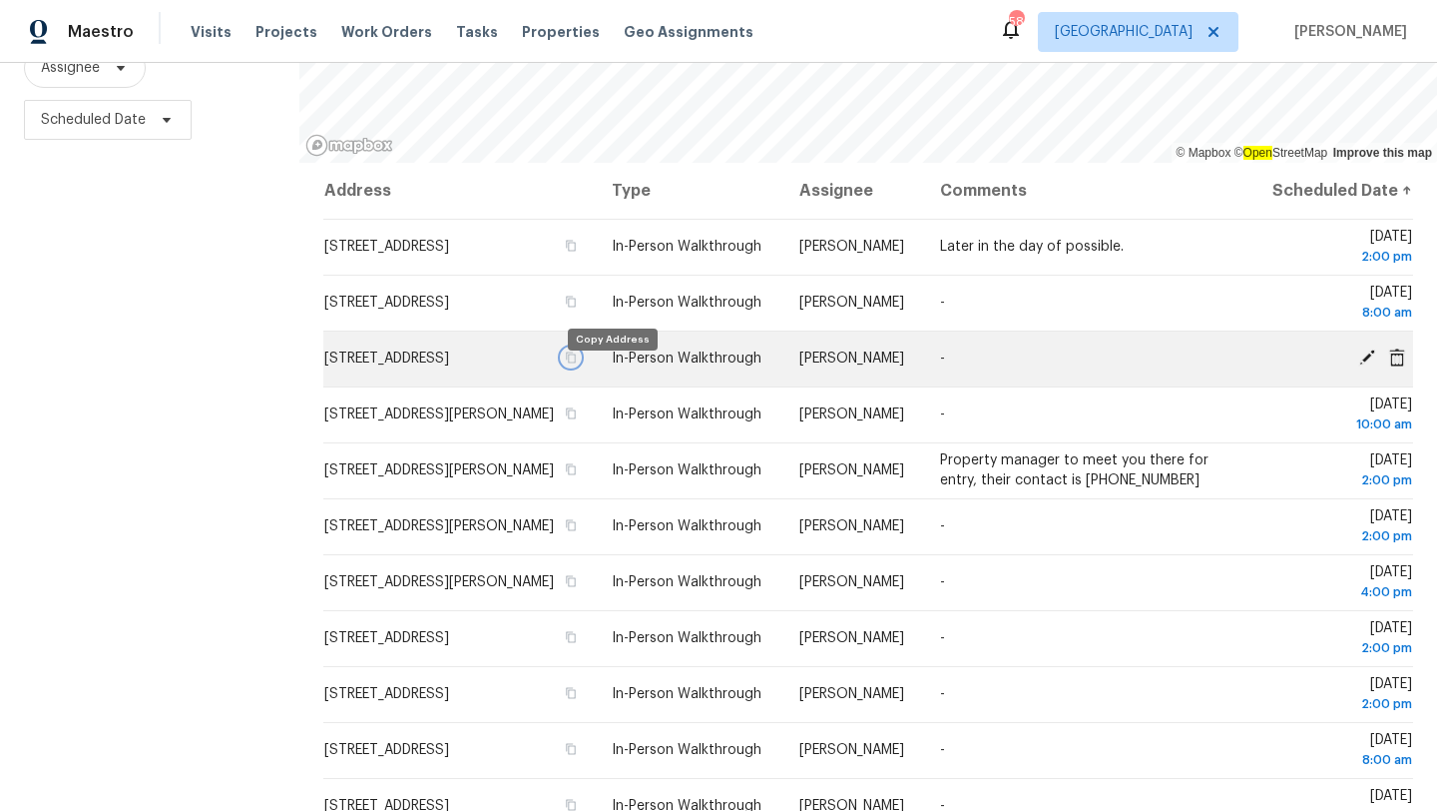
click at [577, 363] on icon "button" at bounding box center [571, 357] width 12 height 12
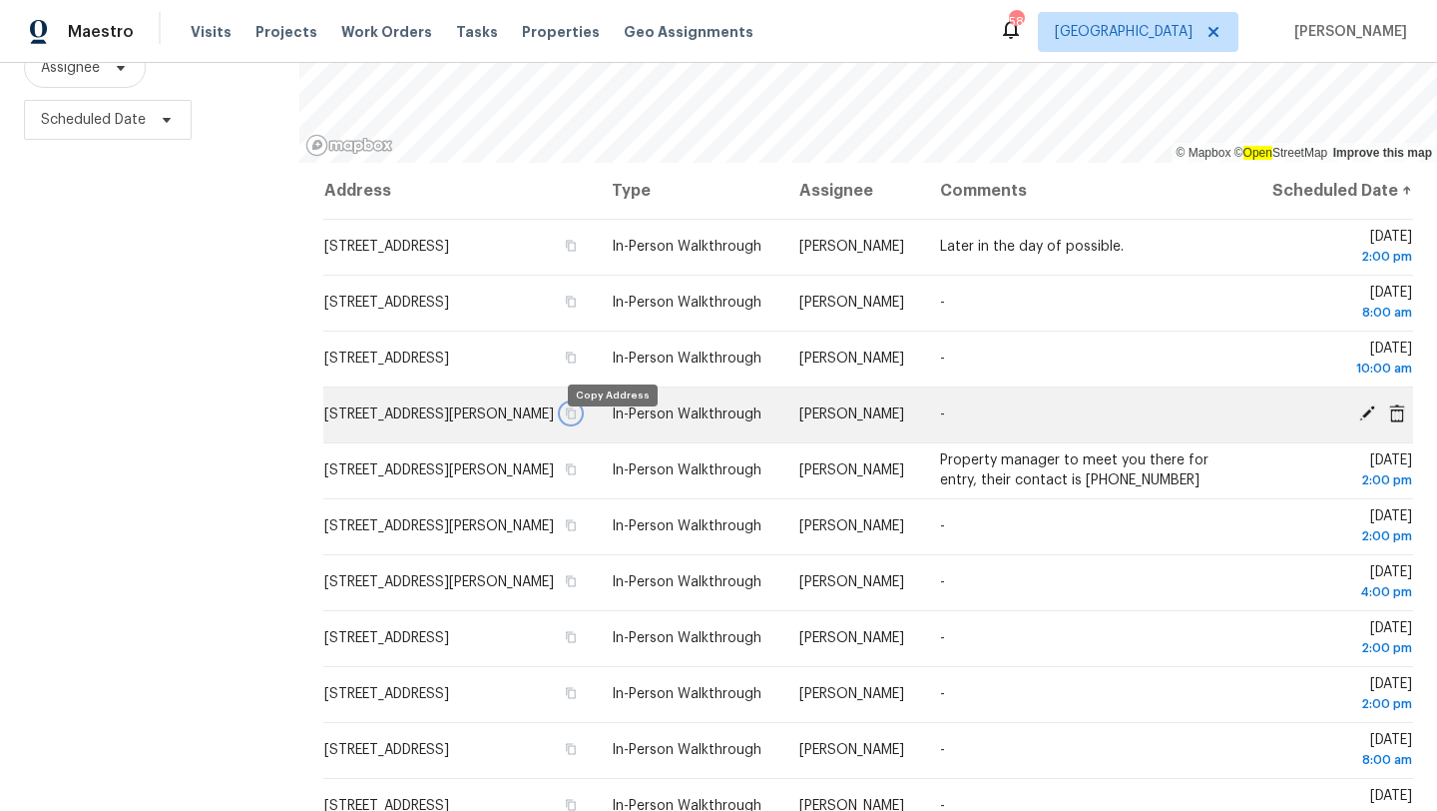
click at [577, 419] on icon "button" at bounding box center [572, 413] width 10 height 11
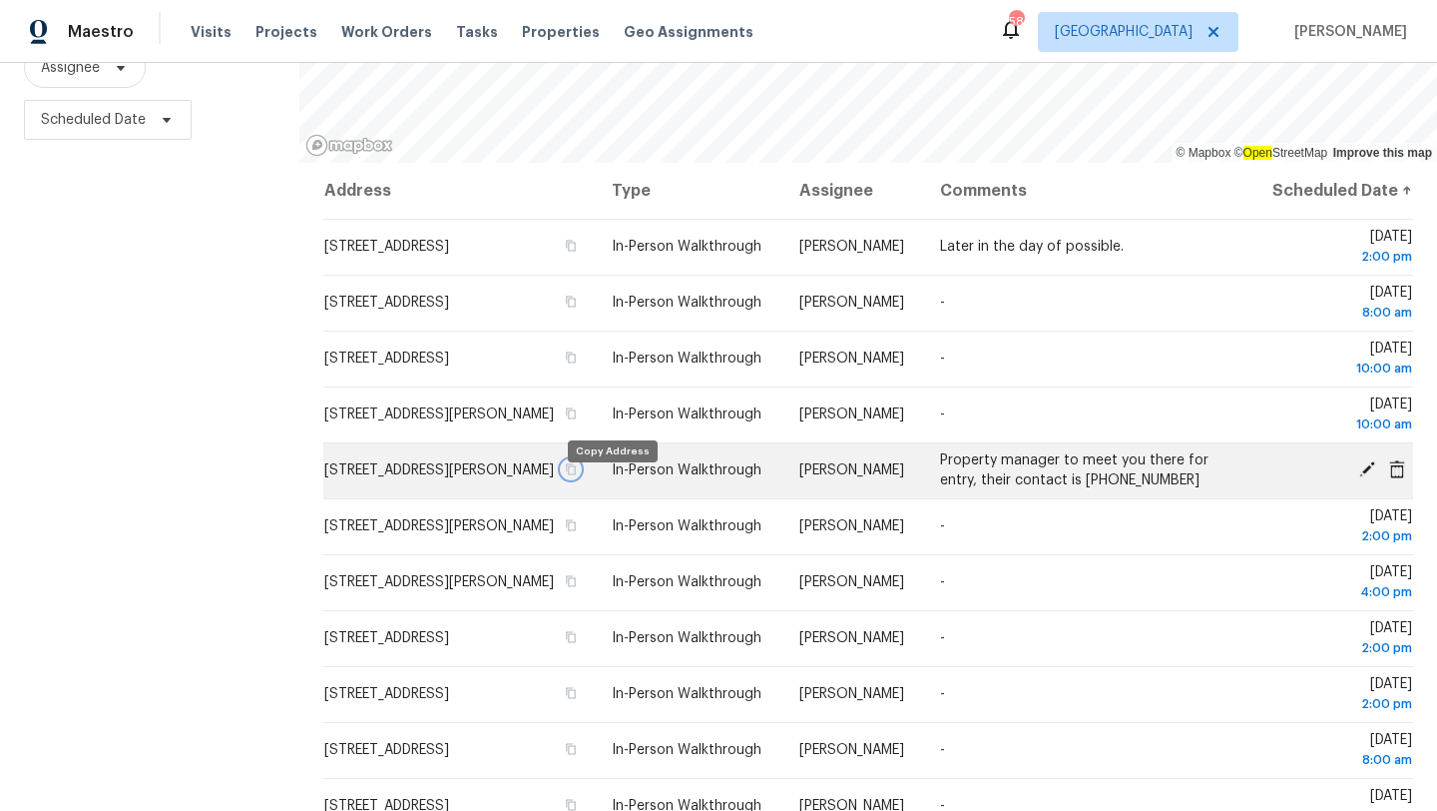
click at [577, 475] on icon "button" at bounding box center [571, 469] width 12 height 12
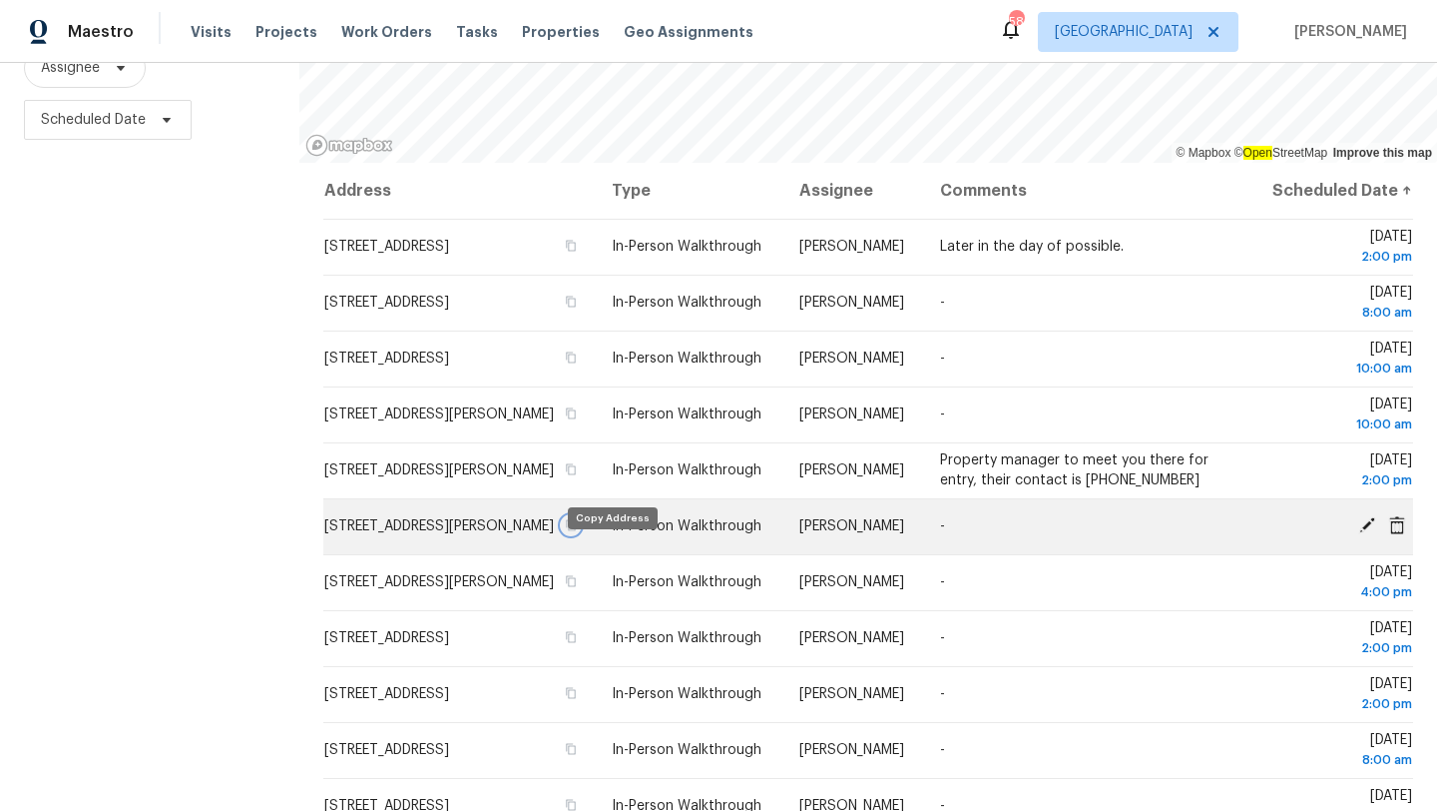
click at [577, 531] on icon "button" at bounding box center [572, 525] width 10 height 11
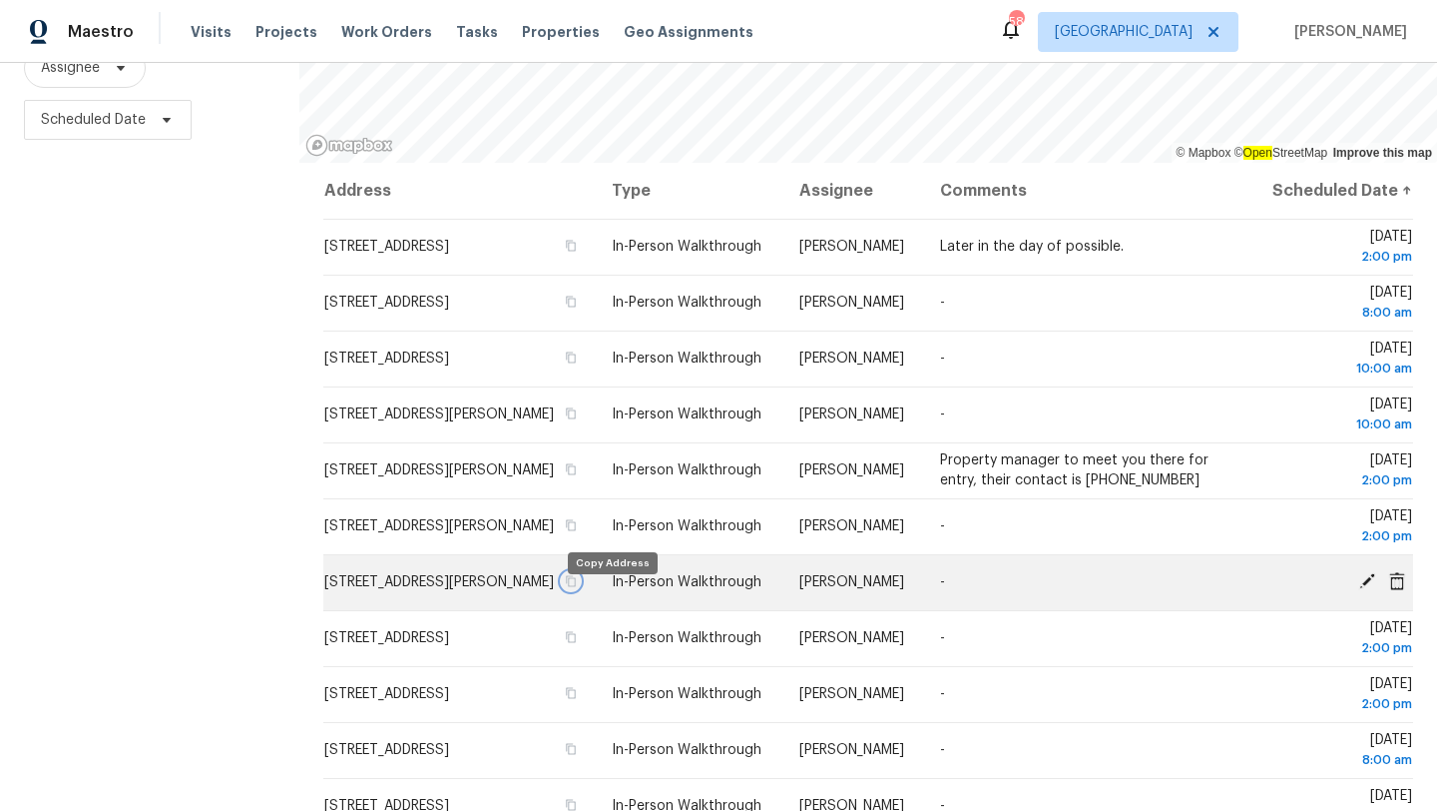
click at [577, 587] on icon "button" at bounding box center [571, 581] width 12 height 12
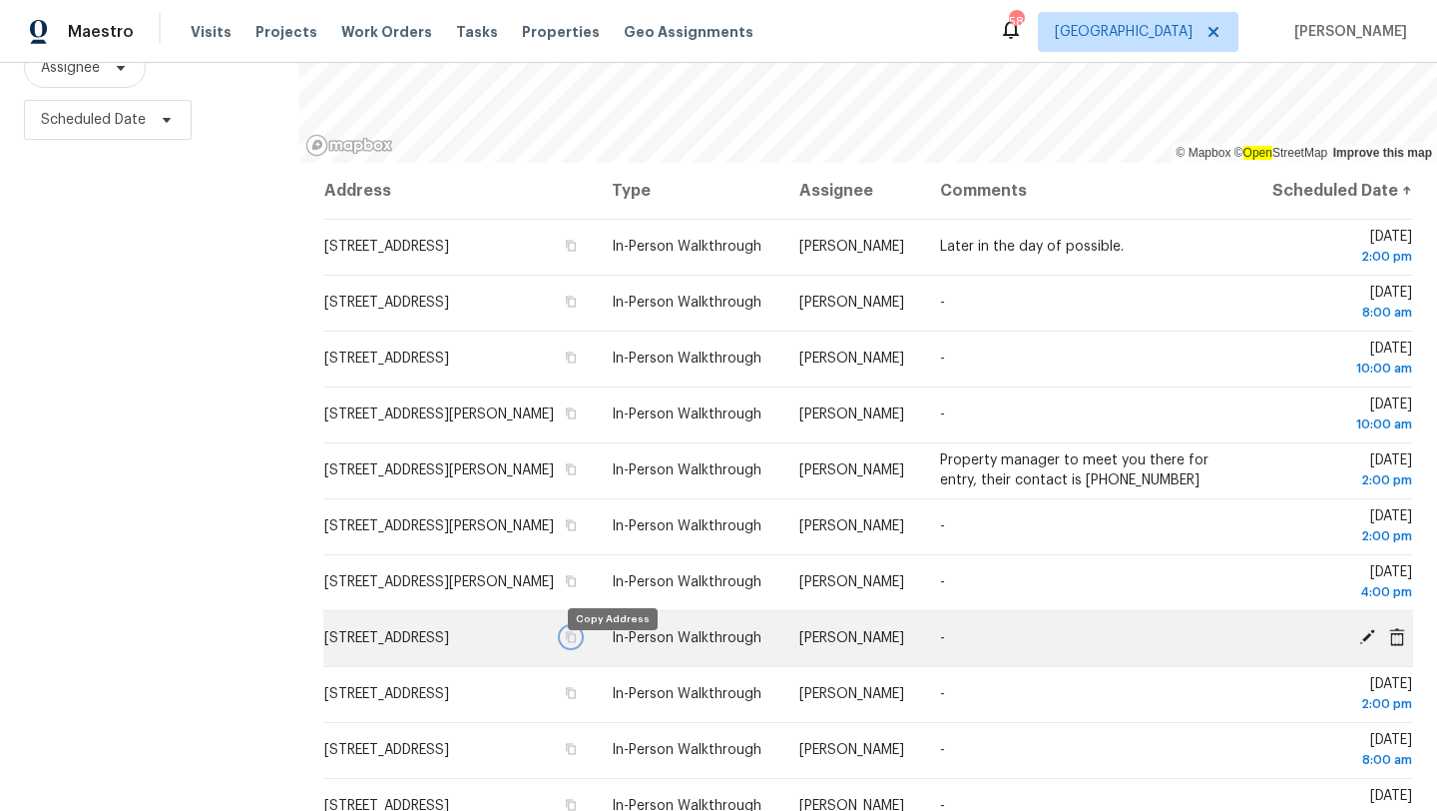
click at [577, 643] on icon "button" at bounding box center [571, 637] width 12 height 12
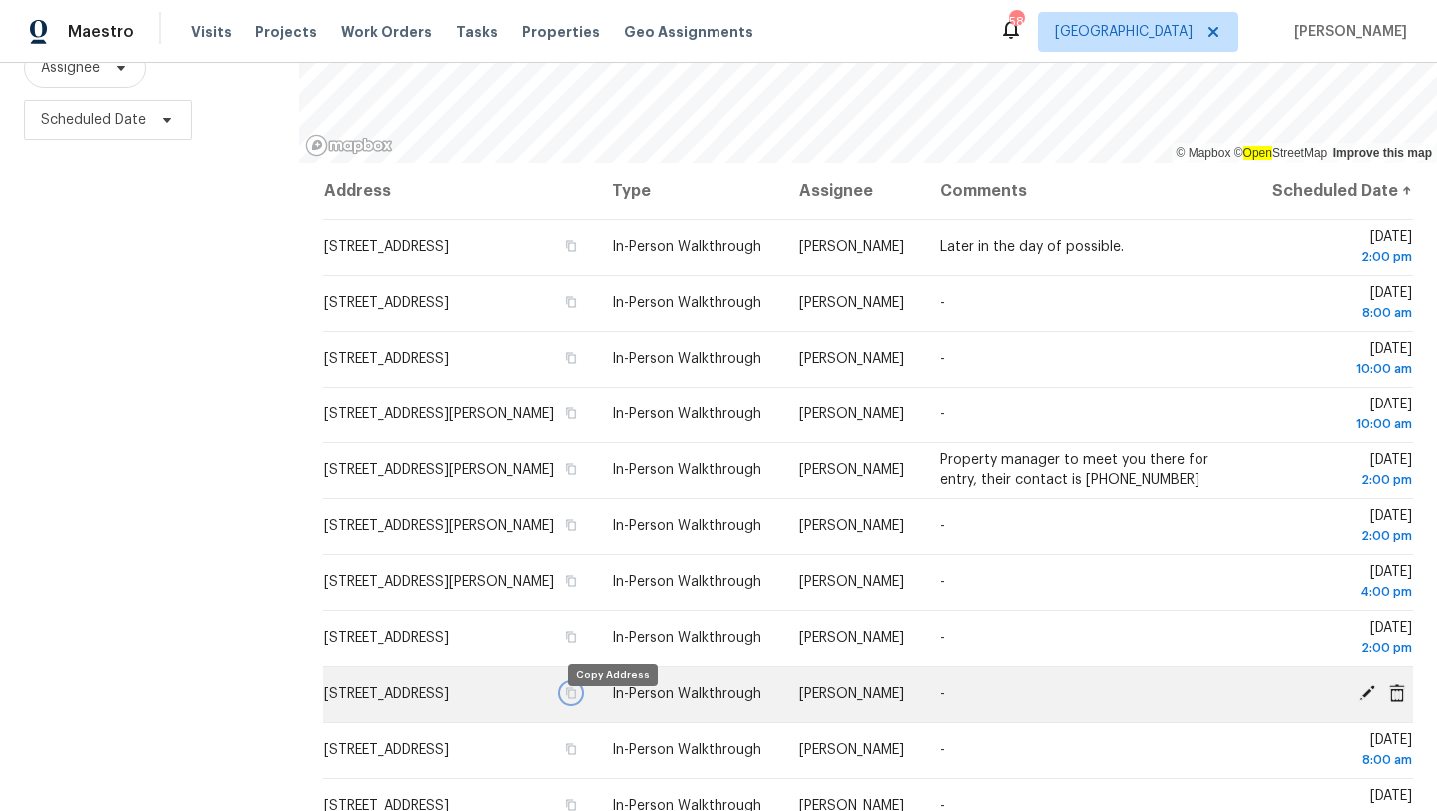
click at [577, 699] on icon "button" at bounding box center [571, 693] width 12 height 12
